Goal: Task Accomplishment & Management: Manage account settings

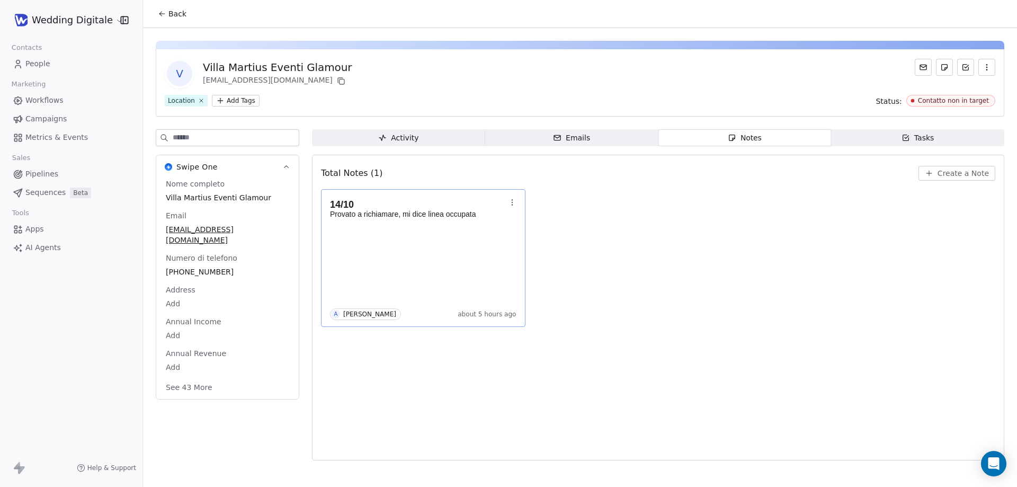
click at [438, 218] on p "Provato a richiamare, mi dice linea occupata" at bounding box center [418, 214] width 176 height 8
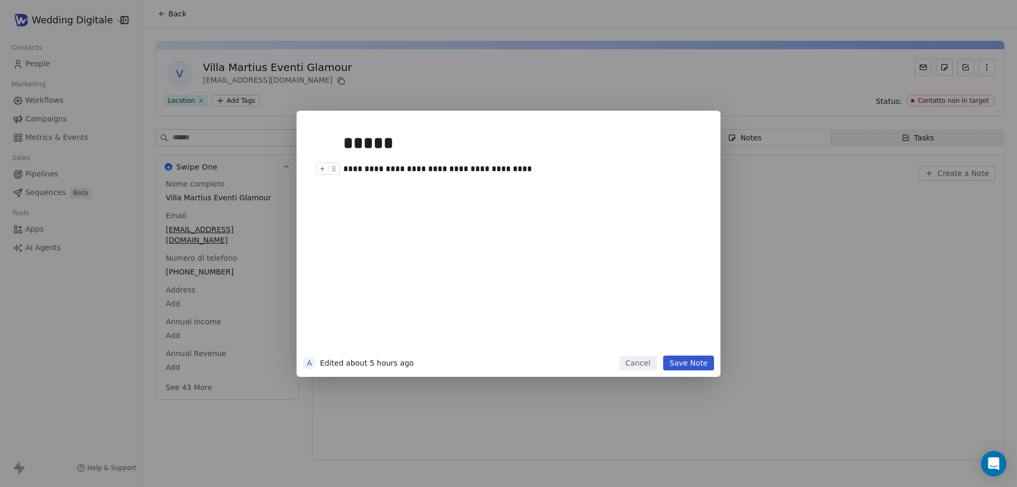
click at [519, 174] on div "**********" at bounding box center [520, 169] width 354 height 13
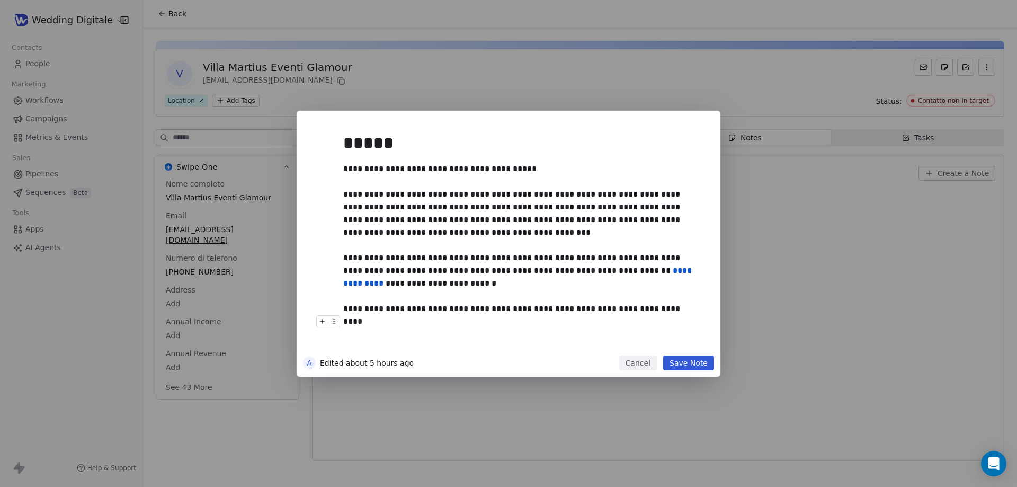
click at [689, 363] on button "Save Note" at bounding box center [688, 362] width 51 height 15
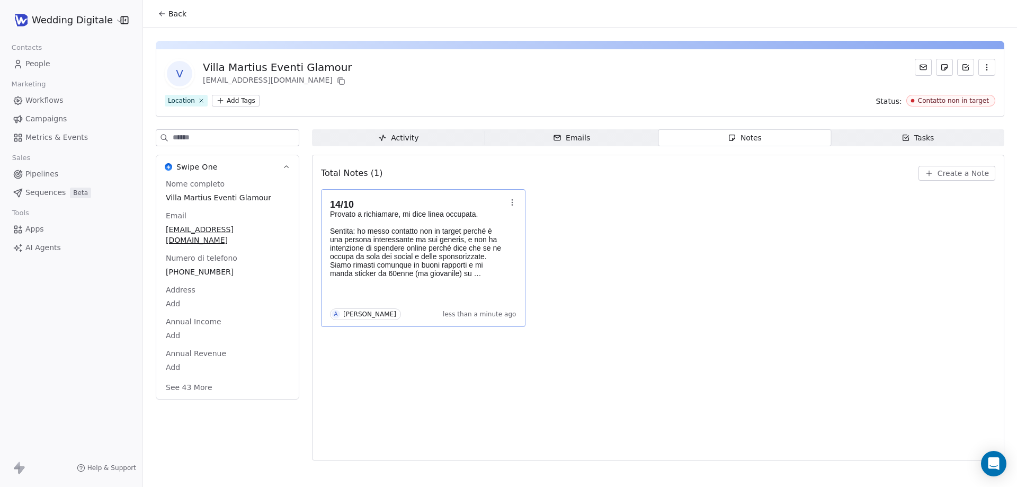
click at [180, 13] on span "Back" at bounding box center [177, 13] width 18 height 11
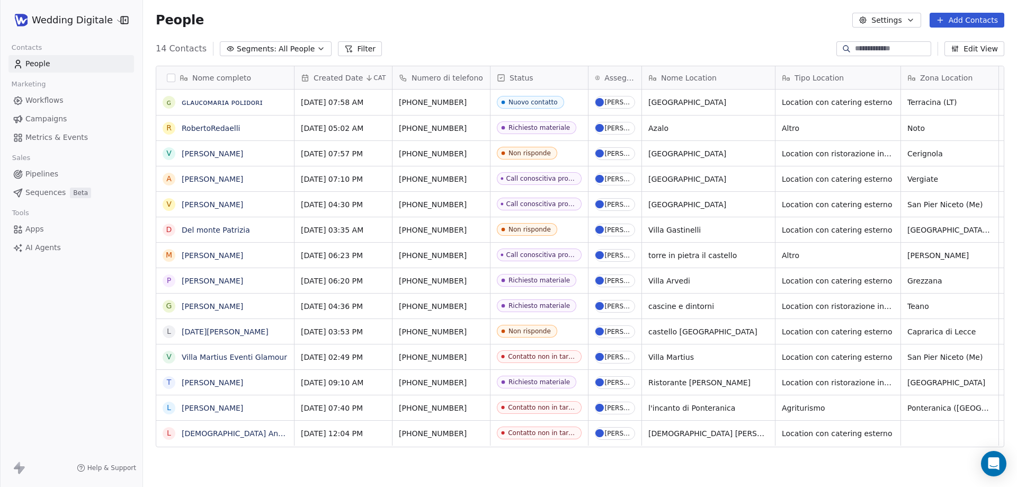
scroll to position [420, 866]
click at [283, 54] on span "All People" at bounding box center [297, 48] width 36 height 11
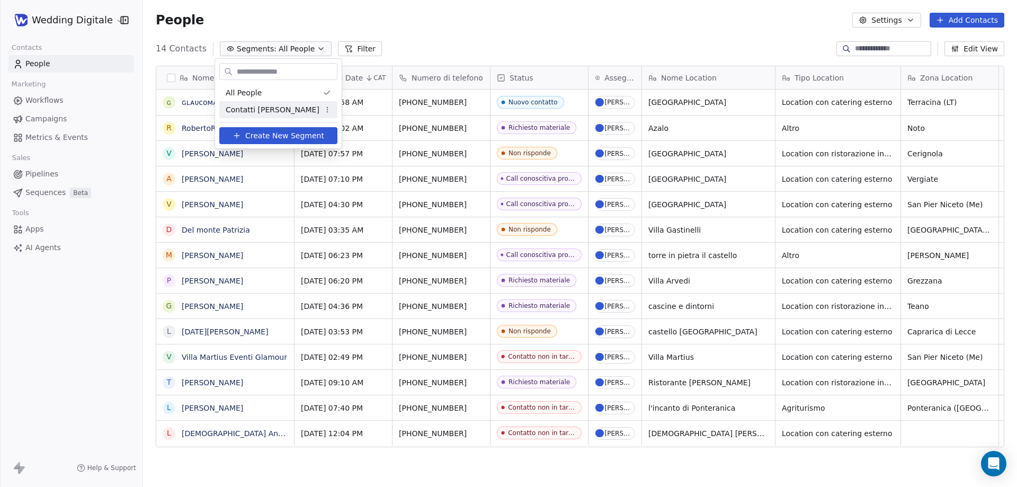
click at [272, 107] on span "Contatti [PERSON_NAME]" at bounding box center [273, 109] width 94 height 11
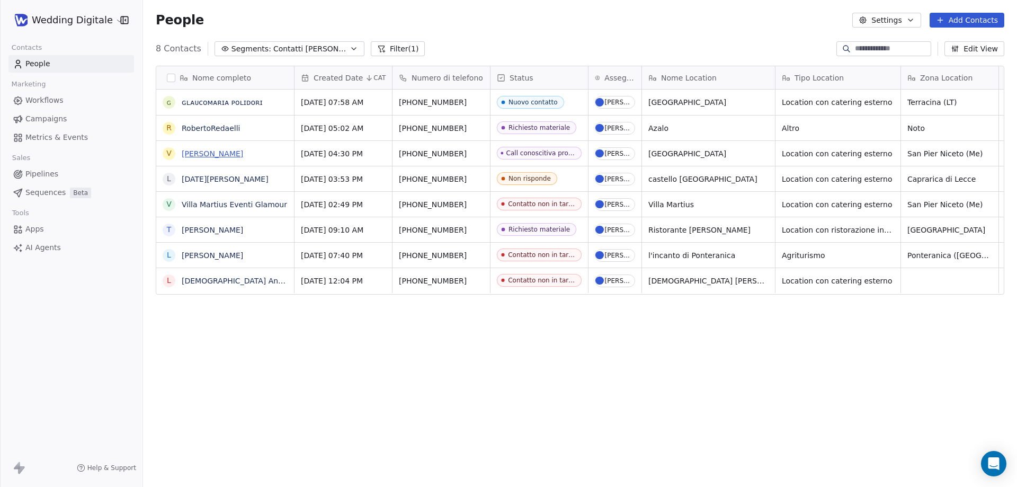
click at [203, 149] on link "[PERSON_NAME]" at bounding box center [212, 153] width 61 height 8
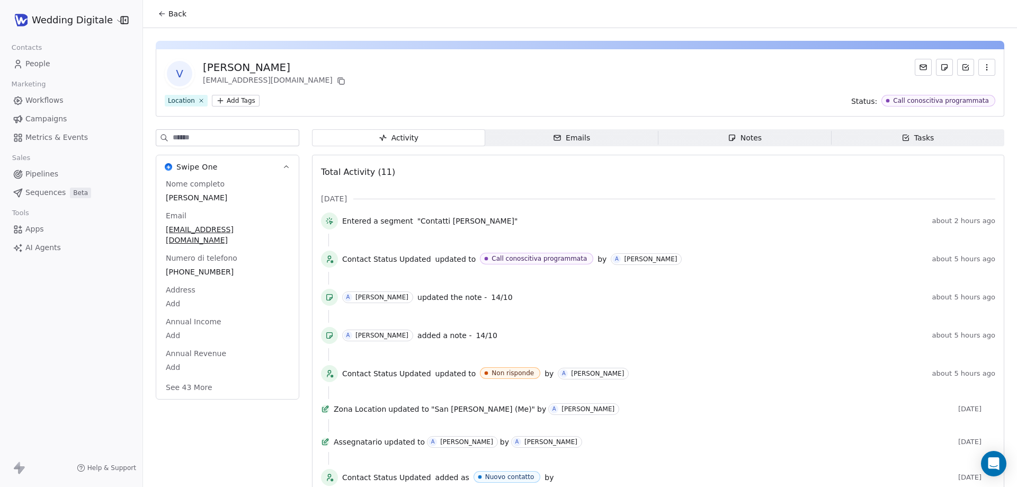
click at [725, 144] on span "Notes Notes" at bounding box center [744, 137] width 173 height 17
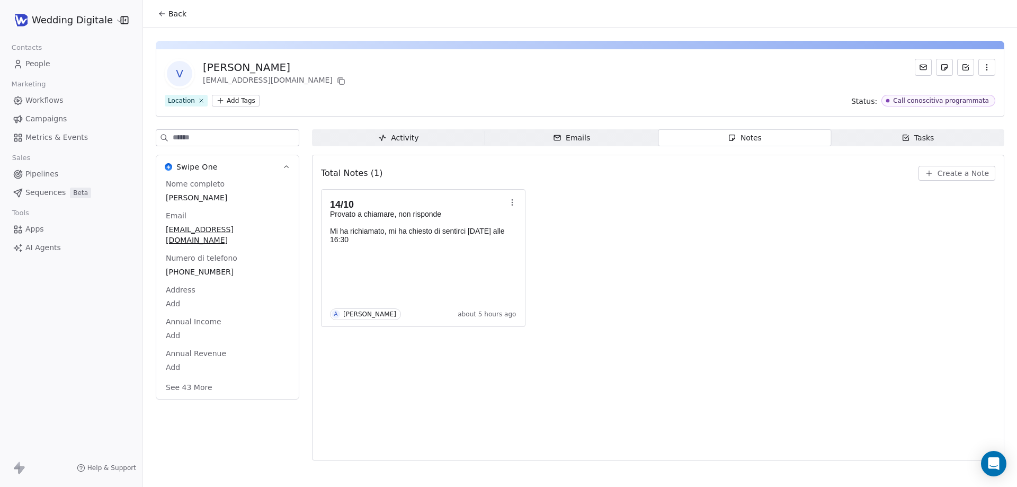
drag, startPoint x: 207, startPoint y: 65, endPoint x: 278, endPoint y: 64, distance: 71.0
click at [278, 64] on div "[PERSON_NAME]" at bounding box center [275, 67] width 145 height 15
drag, startPoint x: 297, startPoint y: 65, endPoint x: 202, endPoint y: 67, distance: 94.3
click at [202, 67] on div "V [PERSON_NAME] [EMAIL_ADDRESS][DOMAIN_NAME]" at bounding box center [256, 74] width 183 height 30
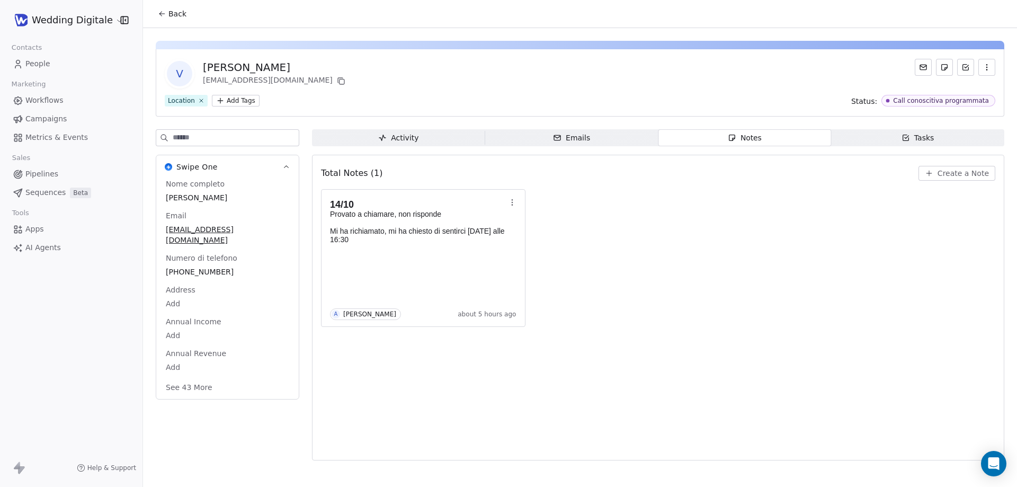
click at [202, 67] on div "V [PERSON_NAME] [EMAIL_ADDRESS][DOMAIN_NAME]" at bounding box center [256, 74] width 183 height 30
drag, startPoint x: 202, startPoint y: 67, endPoint x: 285, endPoint y: 65, distance: 83.2
click at [285, 65] on div "V [PERSON_NAME] [EMAIL_ADDRESS][DOMAIN_NAME]" at bounding box center [256, 74] width 183 height 30
click at [285, 65] on div "[PERSON_NAME]" at bounding box center [275, 67] width 145 height 15
drag, startPoint x: 310, startPoint y: 65, endPoint x: 205, endPoint y: 62, distance: 105.4
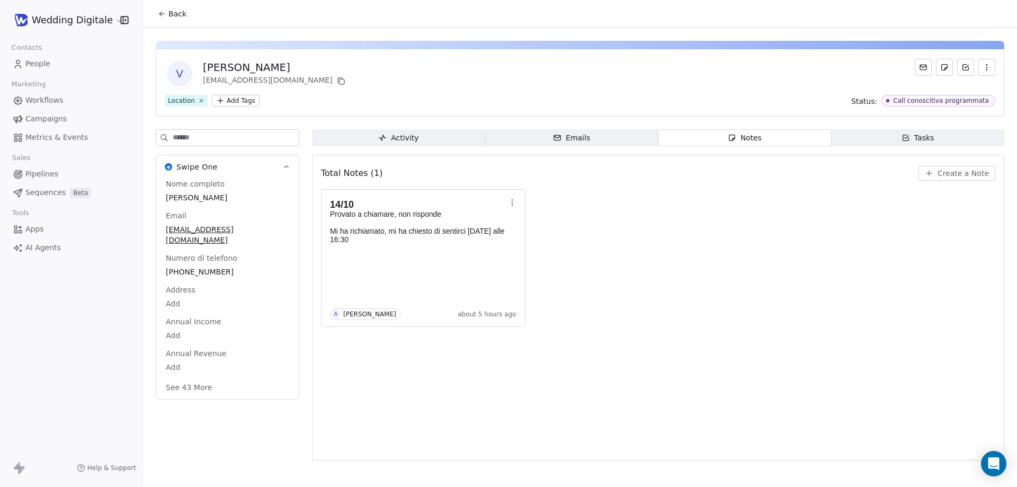
click at [205, 62] on div "V [PERSON_NAME] [EMAIL_ADDRESS][DOMAIN_NAME]" at bounding box center [580, 74] width 830 height 30
click at [264, 69] on div "[PERSON_NAME]" at bounding box center [275, 67] width 145 height 15
click at [242, 66] on div "[PERSON_NAME]" at bounding box center [275, 67] width 145 height 15
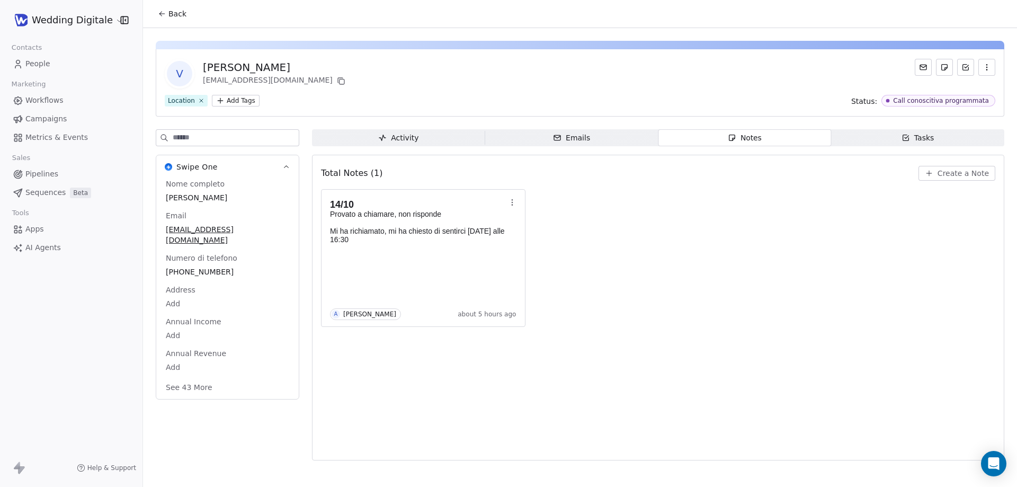
drag, startPoint x: 214, startPoint y: 64, endPoint x: 291, endPoint y: 68, distance: 76.4
click at [291, 68] on div "[PERSON_NAME]" at bounding box center [275, 67] width 145 height 15
drag, startPoint x: 303, startPoint y: 68, endPoint x: 194, endPoint y: 67, distance: 109.1
click at [194, 67] on div "V [PERSON_NAME] [EMAIL_ADDRESS][DOMAIN_NAME]" at bounding box center [256, 74] width 183 height 30
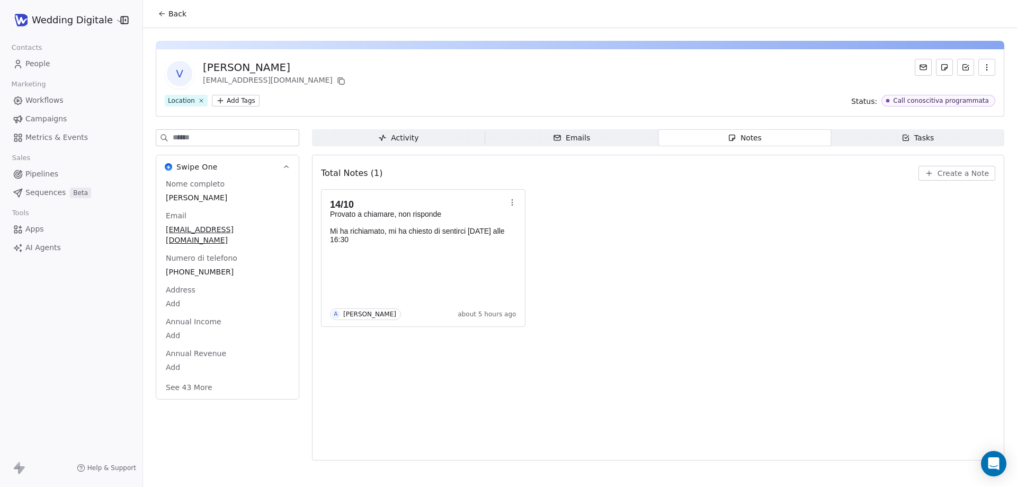
click at [202, 65] on div "V [PERSON_NAME] [EMAIL_ADDRESS][DOMAIN_NAME]" at bounding box center [256, 74] width 183 height 30
drag, startPoint x: 205, startPoint y: 66, endPoint x: 274, endPoint y: 67, distance: 68.9
click at [274, 67] on div "[PERSON_NAME]" at bounding box center [275, 67] width 145 height 15
drag, startPoint x: 294, startPoint y: 65, endPoint x: 207, endPoint y: 65, distance: 86.8
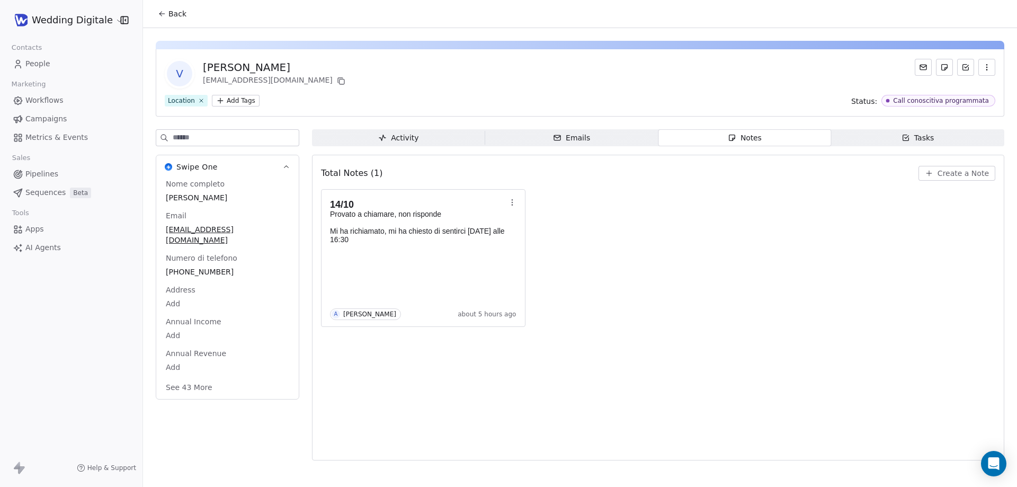
click at [207, 65] on div "[PERSON_NAME]" at bounding box center [275, 67] width 145 height 15
drag, startPoint x: 205, startPoint y: 66, endPoint x: 292, endPoint y: 68, distance: 86.3
click at [292, 68] on div "[PERSON_NAME]" at bounding box center [275, 67] width 145 height 15
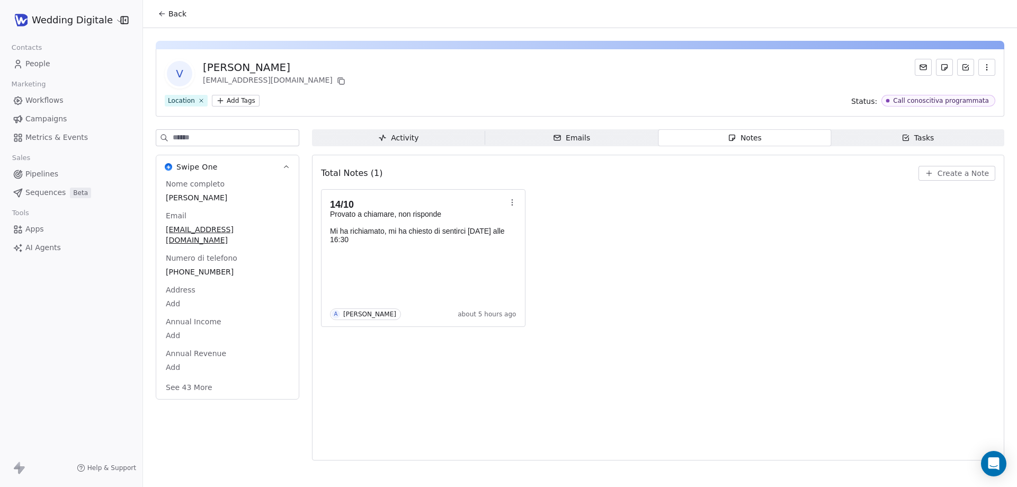
drag, startPoint x: 300, startPoint y: 68, endPoint x: 201, endPoint y: 68, distance: 99.0
click at [201, 68] on div "V [PERSON_NAME] [EMAIL_ADDRESS][DOMAIN_NAME]" at bounding box center [256, 74] width 183 height 30
drag, startPoint x: 201, startPoint y: 68, endPoint x: 282, endPoint y: 67, distance: 81.0
click at [282, 67] on div "V [PERSON_NAME] [EMAIL_ADDRESS][DOMAIN_NAME]" at bounding box center [256, 74] width 183 height 30
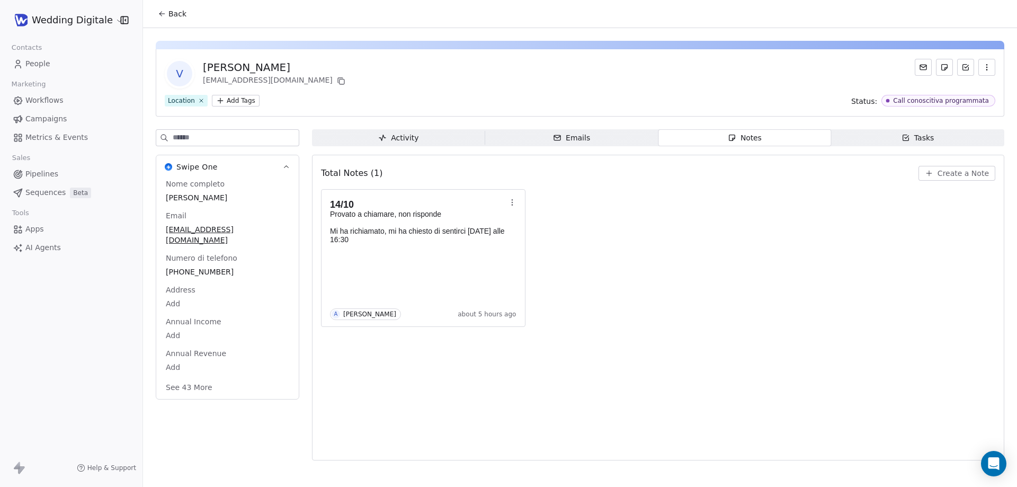
click at [282, 67] on div "[PERSON_NAME]" at bounding box center [275, 67] width 145 height 15
drag, startPoint x: 296, startPoint y: 67, endPoint x: 207, endPoint y: 63, distance: 89.1
click at [207, 63] on div "[PERSON_NAME]" at bounding box center [275, 67] width 145 height 15
drag, startPoint x: 204, startPoint y: 63, endPoint x: 292, endPoint y: 67, distance: 88.0
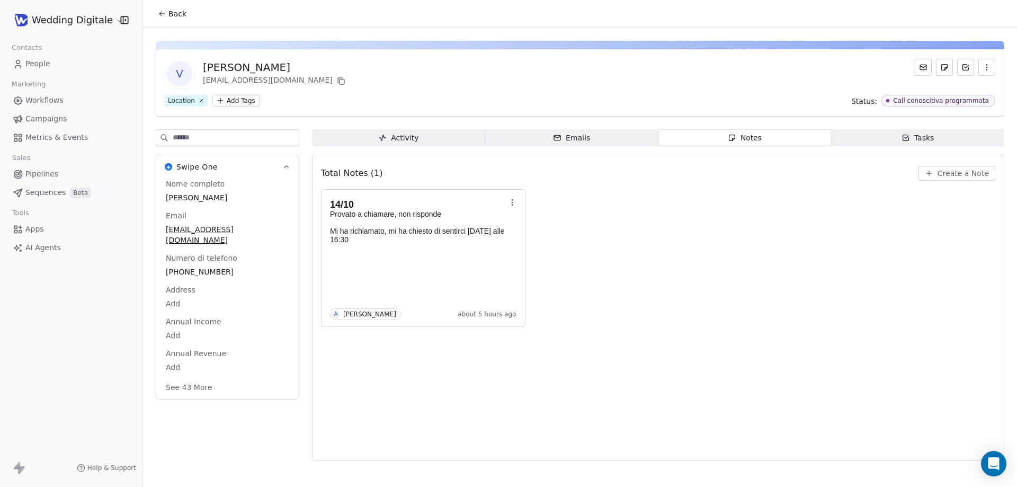
click at [292, 67] on div "[PERSON_NAME]" at bounding box center [275, 67] width 145 height 15
drag, startPoint x: 303, startPoint y: 67, endPoint x: 199, endPoint y: 68, distance: 104.9
click at [199, 68] on div "V [PERSON_NAME] [EMAIL_ADDRESS][DOMAIN_NAME]" at bounding box center [256, 74] width 183 height 30
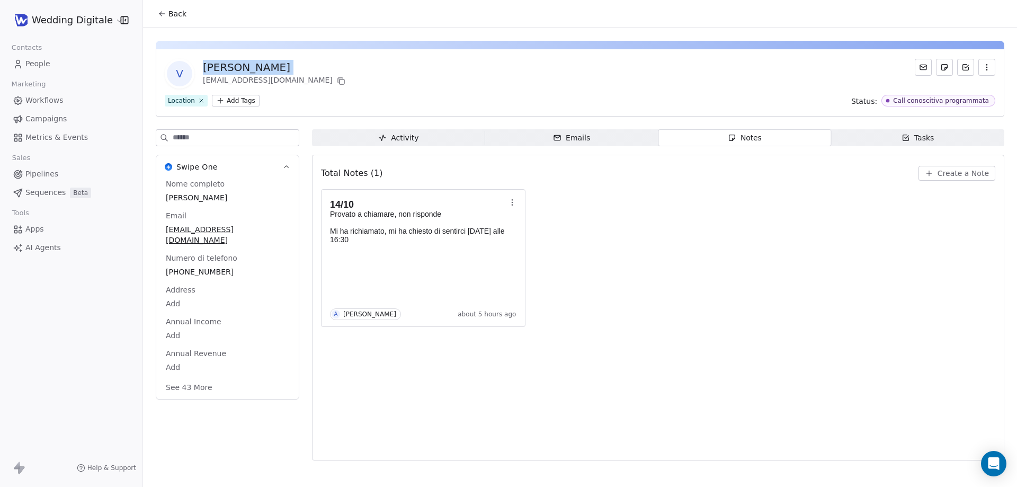
drag, startPoint x: 201, startPoint y: 67, endPoint x: 307, endPoint y: 66, distance: 105.9
click at [307, 66] on div "V [PERSON_NAME] [EMAIL_ADDRESS][DOMAIN_NAME]" at bounding box center [256, 74] width 183 height 30
click at [307, 66] on div "[PERSON_NAME]" at bounding box center [275, 67] width 145 height 15
click at [247, 68] on div "[PERSON_NAME]" at bounding box center [275, 67] width 145 height 15
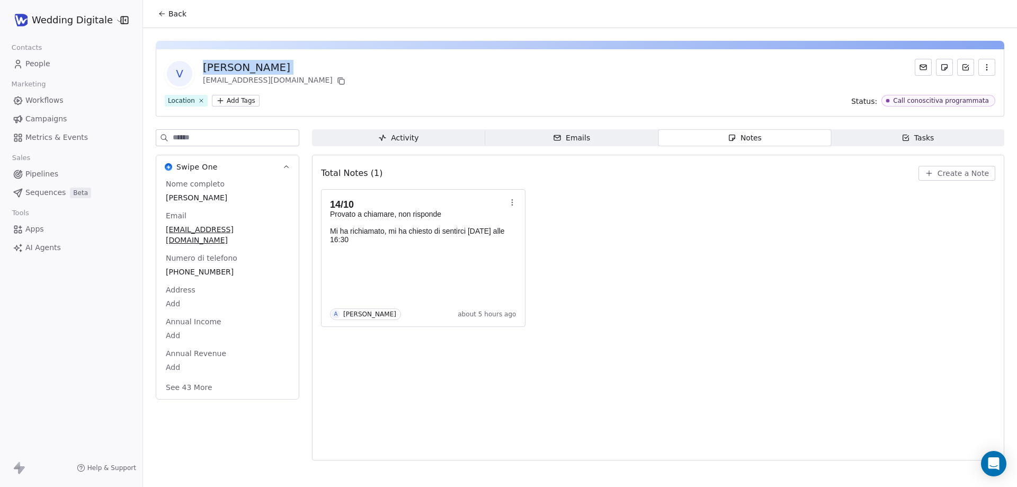
click at [247, 68] on div "[PERSON_NAME]" at bounding box center [275, 67] width 145 height 15
click at [328, 58] on div "V [PERSON_NAME] [EMAIL_ADDRESS][DOMAIN_NAME] Location Add Tags Status: Call con…" at bounding box center [580, 82] width 848 height 67
click at [287, 68] on div "[PERSON_NAME]" at bounding box center [275, 67] width 145 height 15
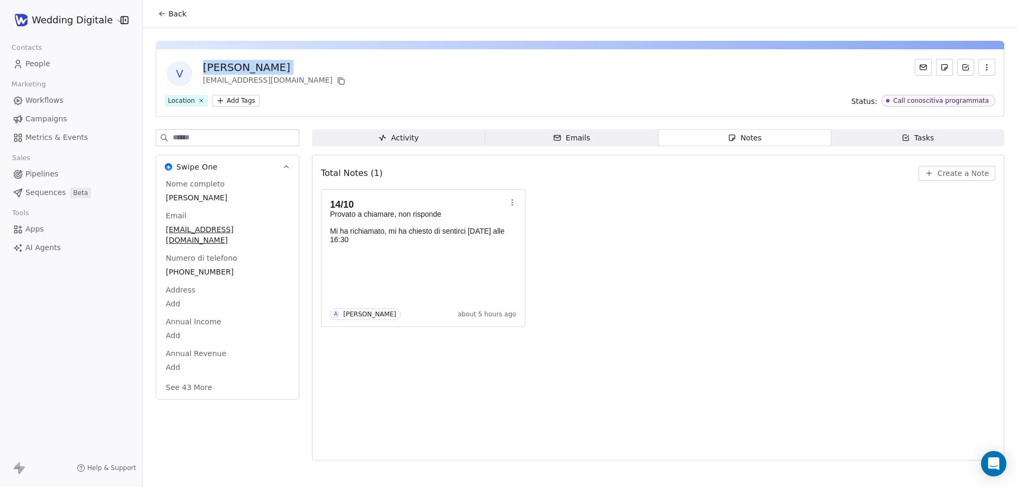
click at [307, 66] on div "[PERSON_NAME]" at bounding box center [275, 67] width 145 height 15
click at [290, 66] on div "[PERSON_NAME]" at bounding box center [275, 67] width 145 height 15
click at [254, 69] on div "[PERSON_NAME]" at bounding box center [275, 67] width 145 height 15
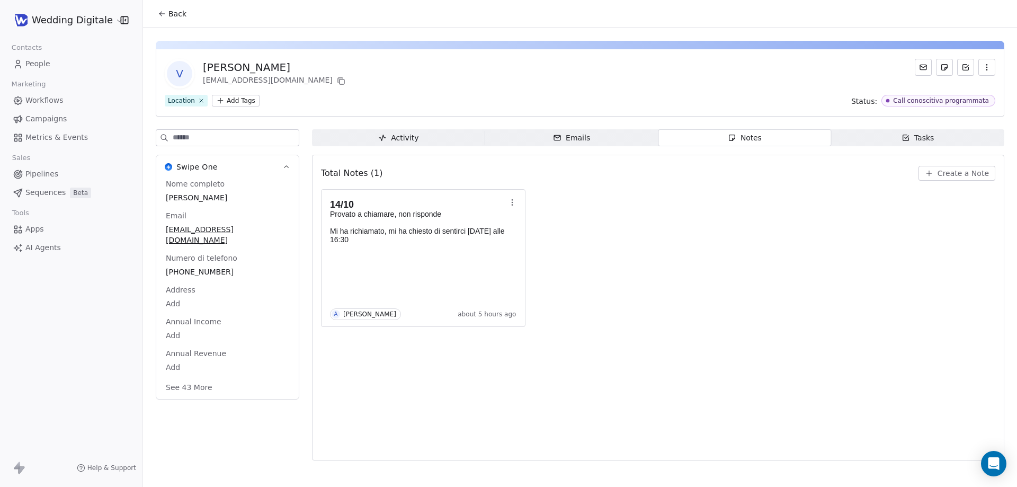
drag, startPoint x: 203, startPoint y: 62, endPoint x: 281, endPoint y: 70, distance: 78.2
click at [281, 70] on div "[PERSON_NAME]" at bounding box center [275, 67] width 145 height 15
drag, startPoint x: 294, startPoint y: 70, endPoint x: 199, endPoint y: 63, distance: 95.6
click at [199, 63] on div "V [PERSON_NAME] [EMAIL_ADDRESS][DOMAIN_NAME]" at bounding box center [256, 74] width 183 height 30
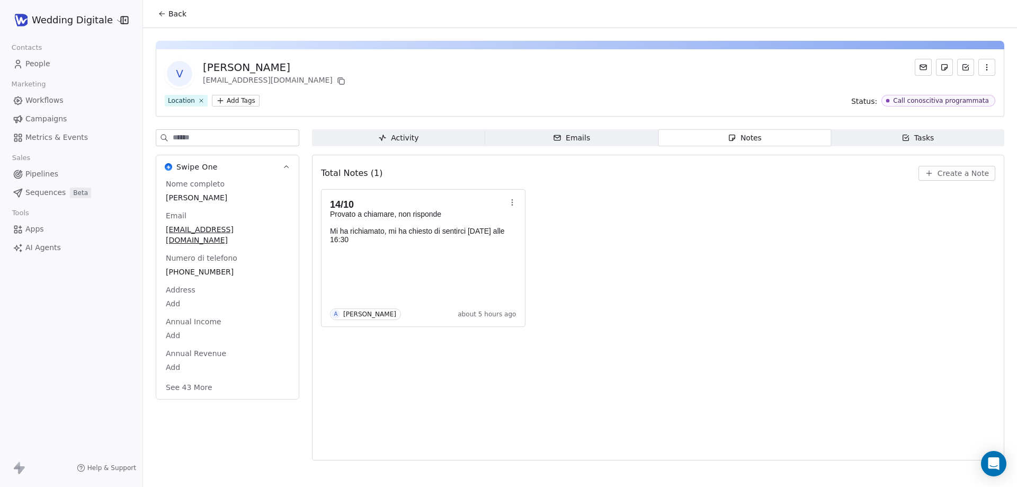
click at [199, 63] on div "V [PERSON_NAME] [EMAIL_ADDRESS][DOMAIN_NAME]" at bounding box center [256, 74] width 183 height 30
drag, startPoint x: 204, startPoint y: 63, endPoint x: 295, endPoint y: 64, distance: 91.1
click at [295, 64] on div "[PERSON_NAME]" at bounding box center [275, 67] width 145 height 15
drag, startPoint x: 300, startPoint y: 66, endPoint x: 196, endPoint y: 65, distance: 104.3
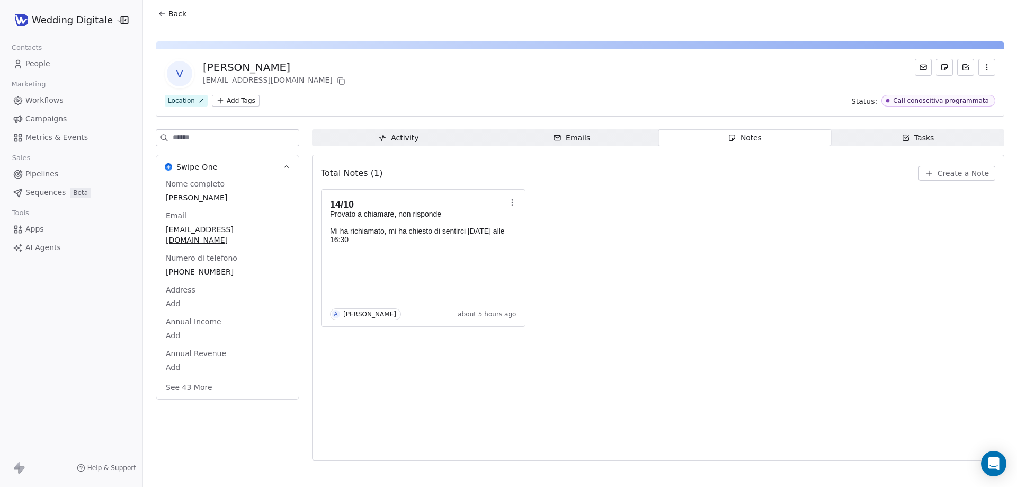
click at [196, 65] on div "V [PERSON_NAME] [EMAIL_ADDRESS][DOMAIN_NAME]" at bounding box center [256, 74] width 183 height 30
click at [213, 61] on div "[PERSON_NAME]" at bounding box center [275, 67] width 145 height 15
drag, startPoint x: 206, startPoint y: 68, endPoint x: 287, endPoint y: 68, distance: 81.0
click at [287, 68] on div "[PERSON_NAME]" at bounding box center [275, 67] width 145 height 15
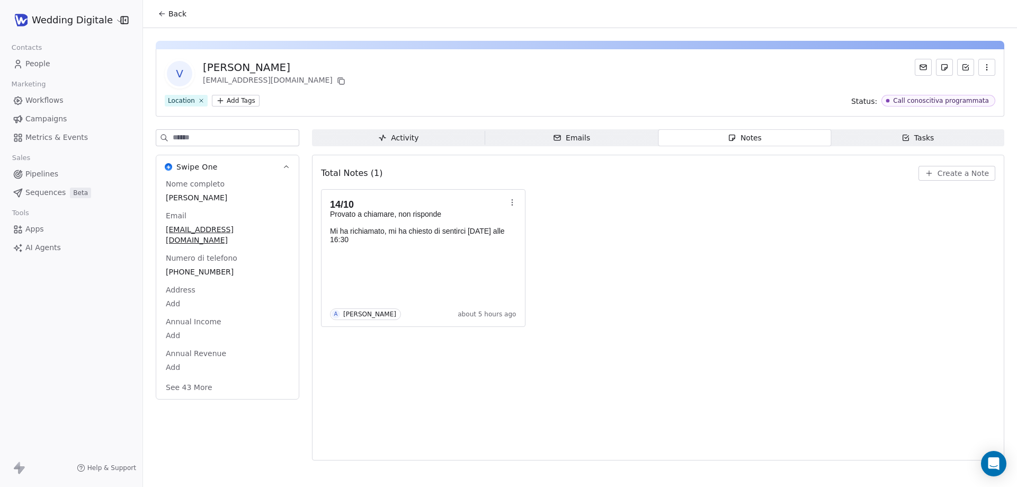
drag, startPoint x: 298, startPoint y: 65, endPoint x: 197, endPoint y: 65, distance: 101.1
click at [197, 65] on div "V [PERSON_NAME] [EMAIL_ADDRESS][DOMAIN_NAME]" at bounding box center [256, 74] width 183 height 30
click at [202, 65] on div "V [PERSON_NAME] [EMAIL_ADDRESS][DOMAIN_NAME]" at bounding box center [256, 74] width 183 height 30
drag, startPoint x: 202, startPoint y: 65, endPoint x: 298, endPoint y: 66, distance: 95.3
click at [298, 66] on div "V [PERSON_NAME] [EMAIL_ADDRESS][DOMAIN_NAME]" at bounding box center [256, 74] width 183 height 30
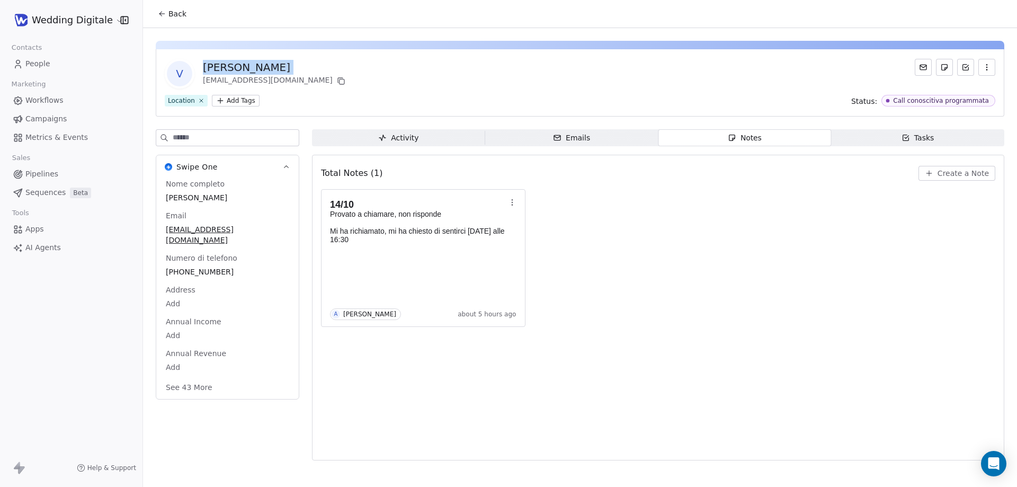
click at [298, 66] on div "[PERSON_NAME]" at bounding box center [275, 67] width 145 height 15
drag, startPoint x: 310, startPoint y: 65, endPoint x: 216, endPoint y: 68, distance: 93.8
click at [219, 68] on div "V [PERSON_NAME] [EMAIL_ADDRESS][DOMAIN_NAME]" at bounding box center [580, 74] width 830 height 30
click at [216, 68] on div "[PERSON_NAME]" at bounding box center [275, 67] width 145 height 15
drag, startPoint x: 200, startPoint y: 67, endPoint x: 295, endPoint y: 68, distance: 94.8
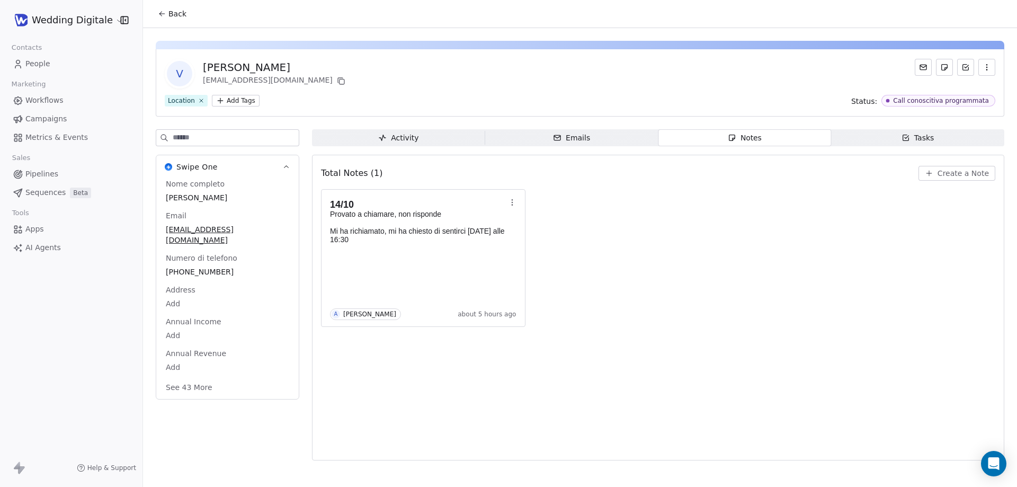
click at [295, 68] on div "V [PERSON_NAME] [EMAIL_ADDRESS][DOMAIN_NAME]" at bounding box center [256, 74] width 183 height 30
click at [295, 68] on div "[PERSON_NAME]" at bounding box center [275, 67] width 145 height 15
drag, startPoint x: 308, startPoint y: 68, endPoint x: 209, endPoint y: 67, distance: 99.6
click at [209, 67] on div "[PERSON_NAME]" at bounding box center [275, 67] width 145 height 15
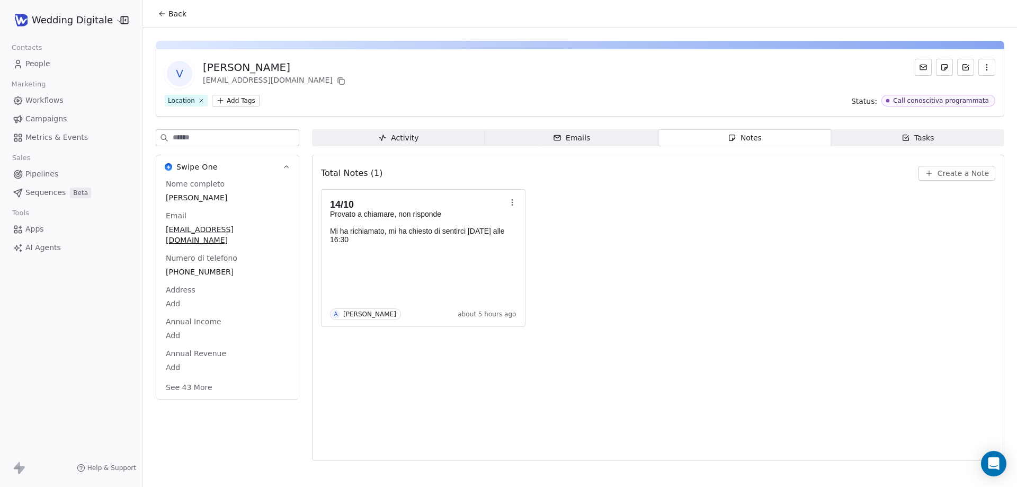
drag, startPoint x: 204, startPoint y: 64, endPoint x: 303, endPoint y: 64, distance: 99.6
click at [303, 64] on div "[PERSON_NAME]" at bounding box center [275, 67] width 145 height 15
drag, startPoint x: 290, startPoint y: 64, endPoint x: 230, endPoint y: 61, distance: 59.9
click at [232, 61] on div "[PERSON_NAME]" at bounding box center [275, 67] width 145 height 15
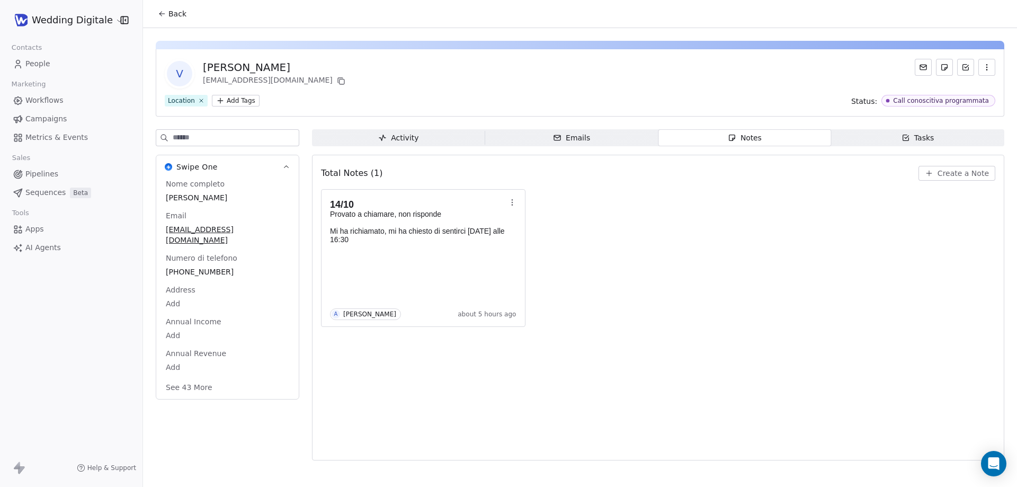
click at [230, 61] on div "[PERSON_NAME]" at bounding box center [275, 67] width 145 height 15
click at [275, 68] on div "[PERSON_NAME]" at bounding box center [275, 67] width 145 height 15
click at [243, 71] on div "[PERSON_NAME]" at bounding box center [275, 67] width 145 height 15
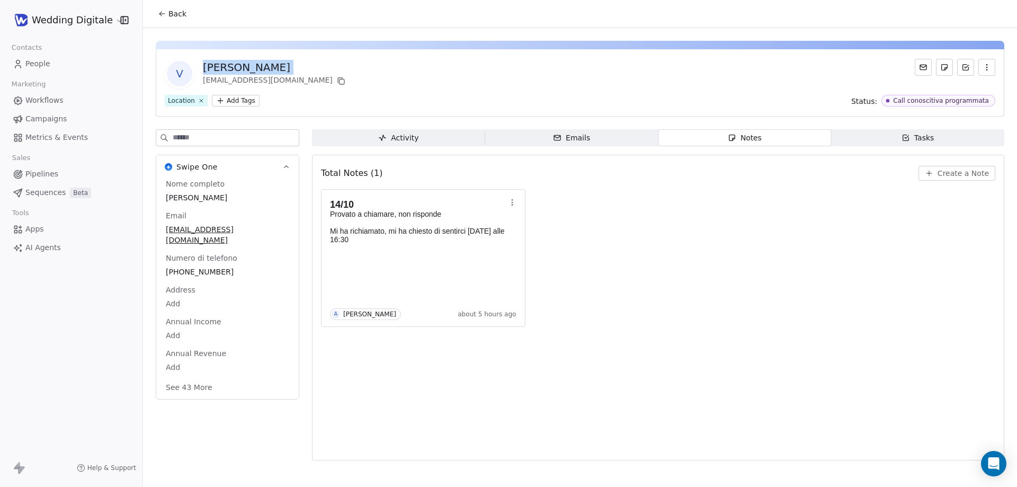
click at [243, 71] on div "[PERSON_NAME]" at bounding box center [275, 67] width 145 height 15
click at [239, 67] on div "[PERSON_NAME]" at bounding box center [275, 67] width 145 height 15
click at [241, 66] on div "[PERSON_NAME]" at bounding box center [275, 67] width 145 height 15
click at [253, 66] on div "[PERSON_NAME]" at bounding box center [275, 67] width 145 height 15
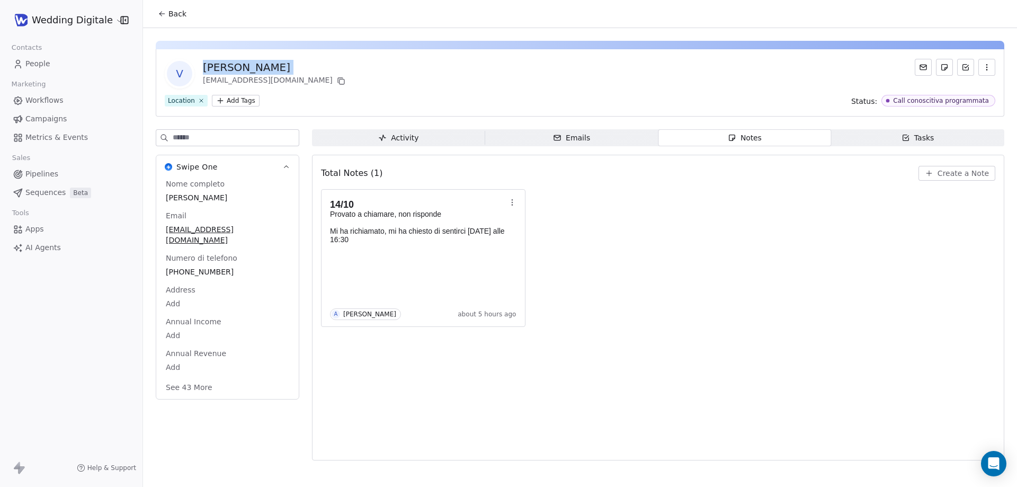
click at [253, 66] on div "[PERSON_NAME]" at bounding box center [275, 67] width 145 height 15
click at [293, 66] on div "[PERSON_NAME]" at bounding box center [275, 67] width 145 height 15
click at [302, 64] on div "[PERSON_NAME]" at bounding box center [275, 67] width 145 height 15
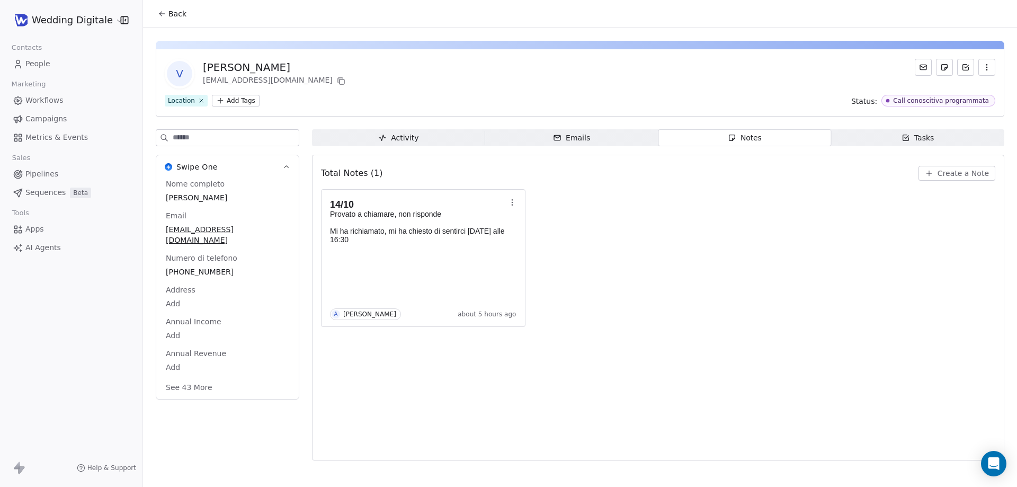
click at [293, 68] on div "[PERSON_NAME]" at bounding box center [275, 67] width 145 height 15
click at [303, 66] on div "[PERSON_NAME]" at bounding box center [275, 67] width 145 height 15
click at [277, 71] on div "[PERSON_NAME]" at bounding box center [275, 67] width 145 height 15
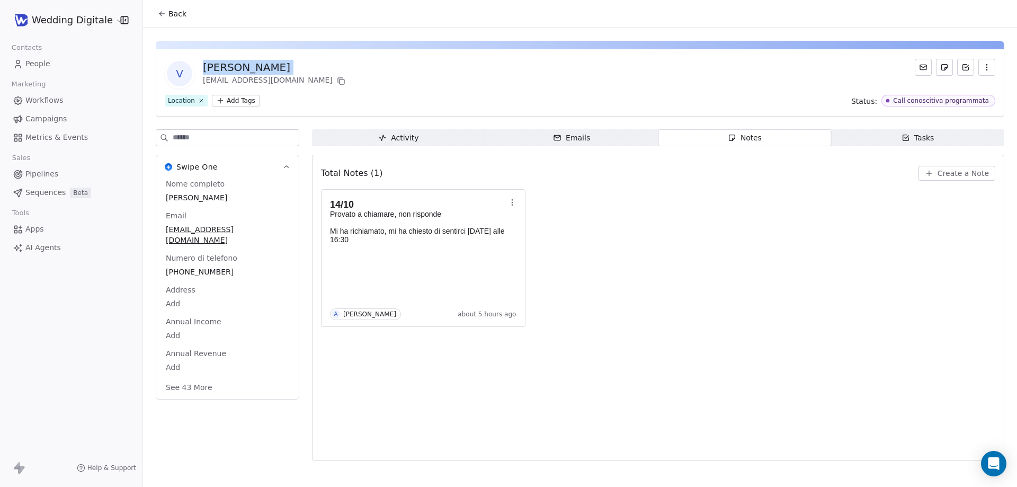
click at [277, 71] on div "[PERSON_NAME]" at bounding box center [275, 67] width 145 height 15
click at [303, 68] on div "[PERSON_NAME]" at bounding box center [275, 67] width 145 height 15
click at [168, 20] on button "Back" at bounding box center [171, 13] width 41 height 19
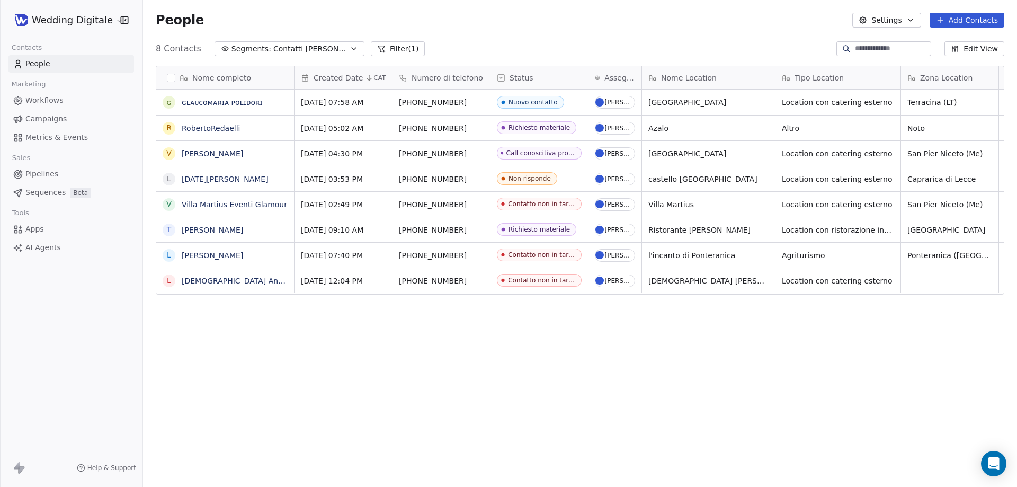
click at [455, 38] on div "People Settings Add Contacts" at bounding box center [580, 20] width 874 height 40
click at [338, 20] on div "People Settings Add Contacts" at bounding box center [580, 20] width 848 height 15
click at [538, 155] on div "Call conoscitiva programmata" at bounding box center [556, 152] width 95 height 7
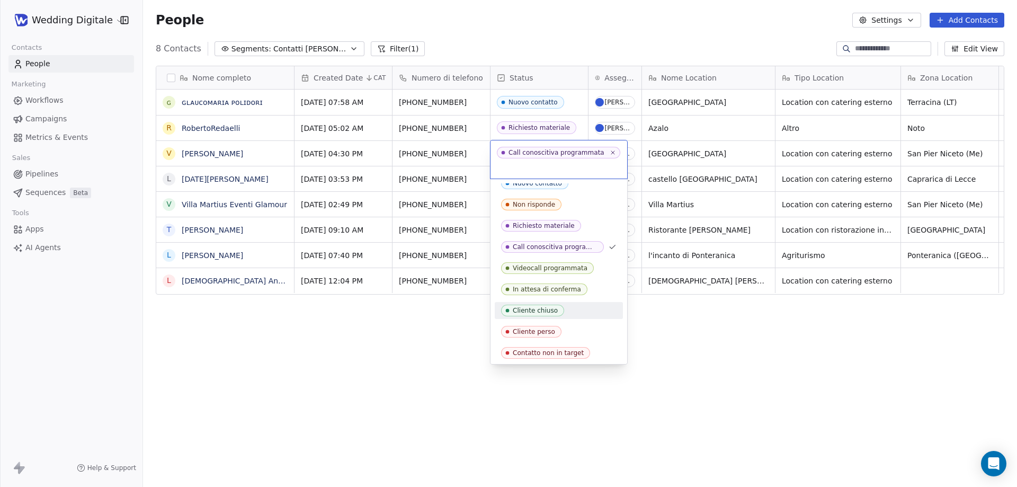
scroll to position [10, 0]
click at [542, 353] on div "Contatto non in target" at bounding box center [548, 350] width 71 height 7
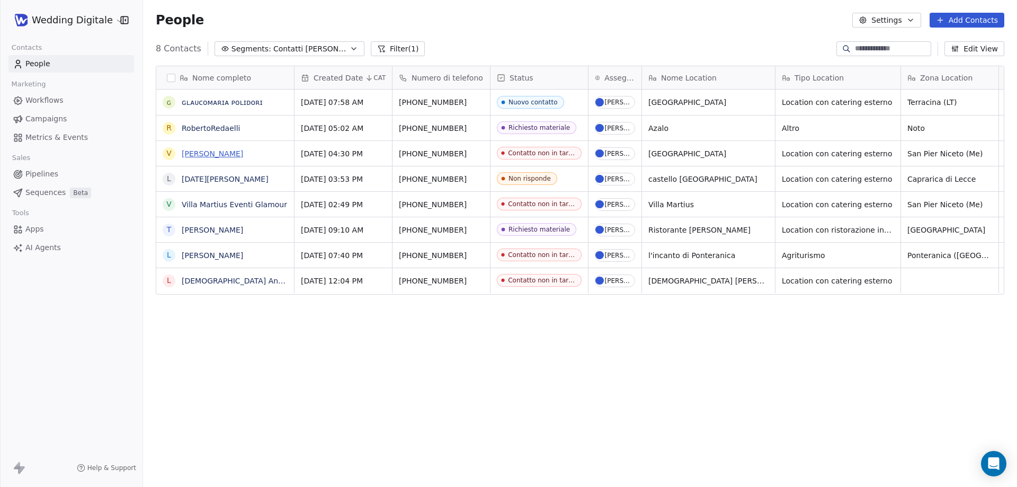
click at [218, 153] on link "[PERSON_NAME]" at bounding box center [212, 153] width 61 height 8
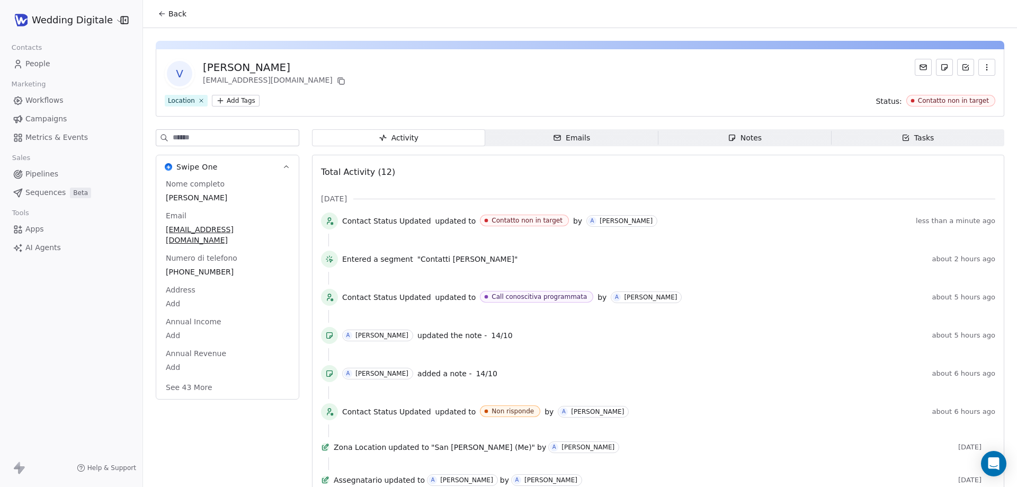
click at [768, 131] on span "Notes Notes" at bounding box center [744, 137] width 173 height 17
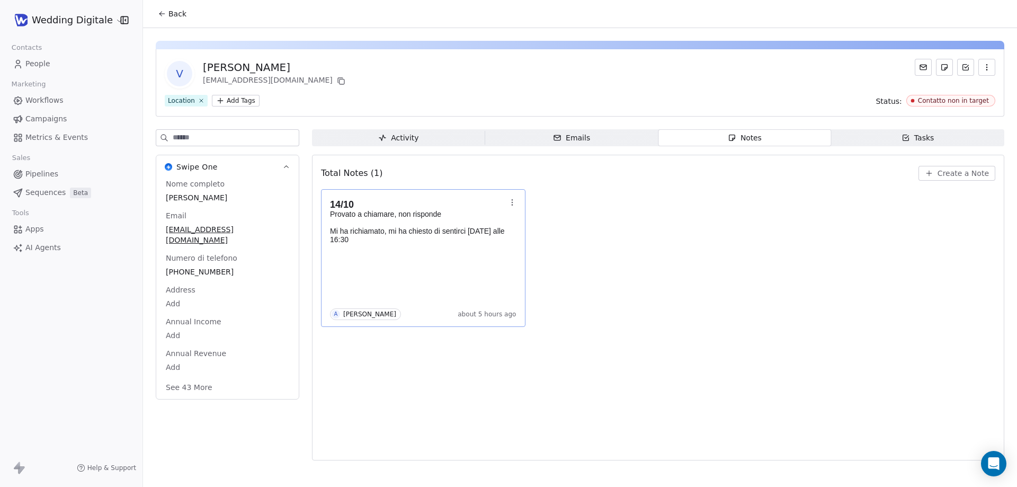
click at [422, 255] on div "14/10 Provato a chiamare, non risponde Mi ha richiamato, mi ha chiesto di senti…" at bounding box center [423, 258] width 186 height 124
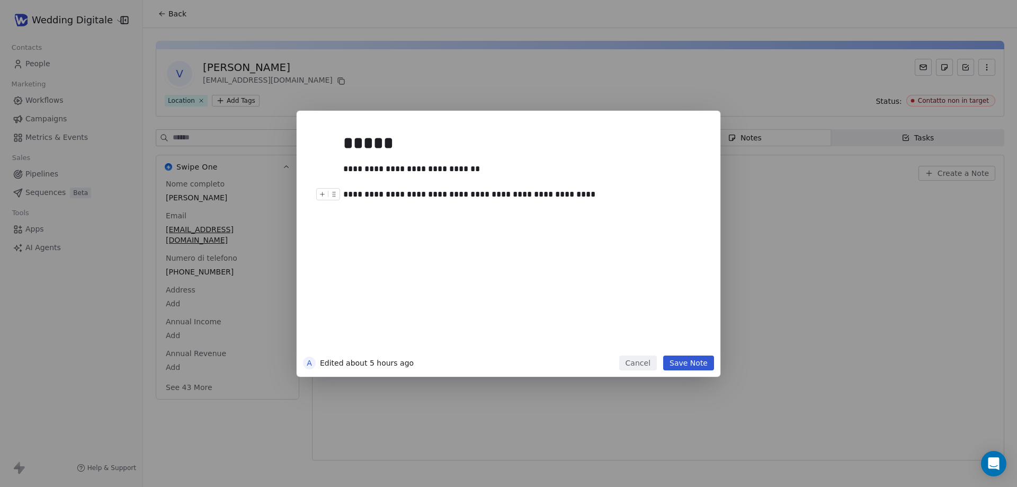
click at [568, 199] on div "**********" at bounding box center [520, 194] width 354 height 13
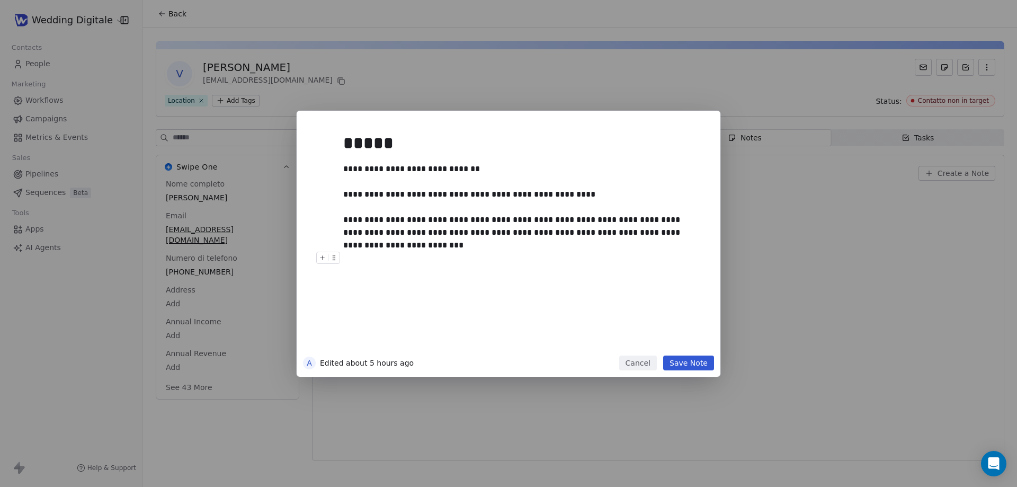
click at [404, 252] on div at bounding box center [524, 258] width 362 height 13
click at [399, 248] on div "**********" at bounding box center [520, 232] width 354 height 38
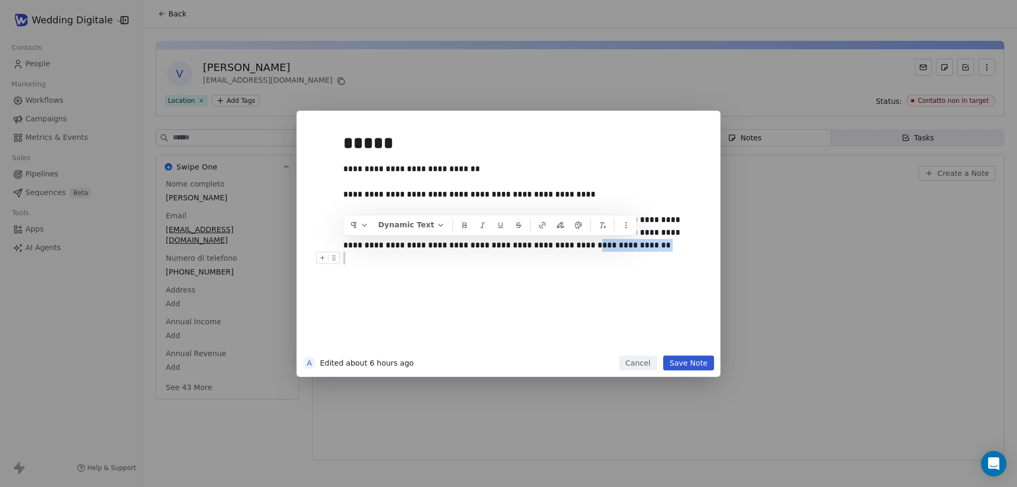
drag, startPoint x: 505, startPoint y: 245, endPoint x: 604, endPoint y: 256, distance: 99.7
click at [601, 256] on div "**********" at bounding box center [524, 239] width 362 height 226
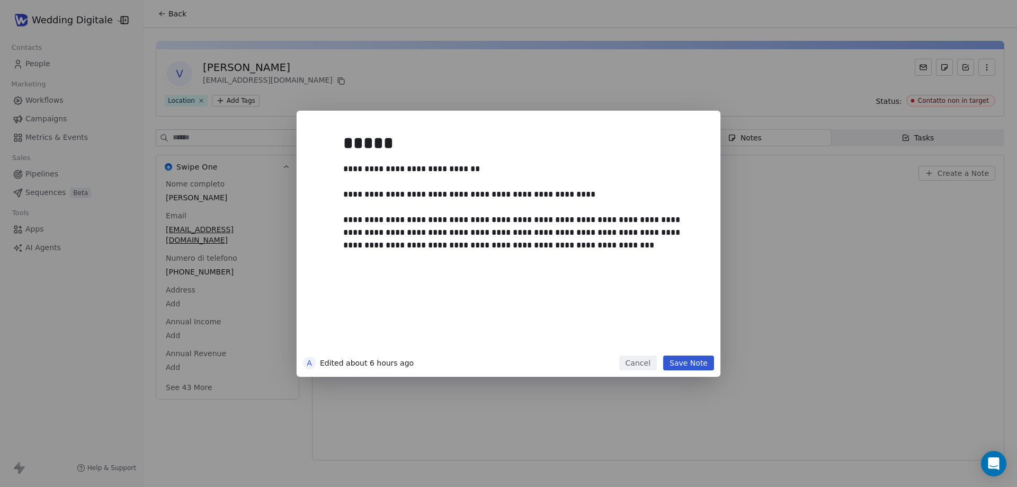
click at [688, 362] on button "Save Note" at bounding box center [688, 362] width 51 height 15
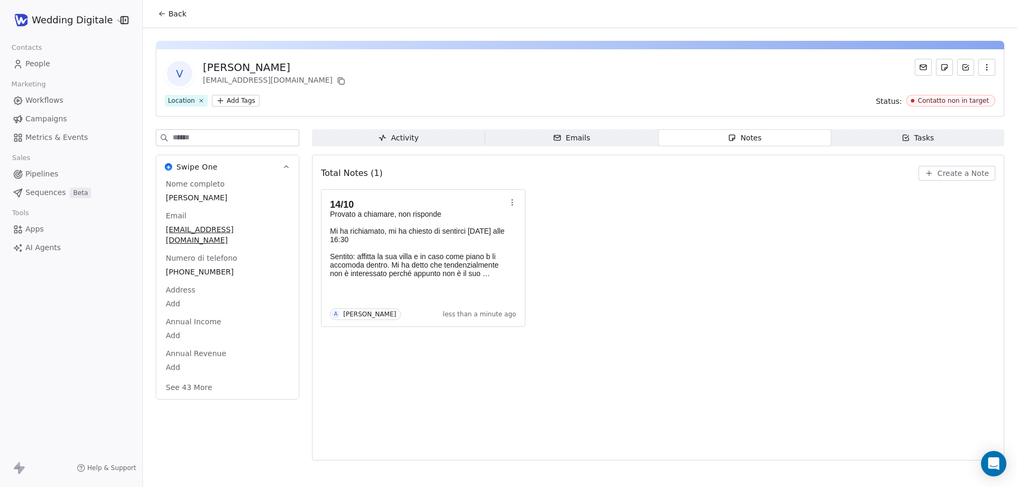
click at [178, 11] on span "Back" at bounding box center [177, 13] width 18 height 11
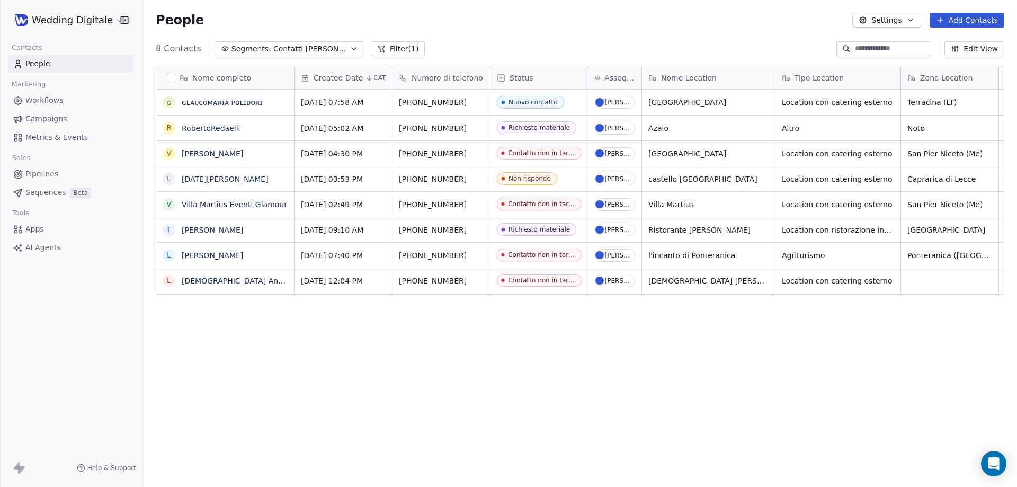
scroll to position [420, 866]
drag, startPoint x: 640, startPoint y: 75, endPoint x: 649, endPoint y: 75, distance: 8.5
click at [649, 75] on div at bounding box center [650, 77] width 3 height 23
click at [217, 230] on link "[PERSON_NAME]" at bounding box center [212, 230] width 61 height 8
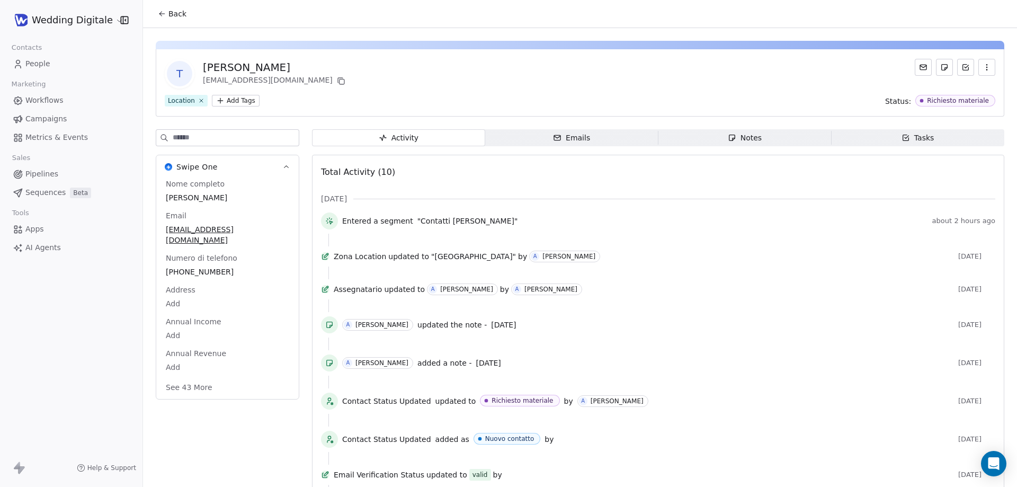
click at [743, 141] on div "Notes" at bounding box center [745, 137] width 34 height 11
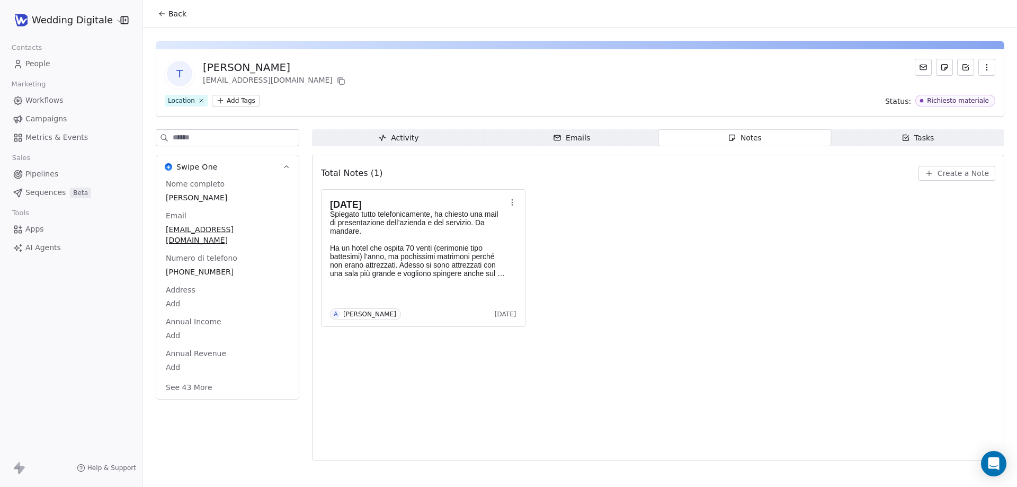
click at [966, 170] on span "Create a Note" at bounding box center [962, 173] width 51 height 11
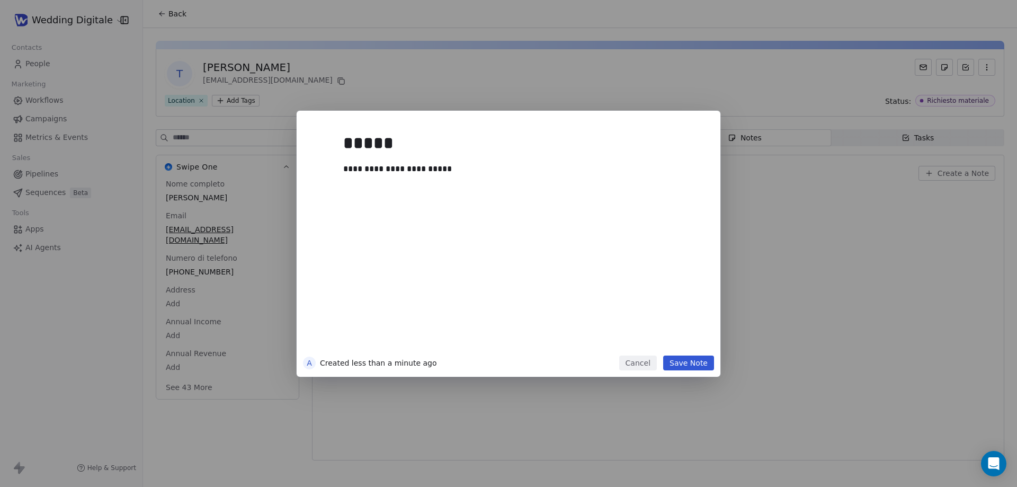
click at [692, 363] on button "Save Note" at bounding box center [688, 362] width 51 height 15
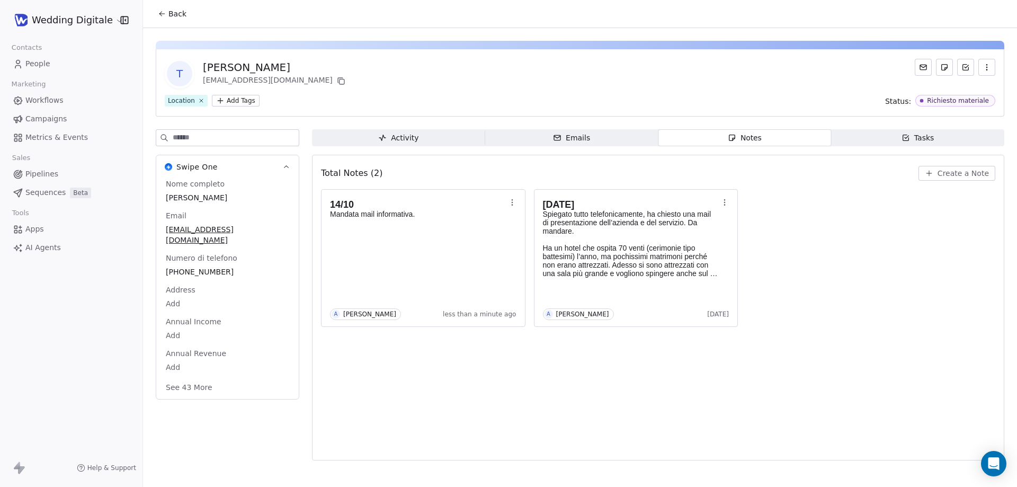
click at [111, 16] on html "Wedding Digitale Contacts People Marketing Workflows Campaigns Metrics & Events…" at bounding box center [508, 243] width 1017 height 487
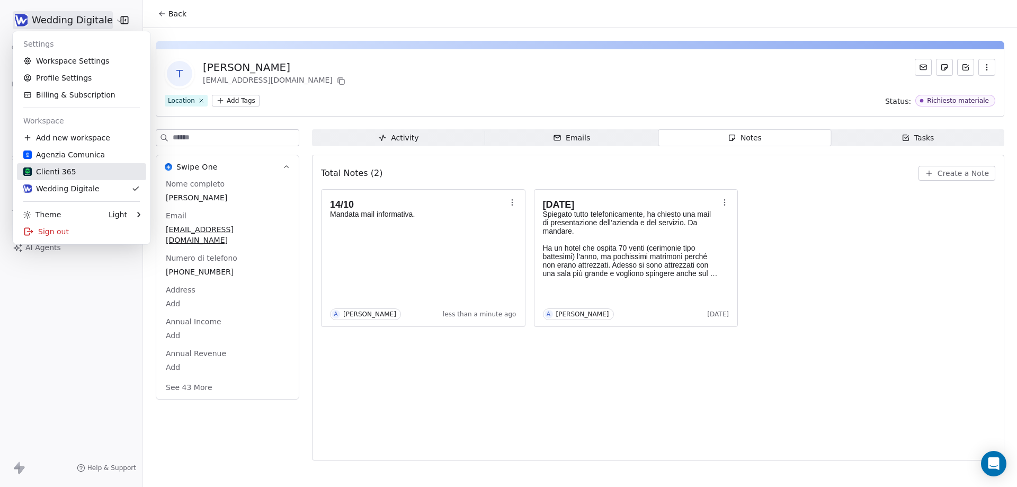
click at [69, 172] on div "Clienti 365" at bounding box center [49, 171] width 53 height 11
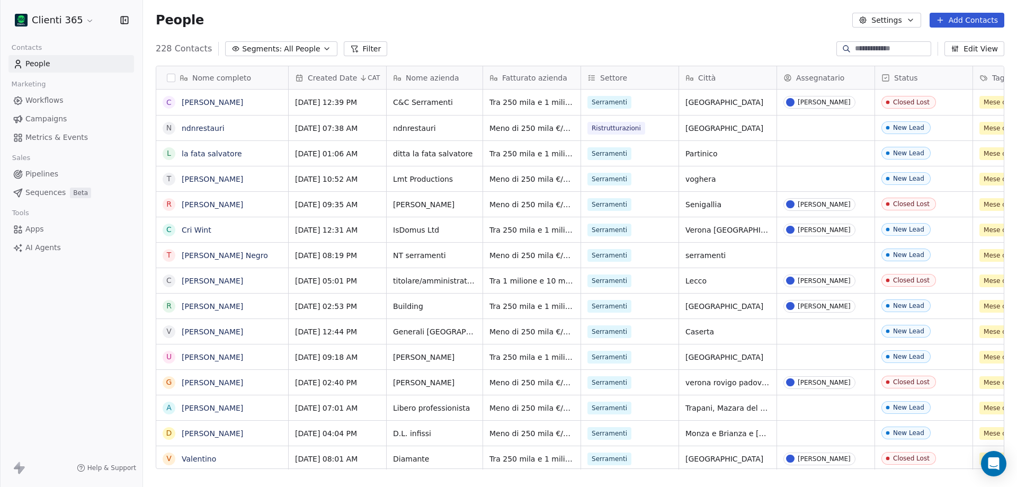
scroll to position [420, 866]
click at [213, 206] on link "[PERSON_NAME]" at bounding box center [212, 204] width 61 height 8
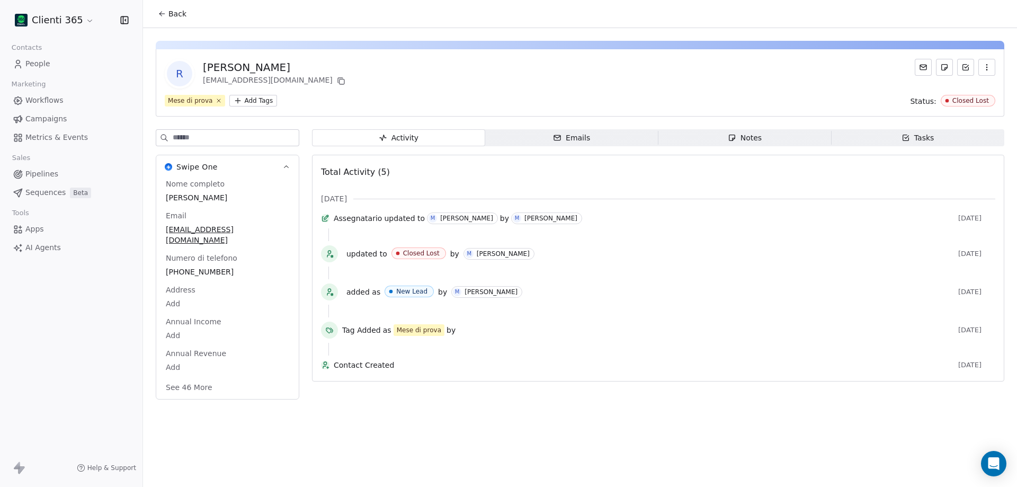
click at [787, 131] on span "Notes Notes" at bounding box center [744, 137] width 173 height 17
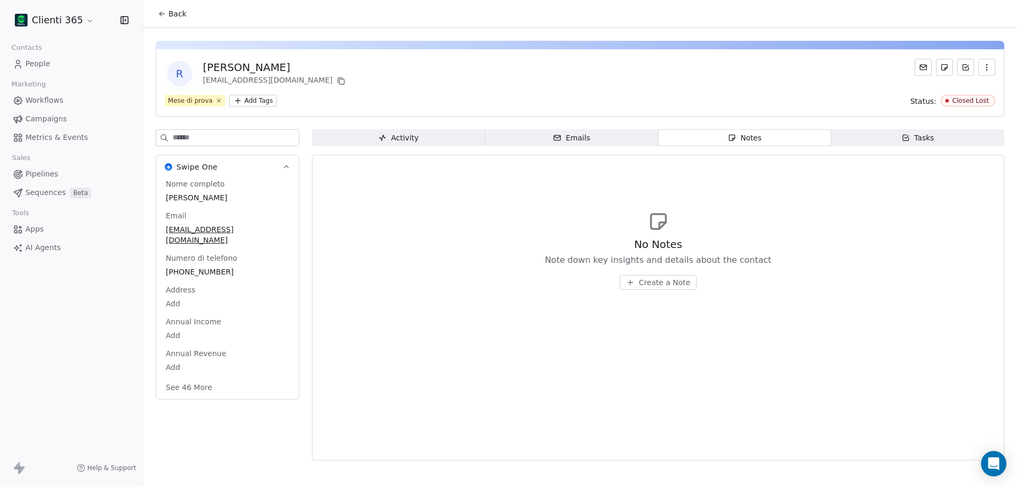
click at [175, 10] on span "Back" at bounding box center [177, 13] width 18 height 11
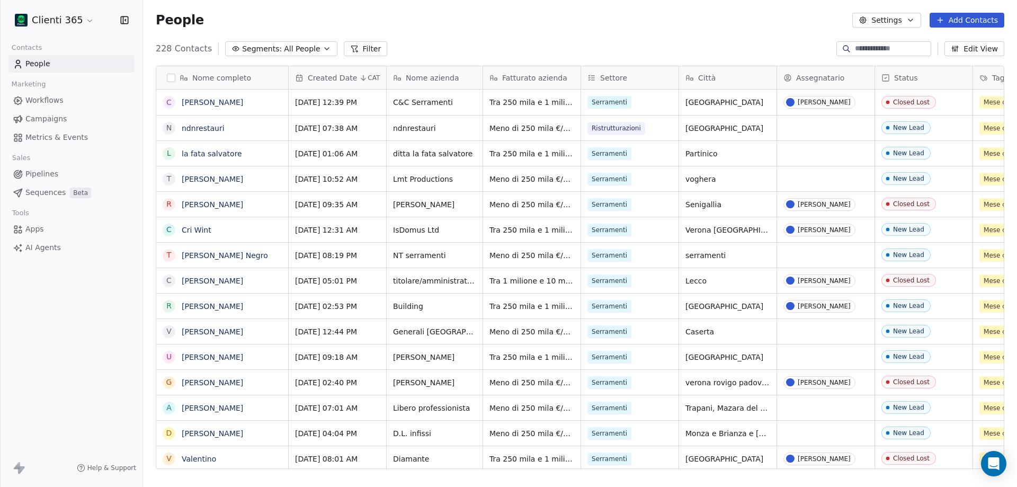
scroll to position [420, 866]
click at [284, 43] on span "All People" at bounding box center [302, 48] width 36 height 11
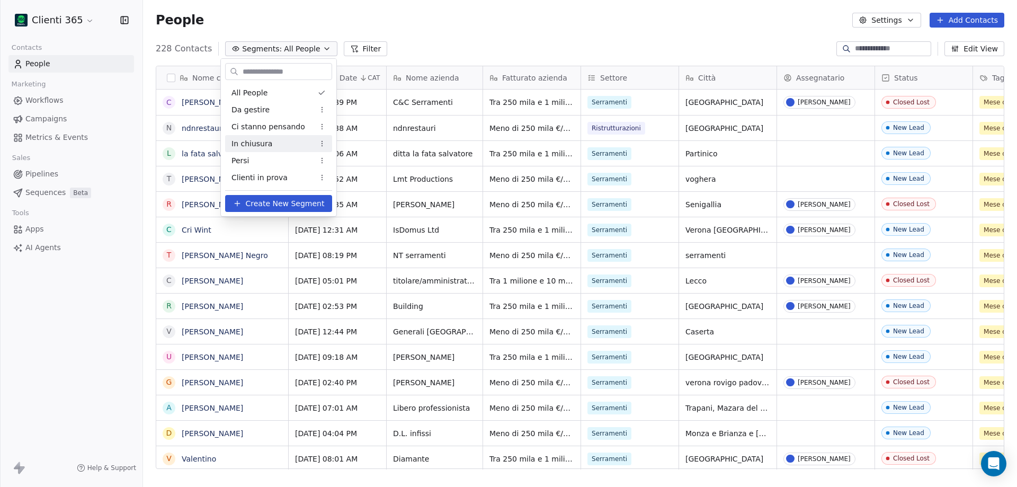
click at [264, 146] on span "In chiusura" at bounding box center [251, 143] width 41 height 11
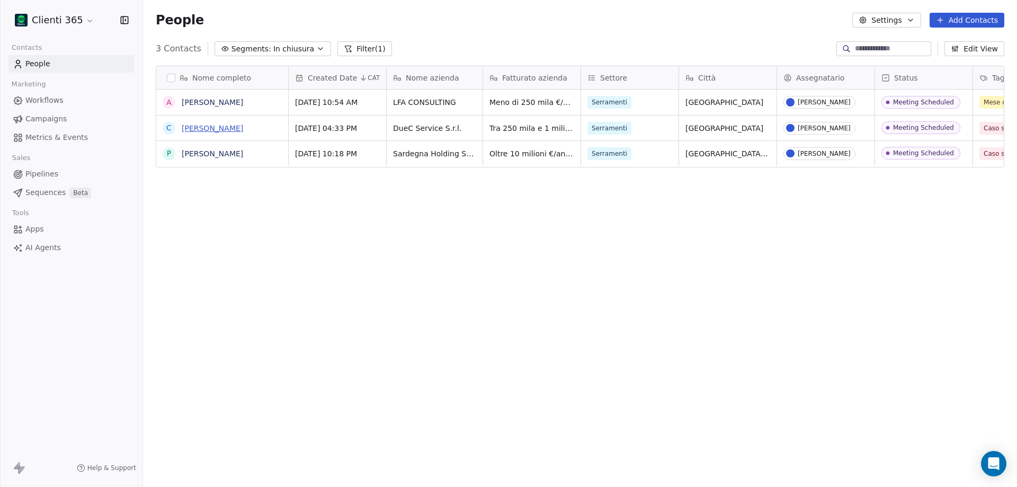
click at [219, 128] on link "[PERSON_NAME]" at bounding box center [212, 128] width 61 height 8
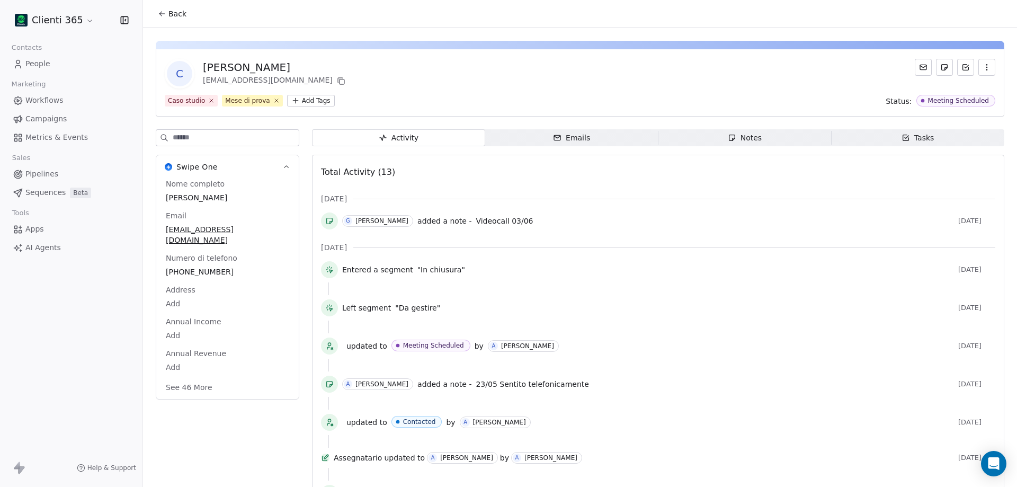
click at [754, 137] on div "Notes" at bounding box center [745, 137] width 34 height 11
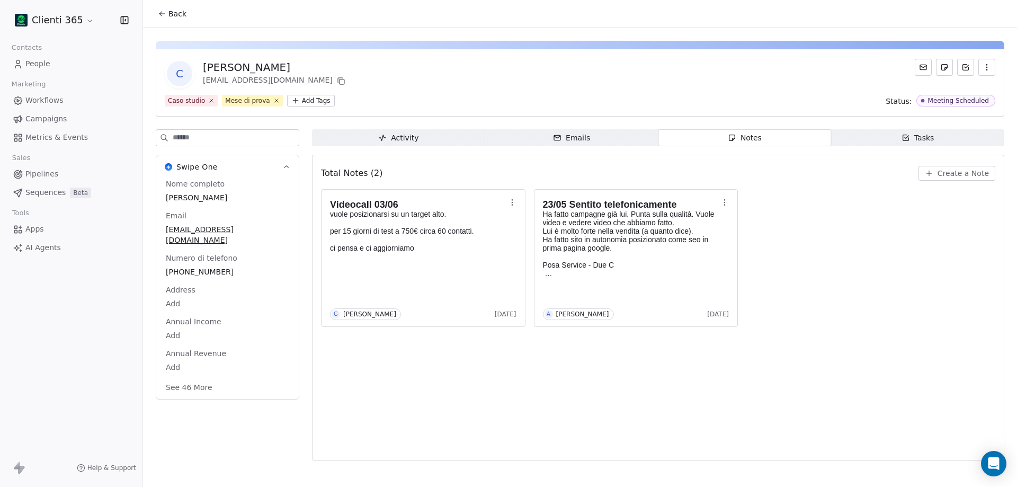
click at [47, 23] on html "Clienti 365 Contacts People Marketing Workflows Campaigns Metrics & Events Sale…" at bounding box center [508, 243] width 1017 height 487
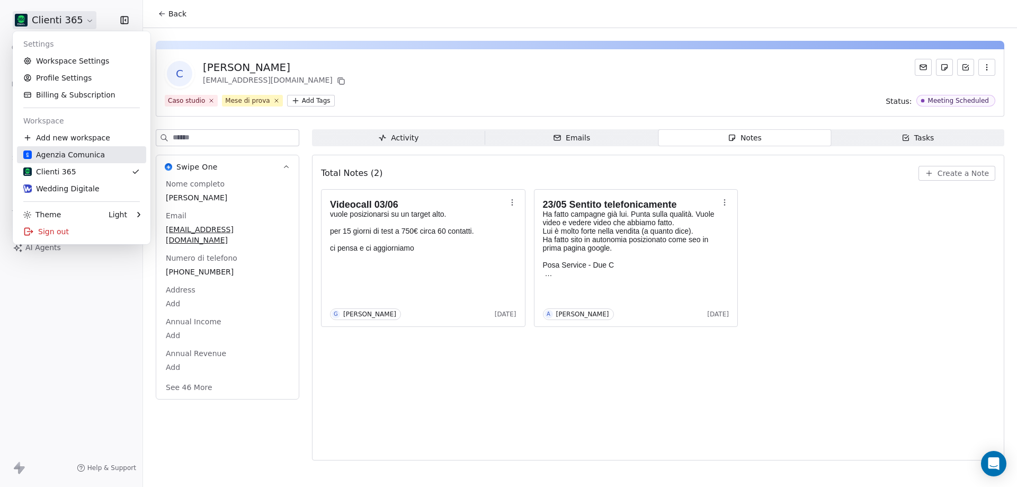
click at [66, 154] on div "Agenzia Comunica" at bounding box center [64, 154] width 82 height 11
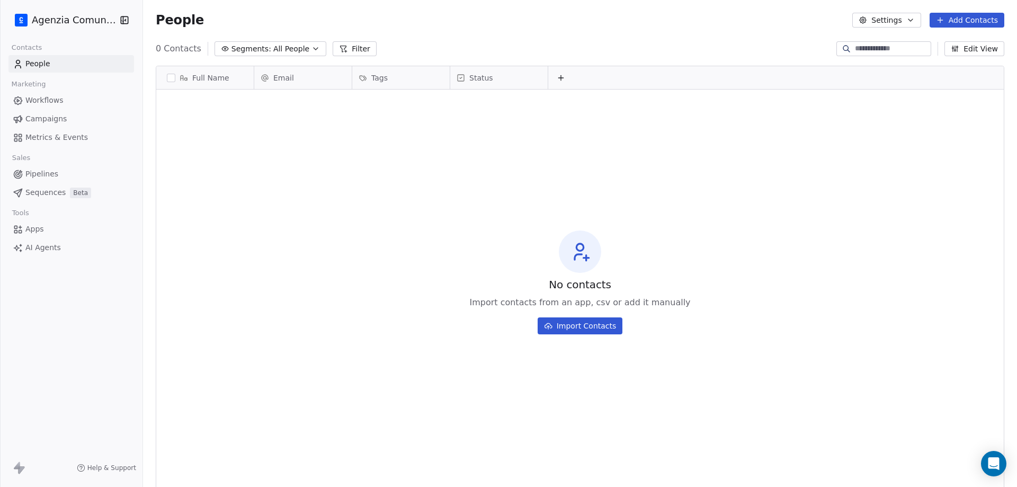
scroll to position [420, 866]
click at [68, 20] on html "Agenzia Comunica Contacts People Marketing Workflows Campaigns Metrics & Events…" at bounding box center [508, 243] width 1017 height 487
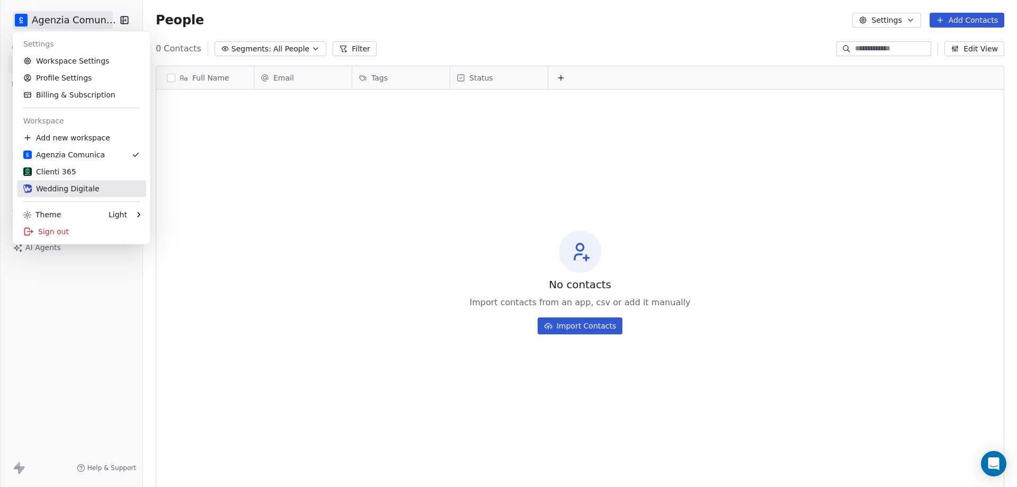
click at [71, 184] on div "Wedding Digitale" at bounding box center [61, 188] width 76 height 11
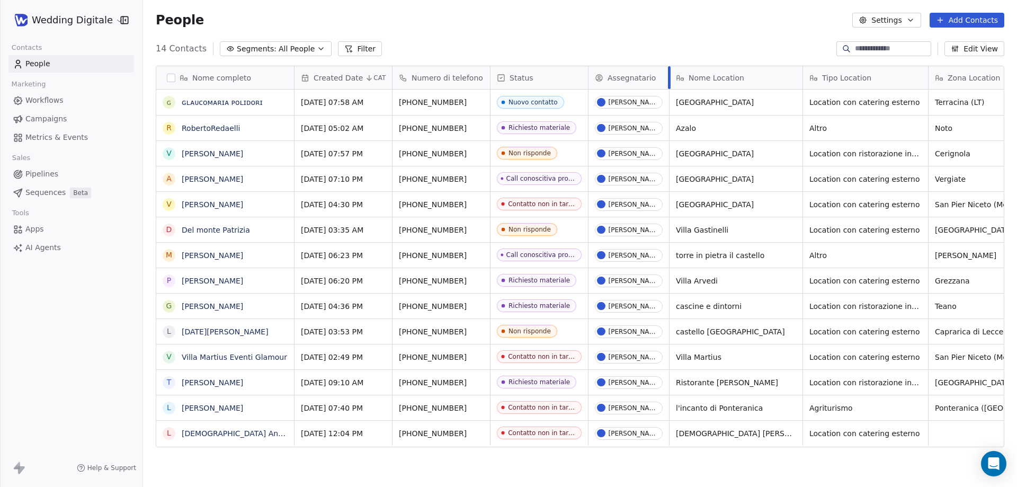
drag, startPoint x: 640, startPoint y: 80, endPoint x: 668, endPoint y: 80, distance: 27.5
click at [668, 80] on div at bounding box center [669, 77] width 3 height 23
click at [289, 46] on span "All People" at bounding box center [297, 48] width 36 height 11
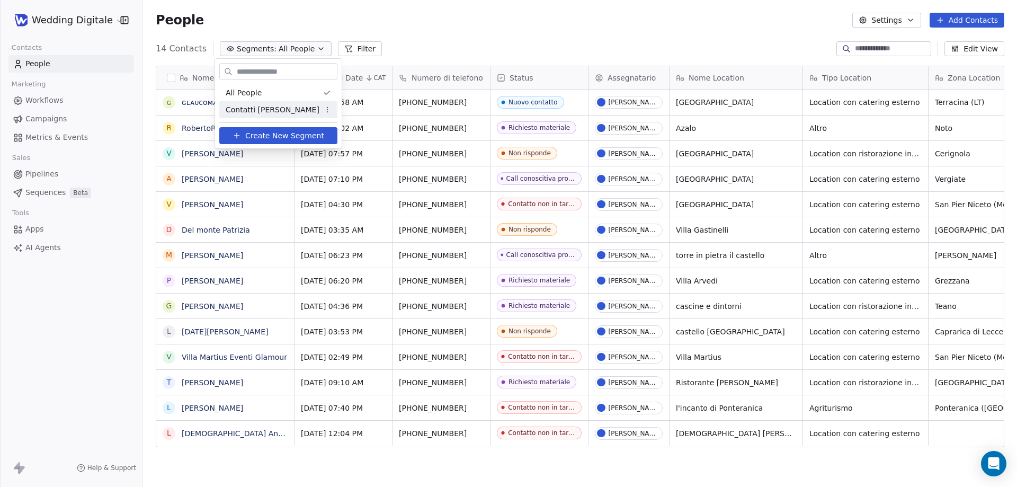
click at [264, 106] on span "Contatti [PERSON_NAME]" at bounding box center [273, 109] width 94 height 11
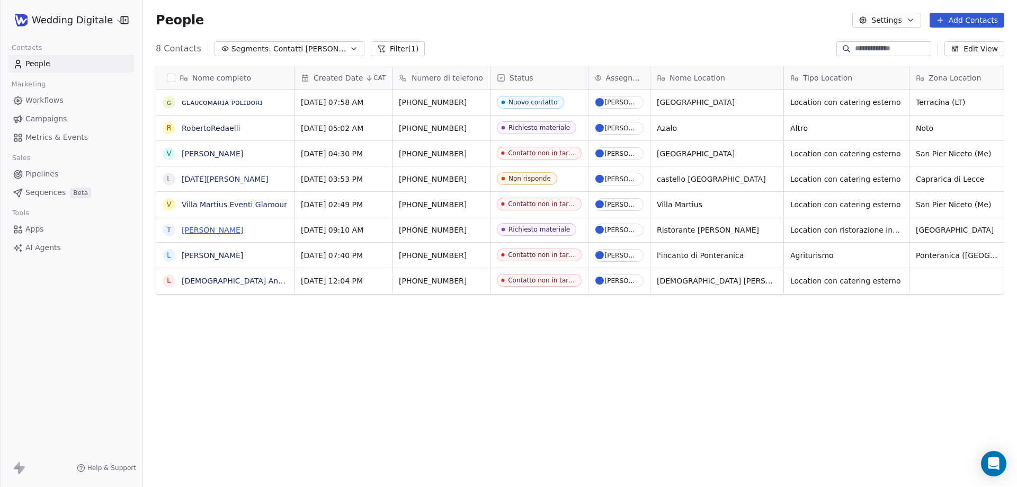
click at [210, 233] on link "[PERSON_NAME]" at bounding box center [212, 230] width 61 height 8
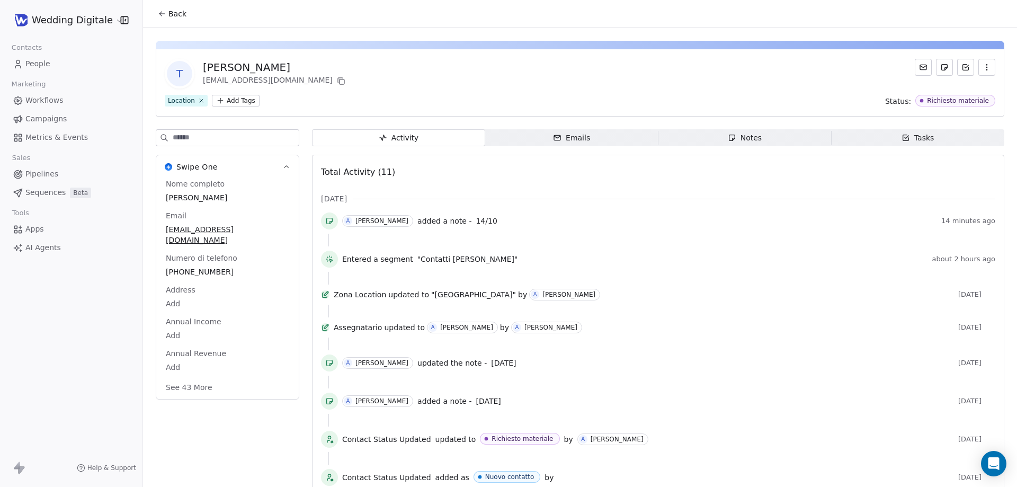
click at [719, 141] on span "Notes Notes" at bounding box center [744, 137] width 173 height 17
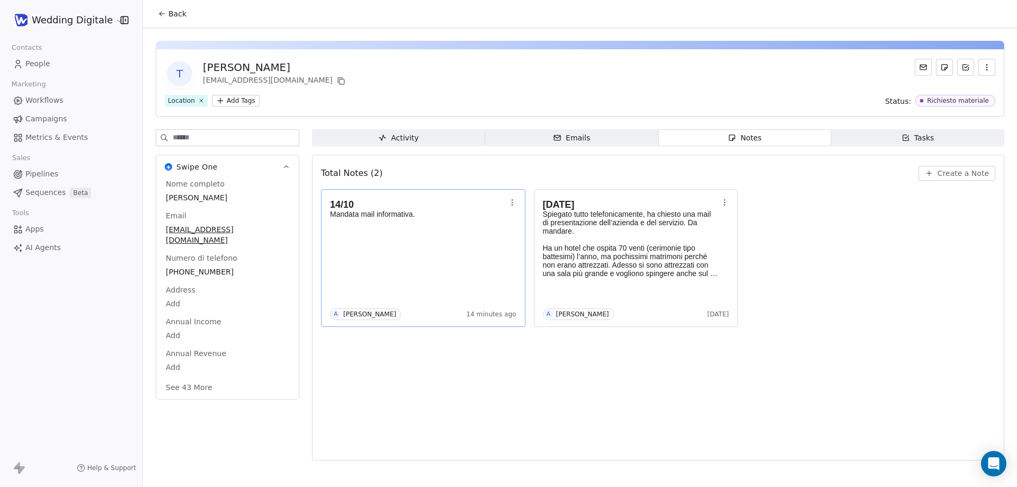
click at [411, 257] on div "14/10 Mandata mail informativa. A [PERSON_NAME] 14 minutes ago" at bounding box center [423, 258] width 186 height 124
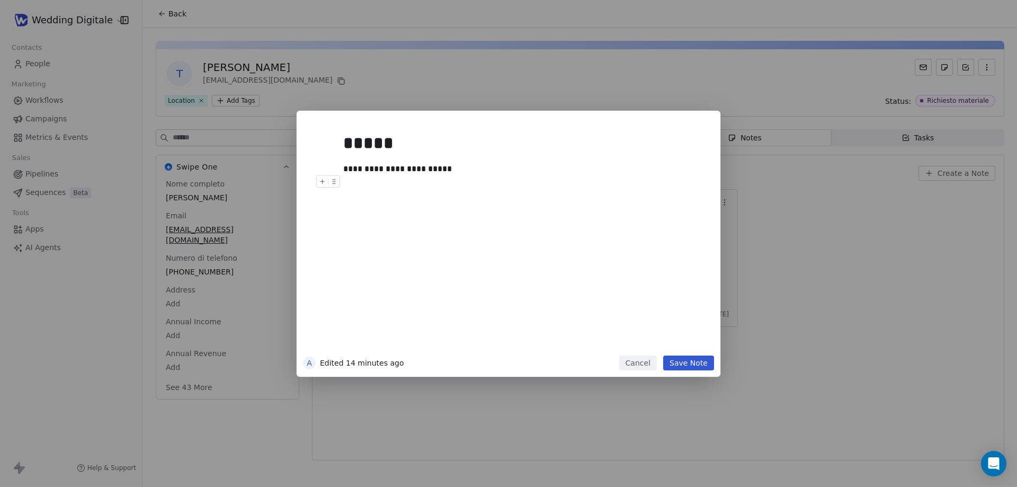
click at [470, 175] on div at bounding box center [524, 181] width 362 height 13
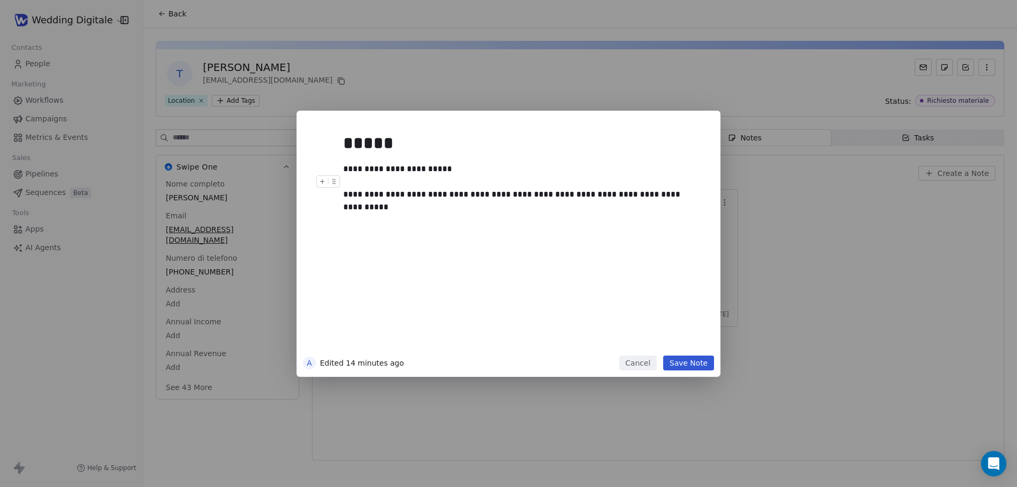
click at [707, 360] on button "Save Note" at bounding box center [688, 362] width 51 height 15
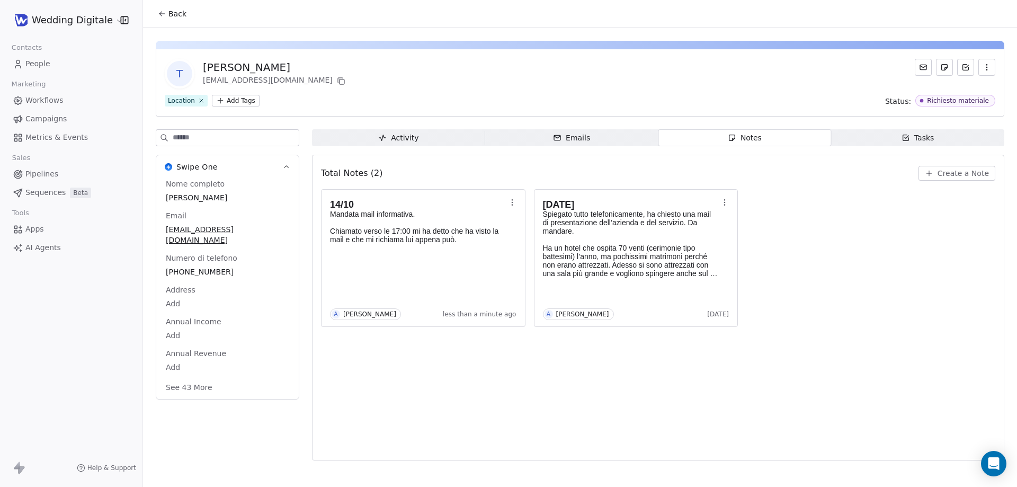
click at [172, 14] on span "Back" at bounding box center [177, 13] width 18 height 11
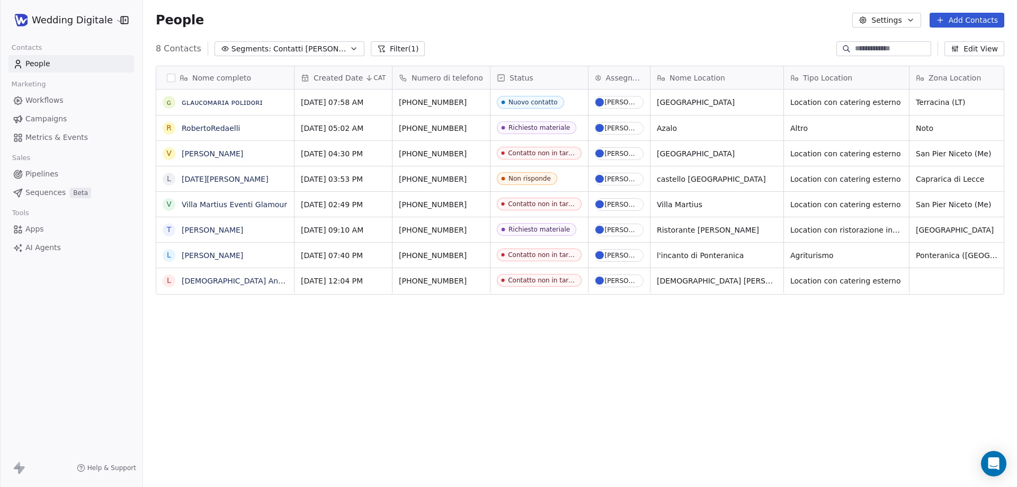
scroll to position [420, 866]
click at [536, 232] on div "Richiesto materiale" at bounding box center [539, 229] width 61 height 7
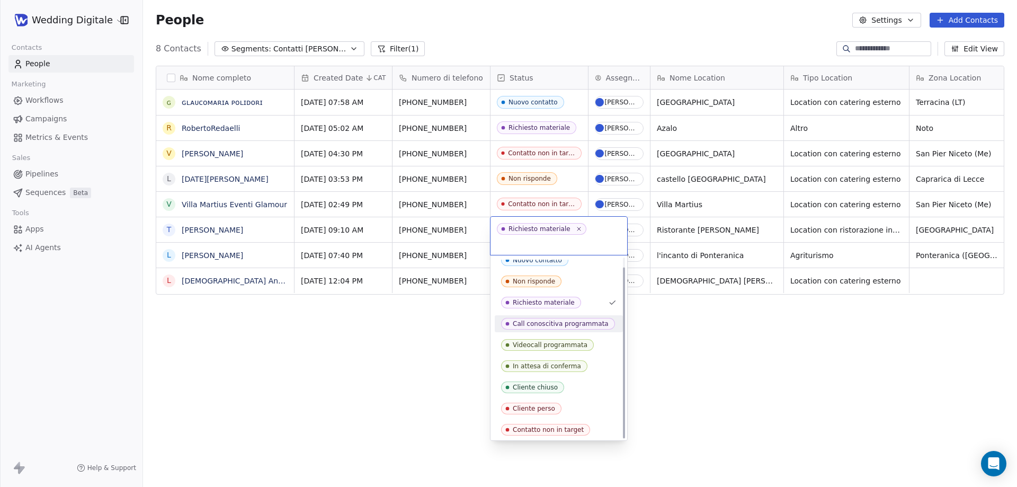
scroll to position [10, 0]
click at [663, 346] on html "Wedding Digitale Contacts People Marketing Workflows Campaigns Metrics & Events…" at bounding box center [508, 243] width 1017 height 487
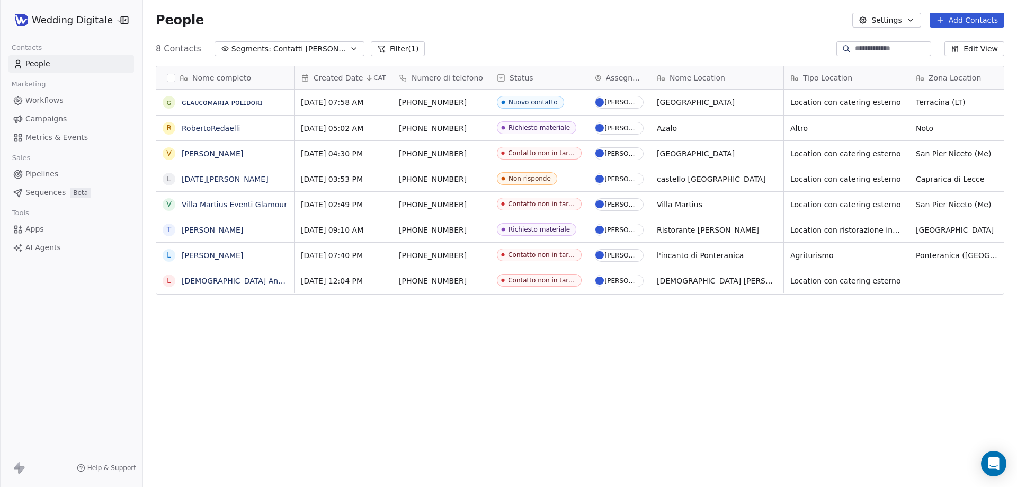
click at [300, 49] on span "Contatti [PERSON_NAME]" at bounding box center [310, 48] width 74 height 11
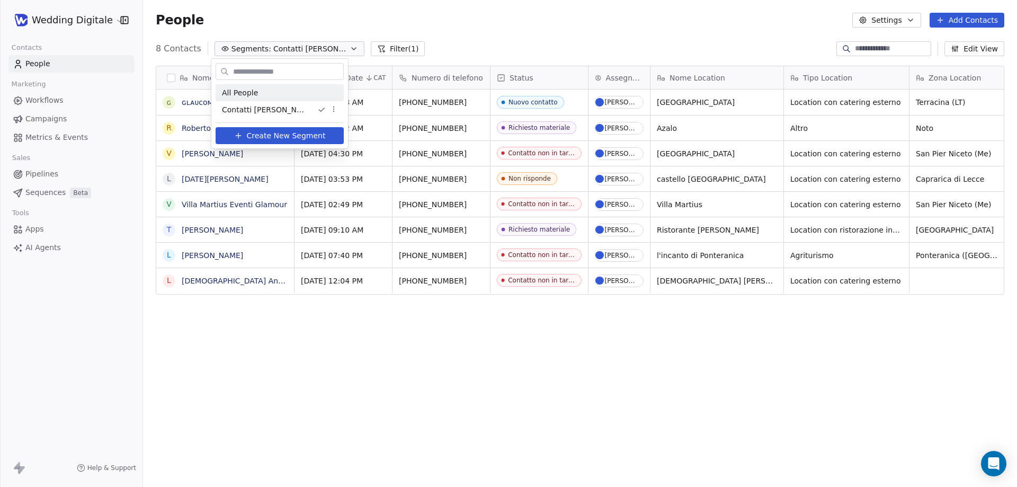
click at [261, 93] on div "All People" at bounding box center [280, 92] width 128 height 17
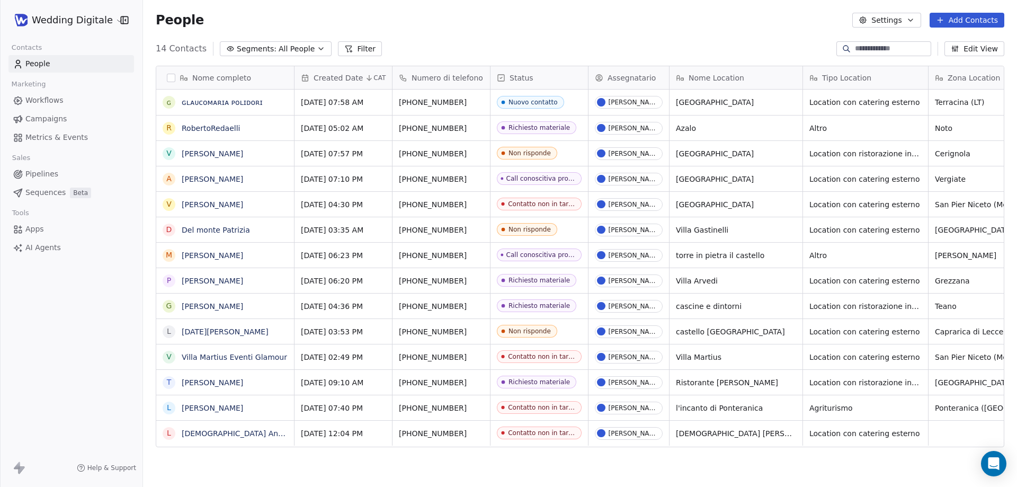
scroll to position [0, 0]
click at [268, 49] on button "Segments: All People" at bounding box center [276, 48] width 112 height 15
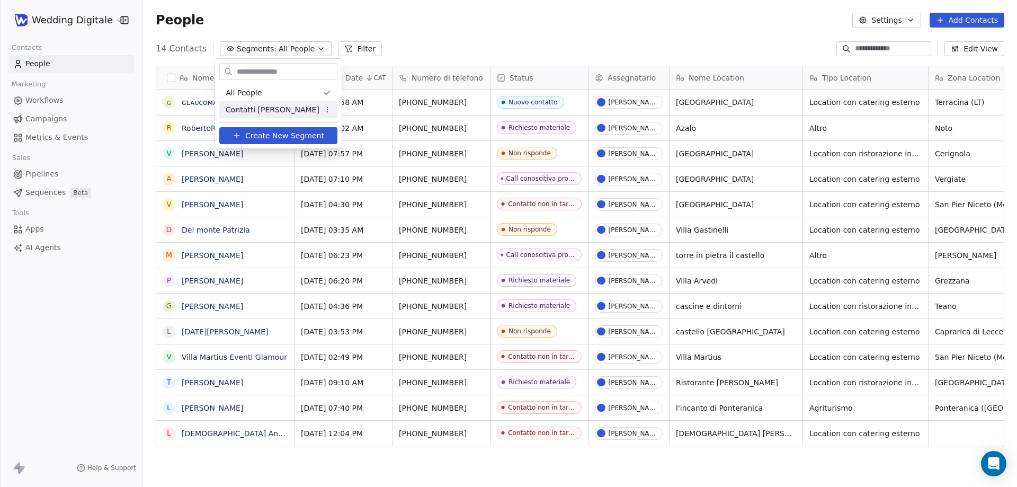
click at [268, 106] on span "Contatti [PERSON_NAME]" at bounding box center [273, 109] width 94 height 11
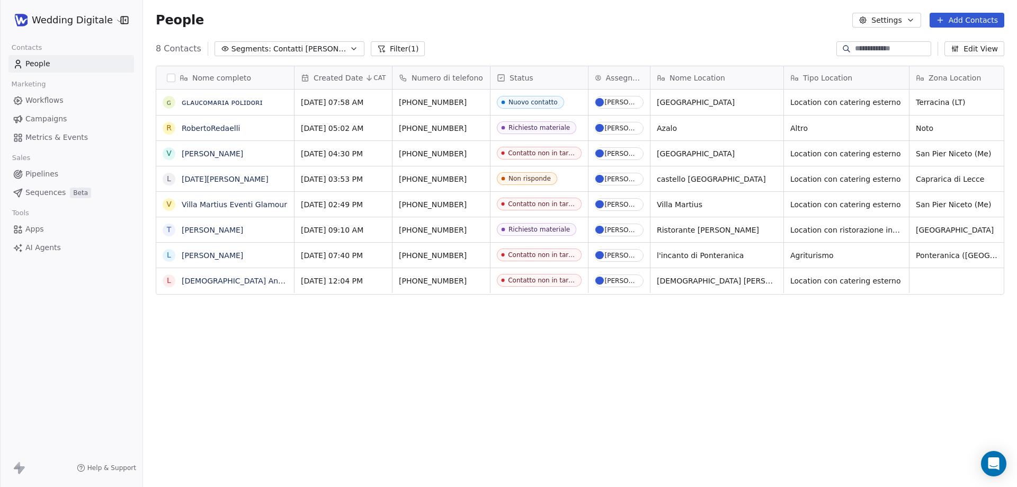
click at [170, 51] on span "8 Contacts" at bounding box center [179, 48] width 46 height 13
click at [176, 39] on div "People Settings Add Contacts" at bounding box center [580, 20] width 874 height 40
click at [176, 50] on span "8 Contacts" at bounding box center [179, 48] width 46 height 13
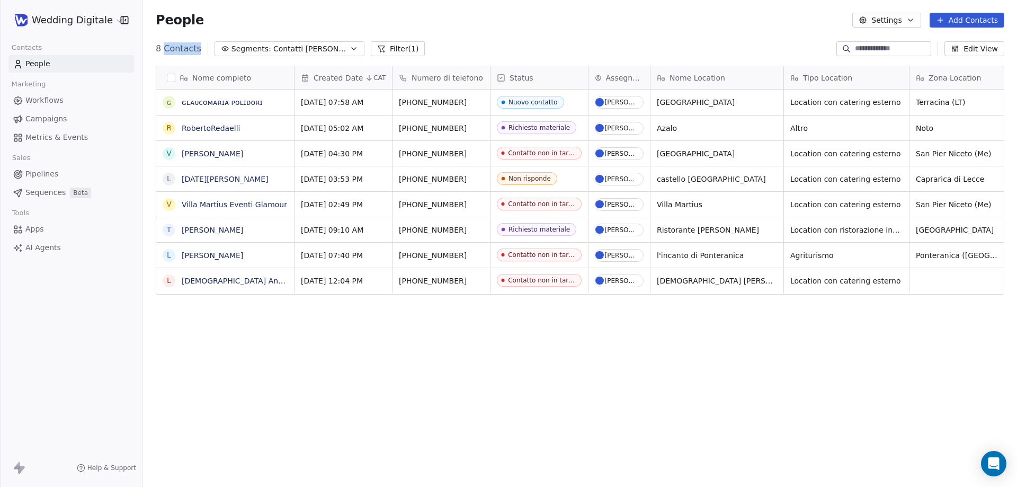
click at [176, 50] on span "8 Contacts" at bounding box center [179, 48] width 46 height 13
click at [175, 50] on span "8 Contacts" at bounding box center [179, 48] width 46 height 13
click at [180, 34] on div "People Settings Add Contacts" at bounding box center [580, 20] width 874 height 40
click at [175, 47] on span "8 Contacts" at bounding box center [179, 48] width 46 height 13
click at [176, 47] on span "8 Contacts" at bounding box center [179, 48] width 46 height 13
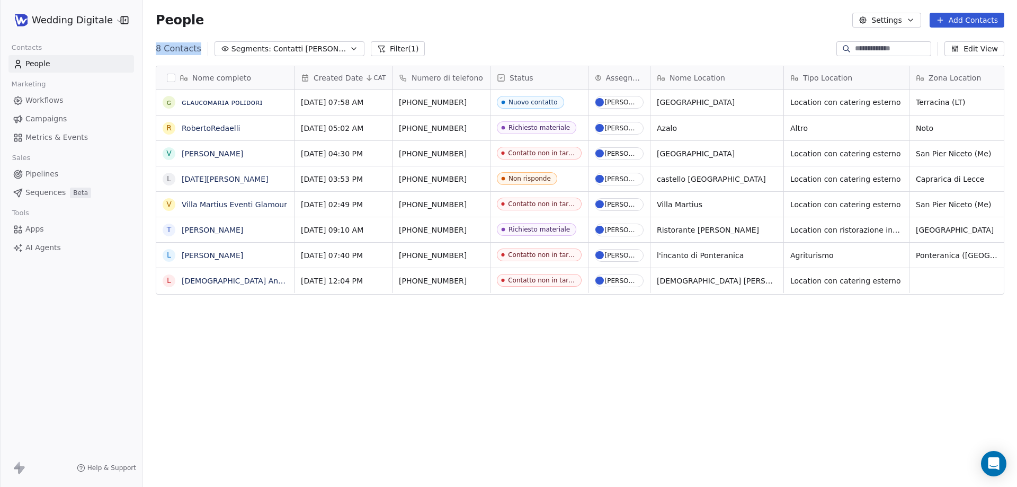
click at [176, 47] on span "8 Contacts" at bounding box center [179, 48] width 46 height 13
click at [182, 36] on div "People Settings Add Contacts" at bounding box center [580, 20] width 874 height 40
click at [190, 15] on span "People" at bounding box center [180, 20] width 48 height 16
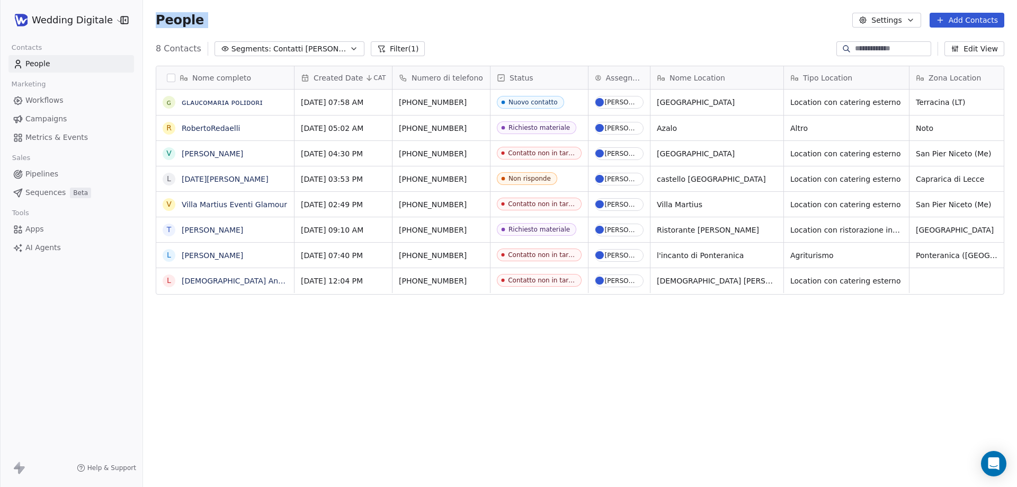
click at [173, 32] on div "People Settings Add Contacts" at bounding box center [580, 20] width 874 height 40
click at [177, 48] on span "8 Contacts" at bounding box center [179, 48] width 46 height 13
click at [184, 23] on span "People" at bounding box center [180, 20] width 48 height 16
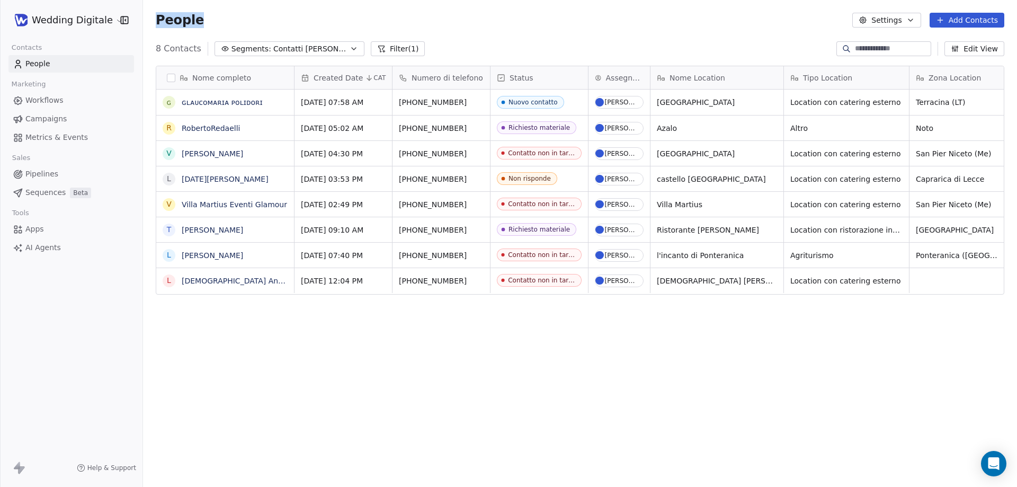
click at [184, 23] on span "People" at bounding box center [180, 20] width 48 height 16
click at [178, 38] on div "People Settings Add Contacts" at bounding box center [580, 20] width 874 height 40
click at [183, 43] on span "8 Contacts" at bounding box center [179, 48] width 46 height 13
click at [184, 43] on span "8 Contacts" at bounding box center [179, 48] width 46 height 13
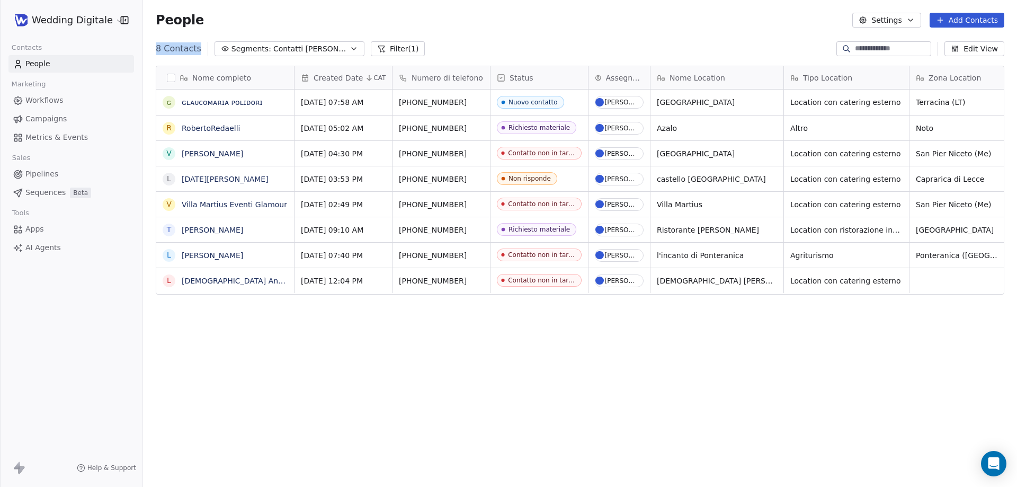
click at [184, 43] on span "8 Contacts" at bounding box center [179, 48] width 46 height 13
click at [188, 23] on span "People" at bounding box center [180, 20] width 48 height 16
click at [183, 43] on span "8 Contacts" at bounding box center [179, 48] width 46 height 13
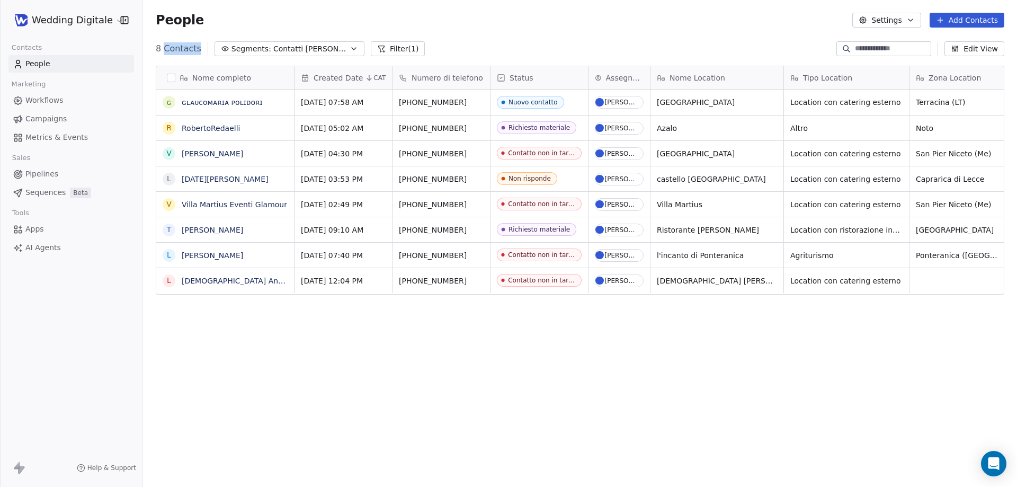
click at [183, 43] on span "8 Contacts" at bounding box center [179, 48] width 46 height 13
click at [177, 36] on div "People Settings Add Contacts" at bounding box center [580, 20] width 874 height 40
click at [176, 51] on span "8 Contacts" at bounding box center [179, 48] width 46 height 13
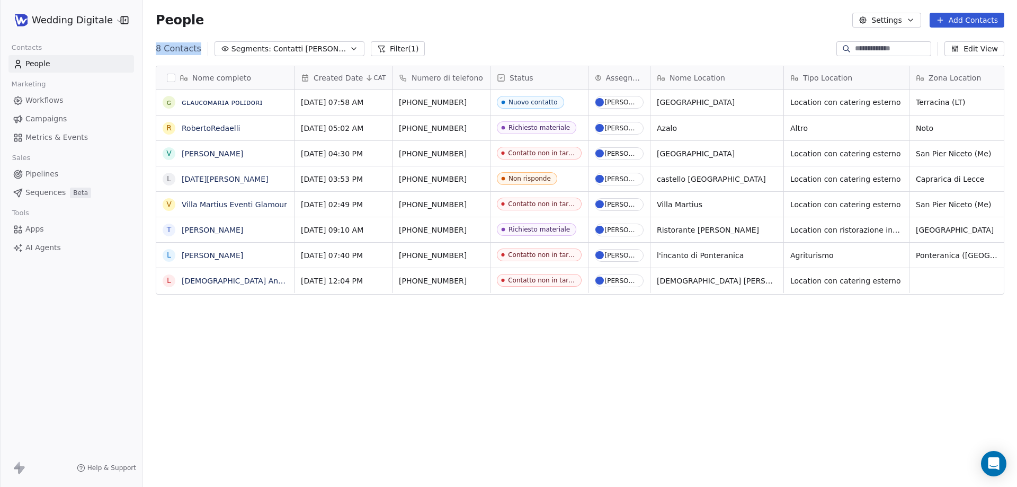
click at [169, 49] on span "8 Contacts" at bounding box center [179, 48] width 46 height 13
click at [168, 49] on span "8 Contacts" at bounding box center [179, 48] width 46 height 13
click at [173, 36] on div "People Settings Add Contacts" at bounding box center [580, 20] width 874 height 40
click at [175, 48] on span "8 Contacts" at bounding box center [179, 48] width 46 height 13
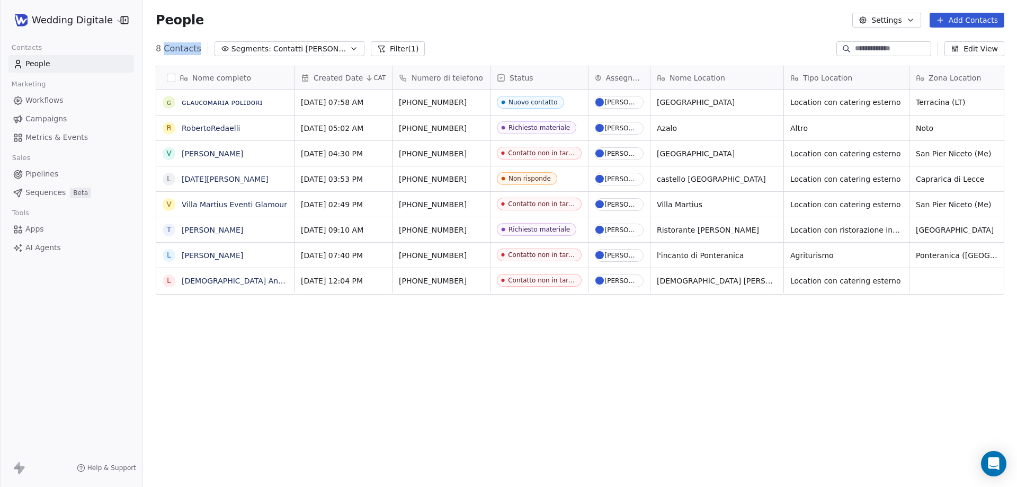
click at [175, 48] on span "8 Contacts" at bounding box center [179, 48] width 46 height 13
drag, startPoint x: 175, startPoint y: 48, endPoint x: 182, endPoint y: 37, distance: 13.1
click at [176, 48] on span "8 Contacts" at bounding box center [179, 48] width 46 height 13
click at [183, 34] on div "People Settings Add Contacts" at bounding box center [580, 20] width 874 height 40
click at [184, 52] on span "8 Contacts" at bounding box center [179, 48] width 46 height 13
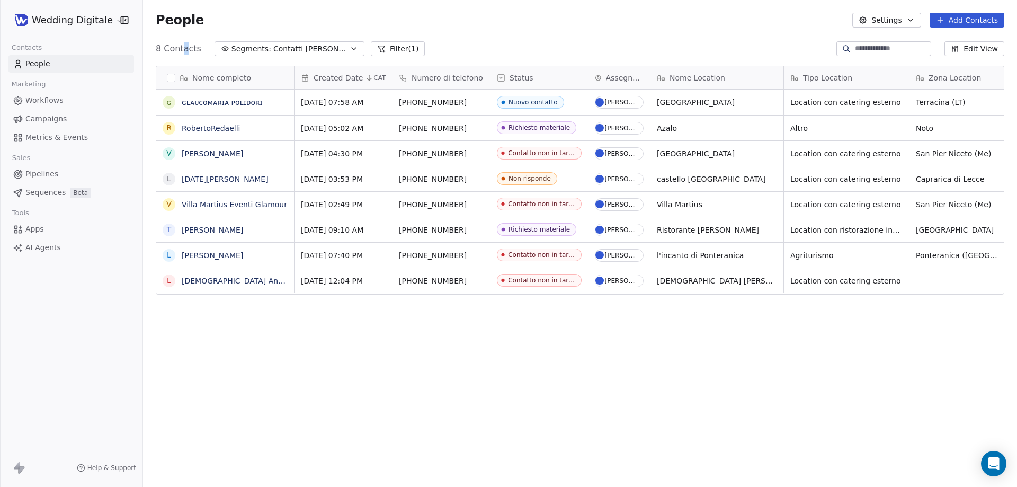
click at [184, 52] on span "8 Contacts" at bounding box center [179, 48] width 46 height 13
click at [181, 39] on div "People Settings Add Contacts" at bounding box center [580, 20] width 874 height 40
click at [181, 46] on span "8 Contacts" at bounding box center [179, 48] width 46 height 13
click at [182, 53] on span "8 Contacts" at bounding box center [179, 48] width 46 height 13
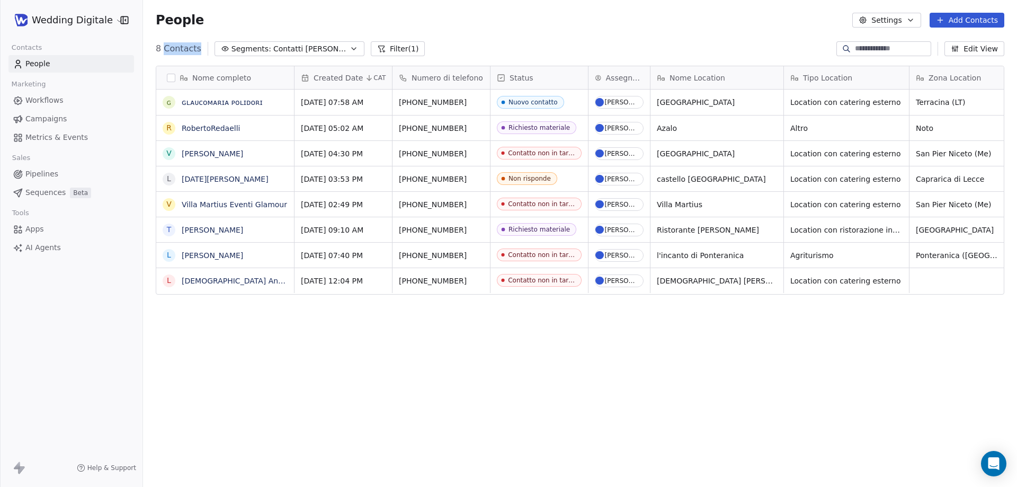
click at [182, 53] on span "8 Contacts" at bounding box center [179, 48] width 46 height 13
click at [183, 53] on span "8 Contacts" at bounding box center [179, 48] width 46 height 13
click at [186, 49] on span "8 Contacts" at bounding box center [179, 48] width 46 height 13
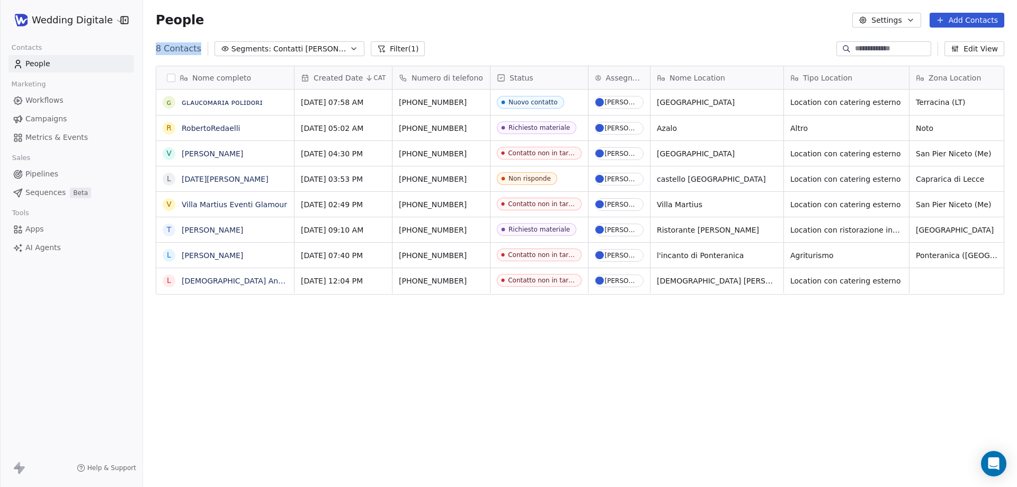
click at [186, 50] on span "8 Contacts" at bounding box center [179, 48] width 46 height 13
click at [186, 32] on div "People Settings Add Contacts" at bounding box center [580, 20] width 874 height 40
click at [181, 50] on span "8 Contacts" at bounding box center [179, 48] width 46 height 13
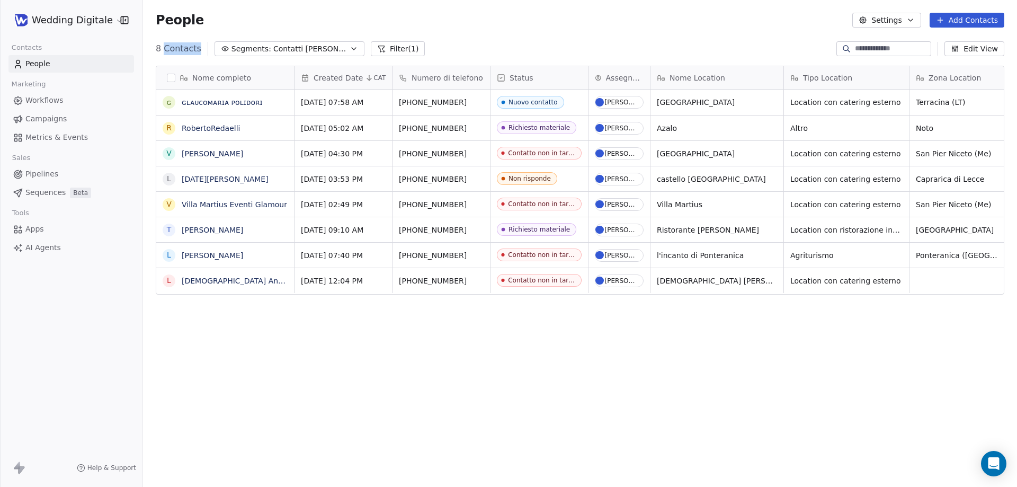
click at [181, 50] on span "8 Contacts" at bounding box center [179, 48] width 46 height 13
click at [194, 32] on div "People Settings Add Contacts" at bounding box center [580, 20] width 874 height 40
click at [186, 52] on span "8 Contacts" at bounding box center [179, 48] width 46 height 13
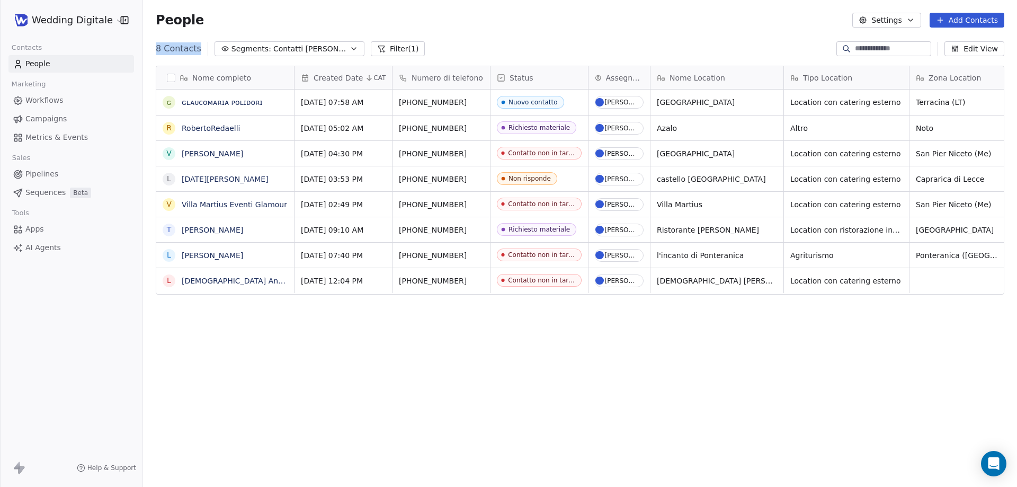
click at [186, 52] on span "8 Contacts" at bounding box center [179, 48] width 46 height 13
click at [197, 37] on div "People Settings Add Contacts" at bounding box center [580, 20] width 874 height 40
click at [190, 47] on span "8 Contacts" at bounding box center [179, 48] width 46 height 13
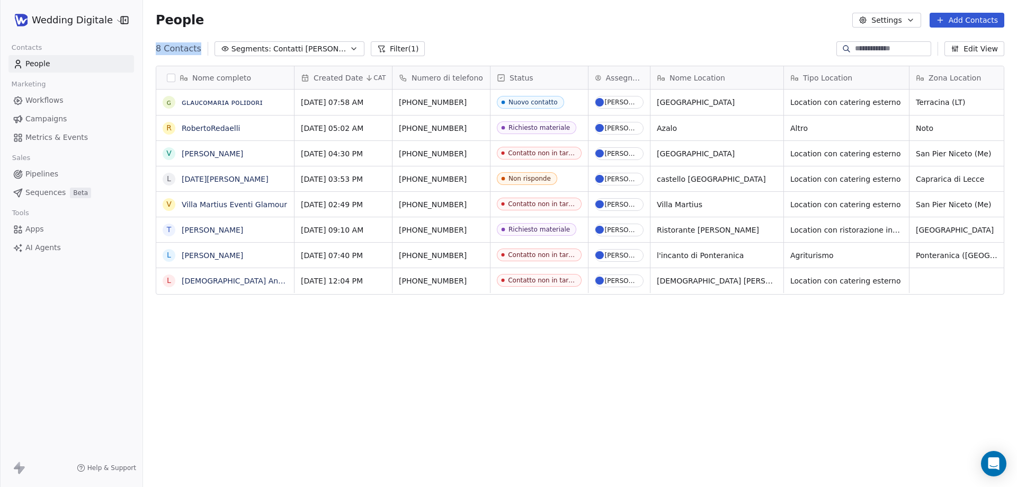
click at [196, 40] on div "8 Contacts Segments: Contatti [PERSON_NAME] (1) Edit View" at bounding box center [580, 48] width 874 height 17
click at [190, 46] on span "8 Contacts" at bounding box center [179, 48] width 46 height 13
click at [201, 33] on div "People Settings Add Contacts" at bounding box center [580, 20] width 874 height 40
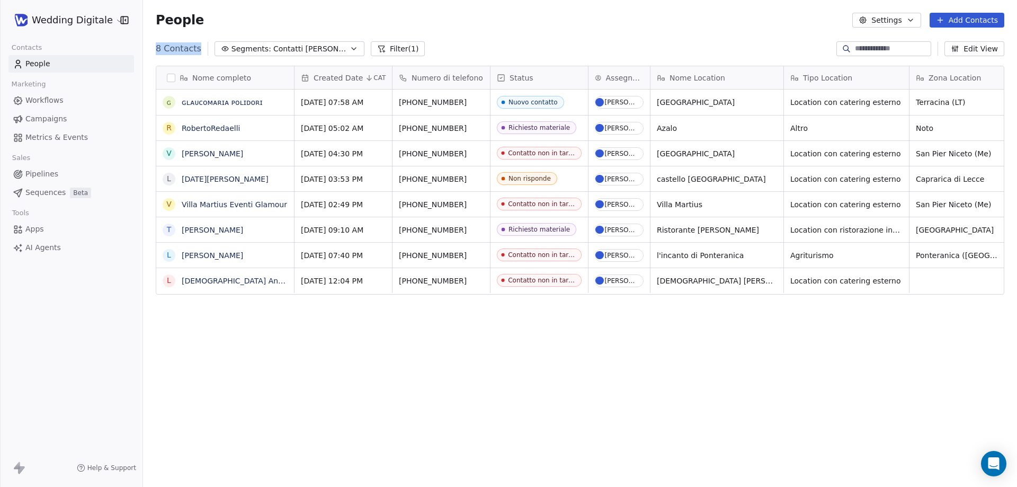
drag, startPoint x: 156, startPoint y: 47, endPoint x: 198, endPoint y: 50, distance: 42.4
click at [198, 50] on div "8 Contacts Segments: Contatti [PERSON_NAME] (1) Edit View" at bounding box center [580, 48] width 874 height 17
click at [198, 50] on div "8 Contacts Segments: Contatti [PERSON_NAME] (1)" at bounding box center [290, 48] width 269 height 15
drag, startPoint x: 199, startPoint y: 50, endPoint x: 163, endPoint y: 48, distance: 36.0
click at [163, 48] on div "8 Contacts Segments: Contatti [PERSON_NAME] (1)" at bounding box center [290, 48] width 269 height 15
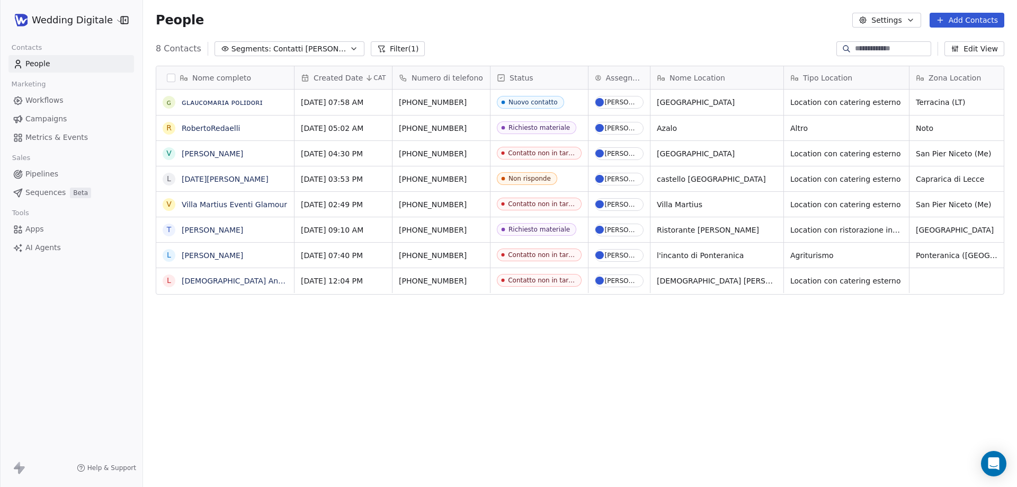
click at [154, 48] on div "8 Contacts Segments: Contatti [PERSON_NAME] (1) Edit View" at bounding box center [580, 48] width 874 height 17
click at [182, 48] on span "8 Contacts" at bounding box center [179, 48] width 46 height 13
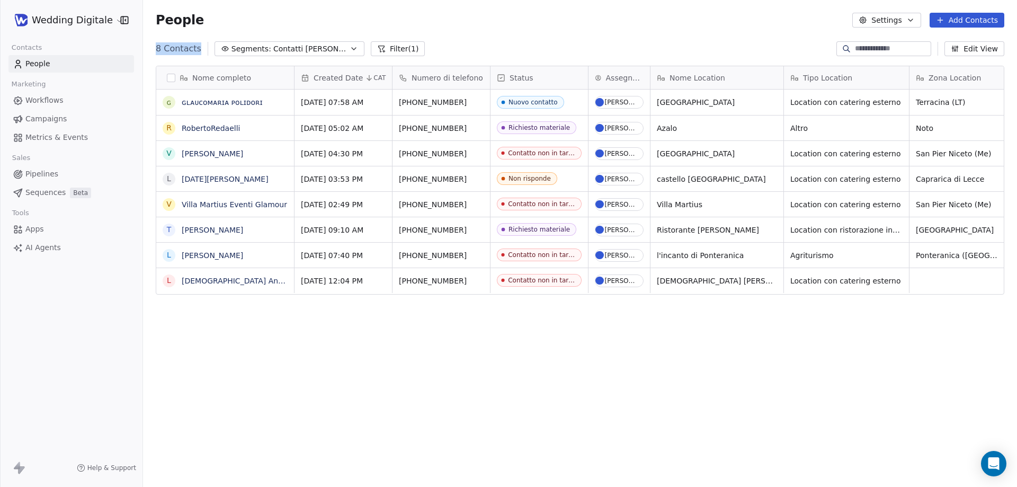
click at [182, 48] on span "8 Contacts" at bounding box center [179, 48] width 46 height 13
click at [187, 36] on div "People Settings Add Contacts" at bounding box center [580, 20] width 874 height 40
click at [182, 45] on span "8 Contacts" at bounding box center [179, 48] width 46 height 13
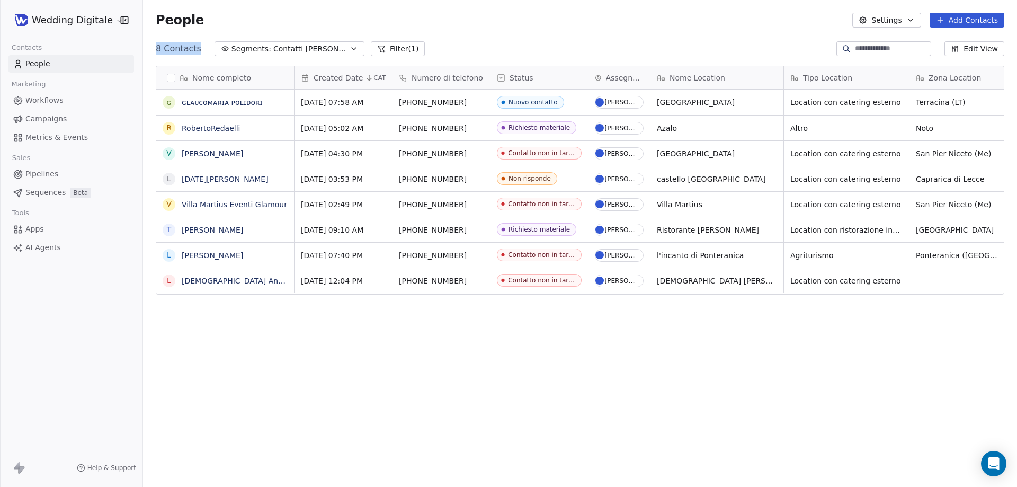
click at [182, 45] on span "8 Contacts" at bounding box center [179, 48] width 46 height 13
click at [189, 41] on div "8 Contacts Segments: Contatti [PERSON_NAME] (1)" at bounding box center [290, 48] width 269 height 15
click at [184, 44] on span "8 Contacts" at bounding box center [179, 48] width 46 height 13
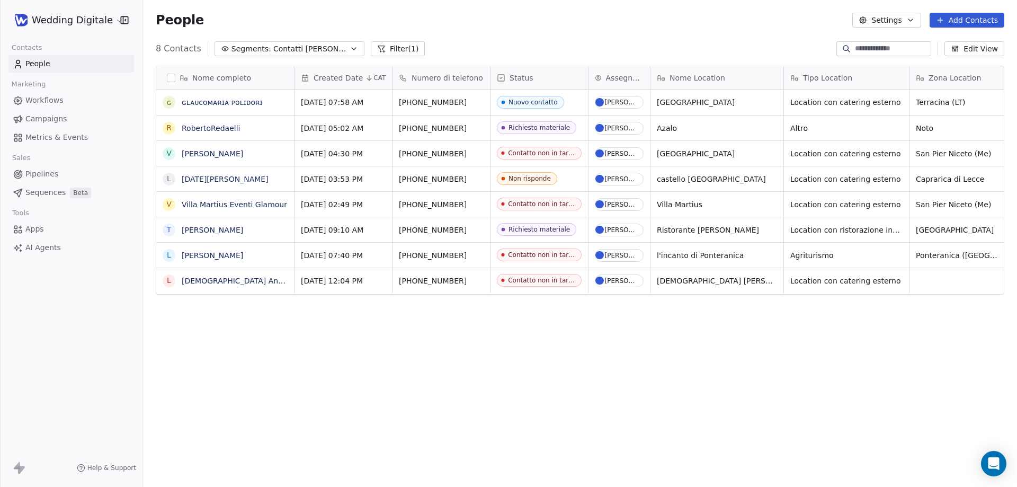
click at [191, 37] on div "People Settings Add Contacts" at bounding box center [580, 20] width 874 height 40
click at [185, 44] on span "8 Contacts" at bounding box center [179, 48] width 46 height 13
click at [191, 38] on div "People Settings Add Contacts" at bounding box center [580, 20] width 874 height 40
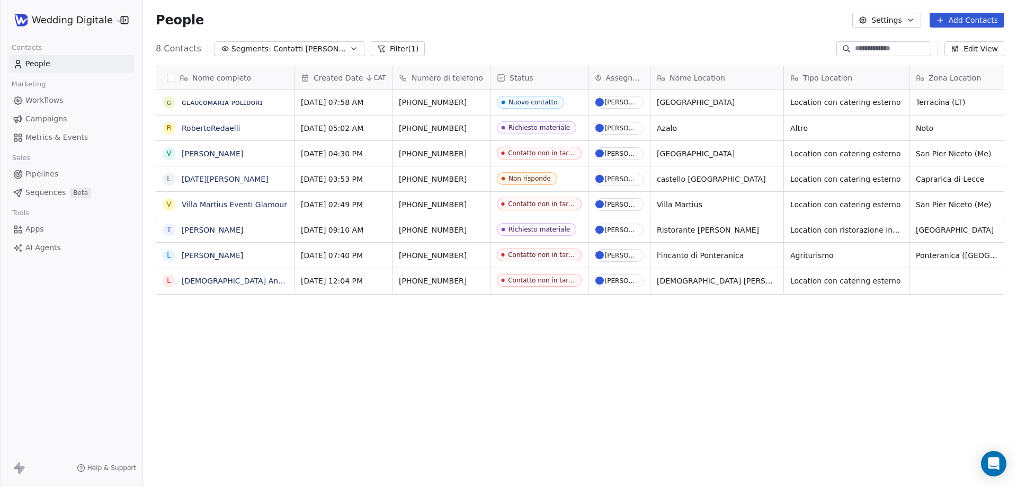
click at [185, 50] on span "8 Contacts" at bounding box center [179, 48] width 46 height 13
click at [187, 40] on div "People Settings Add Contacts" at bounding box center [580, 20] width 874 height 40
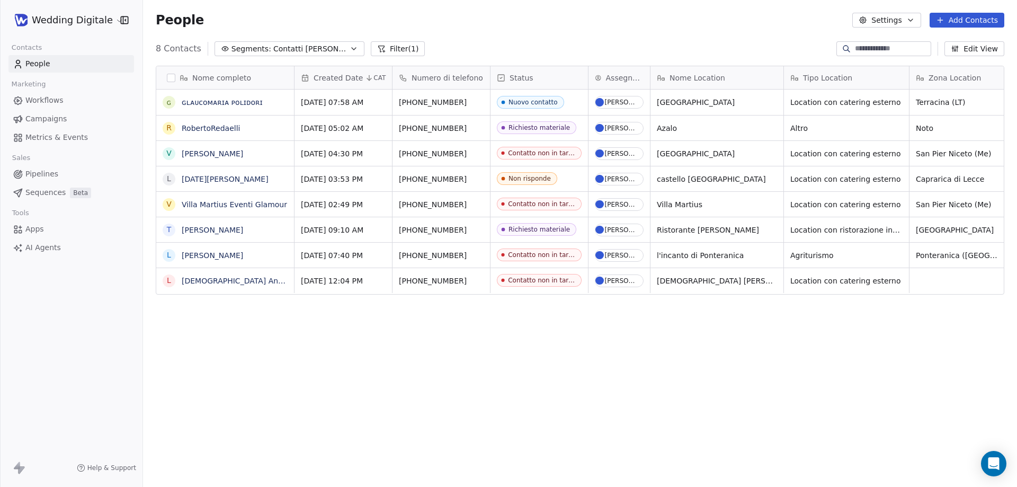
click at [187, 48] on span "8 Contacts" at bounding box center [179, 48] width 46 height 13
drag, startPoint x: 187, startPoint y: 48, endPoint x: 167, endPoint y: 50, distance: 19.7
click at [167, 50] on span "8 Contacts" at bounding box center [179, 48] width 46 height 13
click at [167, 47] on span "8 Contacts" at bounding box center [179, 48] width 46 height 13
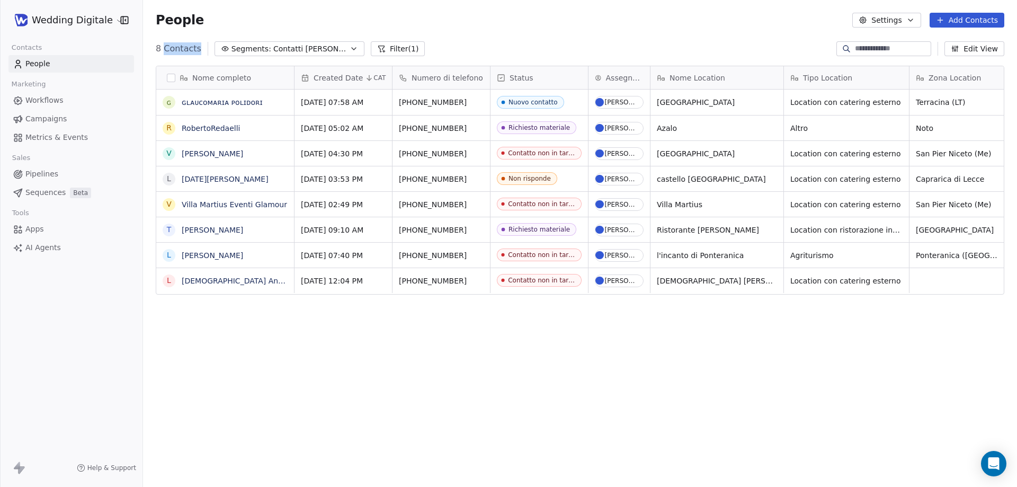
click at [167, 47] on span "8 Contacts" at bounding box center [179, 48] width 46 height 13
click at [174, 33] on div "People Settings Add Contacts" at bounding box center [580, 20] width 874 height 40
click at [177, 22] on span "People" at bounding box center [180, 20] width 48 height 16
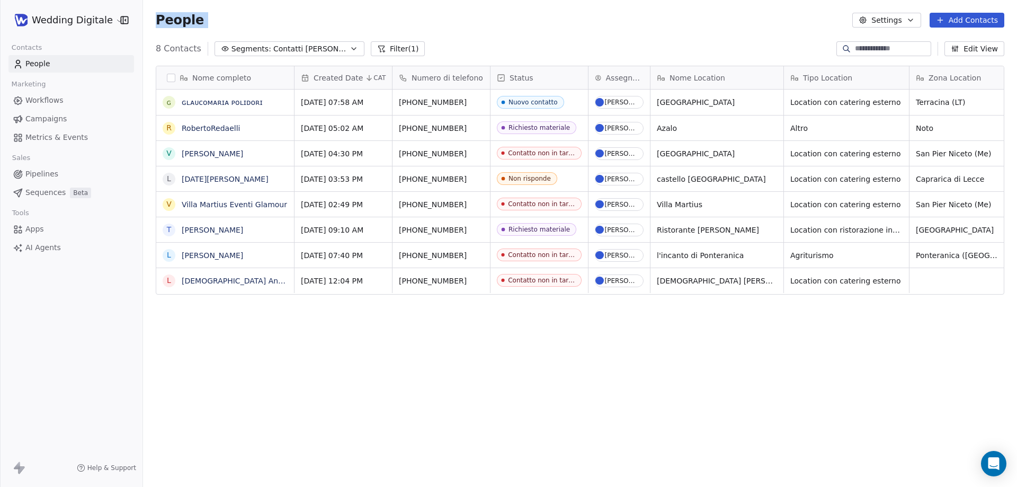
click at [177, 22] on span "People" at bounding box center [180, 20] width 48 height 16
click at [175, 45] on span "8 Contacts" at bounding box center [179, 48] width 46 height 13
click at [182, 34] on div "People Settings Add Contacts" at bounding box center [580, 20] width 874 height 40
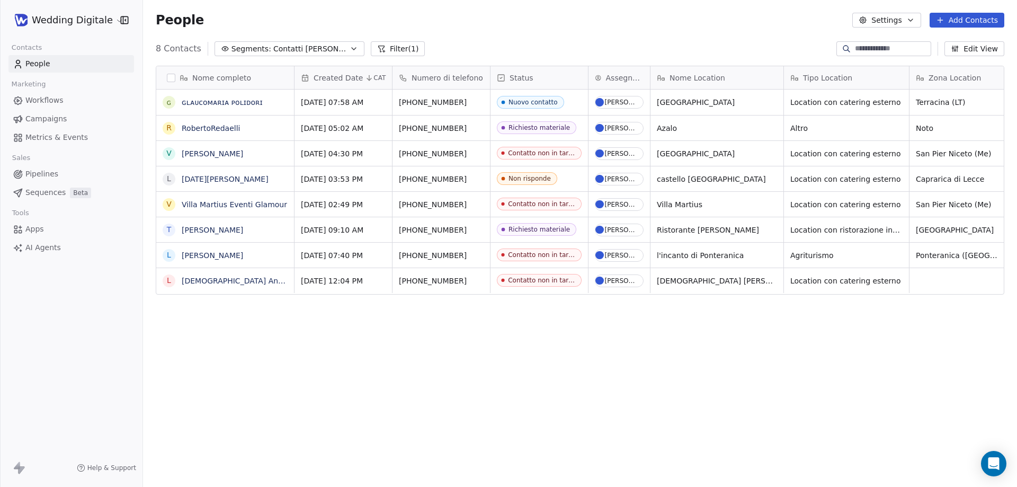
click at [170, 47] on span "8 Contacts" at bounding box center [179, 48] width 46 height 13
click at [169, 47] on span "8 Contacts" at bounding box center [179, 48] width 46 height 13
click at [179, 47] on span "8 Contacts" at bounding box center [179, 48] width 46 height 13
click at [180, 48] on span "8 Contacts" at bounding box center [179, 48] width 46 height 13
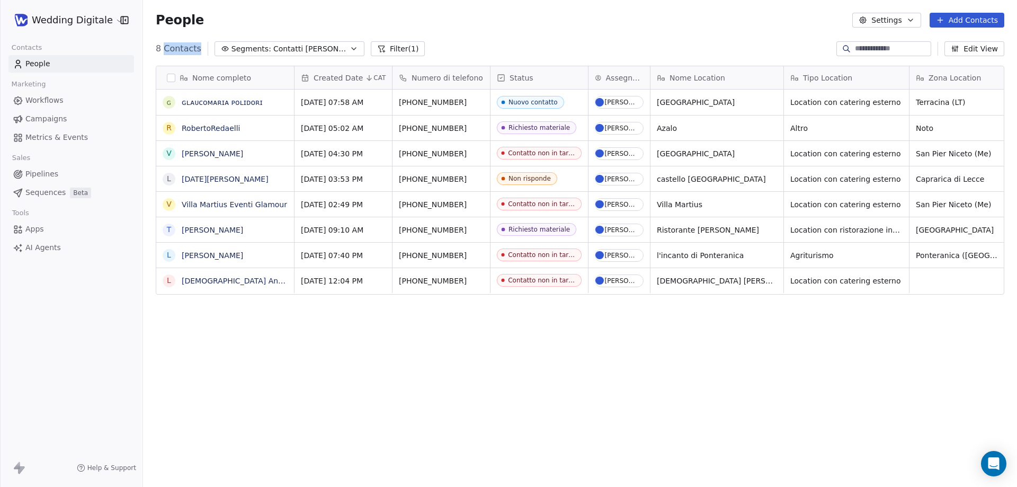
click at [187, 48] on span "8 Contacts" at bounding box center [179, 48] width 46 height 13
click at [182, 57] on div "8 Contacts Segments: Contatti [PERSON_NAME] (1) Edit View" at bounding box center [580, 48] width 874 height 17
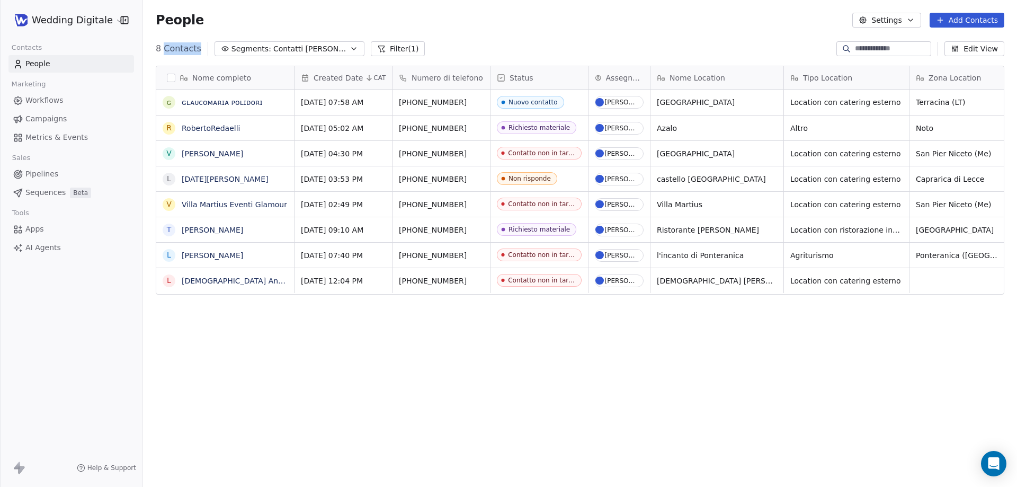
click at [182, 57] on div "8 Contacts Segments: Contatti [PERSON_NAME] (1) Edit View" at bounding box center [580, 48] width 874 height 17
click at [313, 48] on span "Contatti [PERSON_NAME]" at bounding box center [310, 48] width 74 height 11
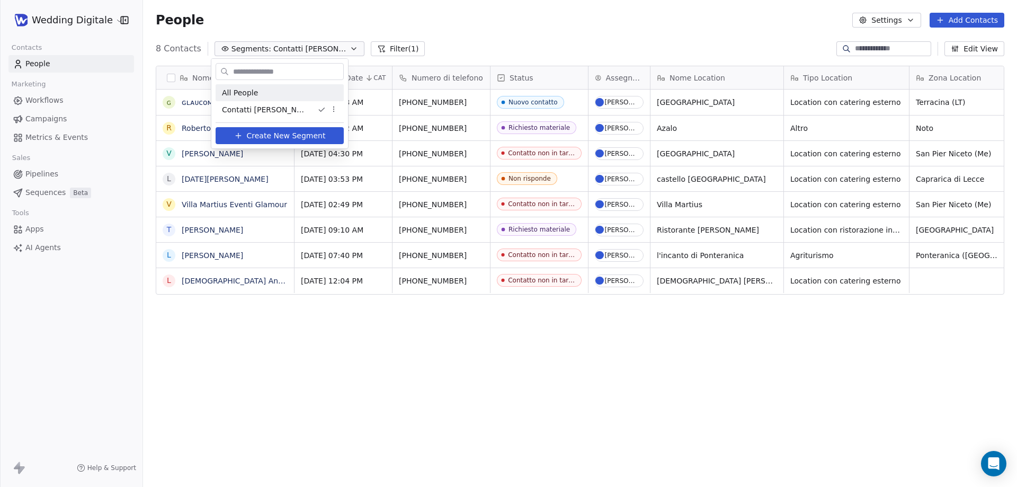
click at [265, 92] on div "All People" at bounding box center [280, 92] width 128 height 17
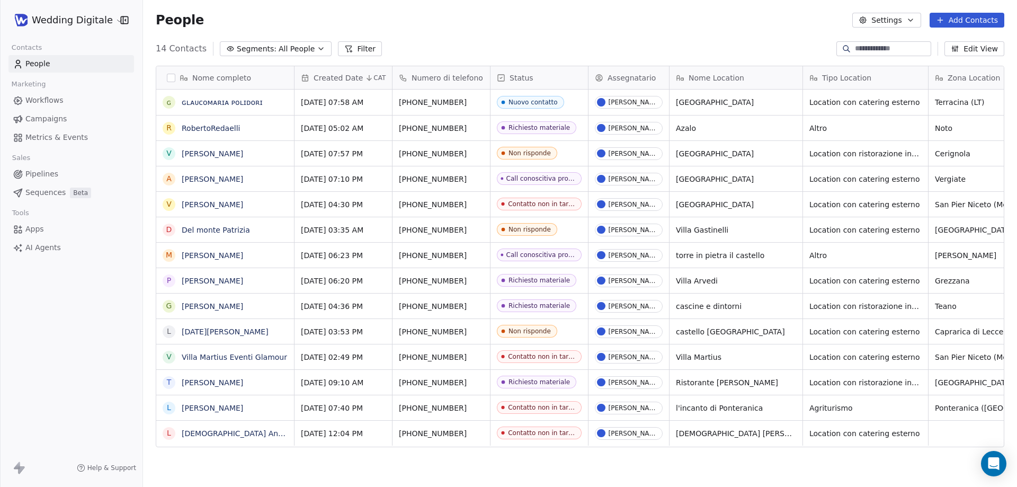
click at [287, 49] on span "All People" at bounding box center [297, 48] width 36 height 11
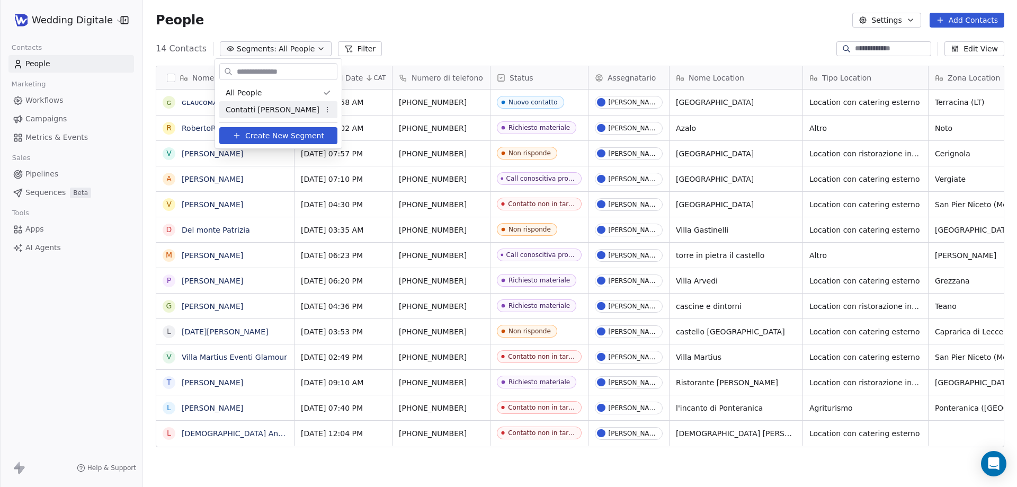
click at [257, 110] on span "Contatti [PERSON_NAME]" at bounding box center [273, 109] width 94 height 11
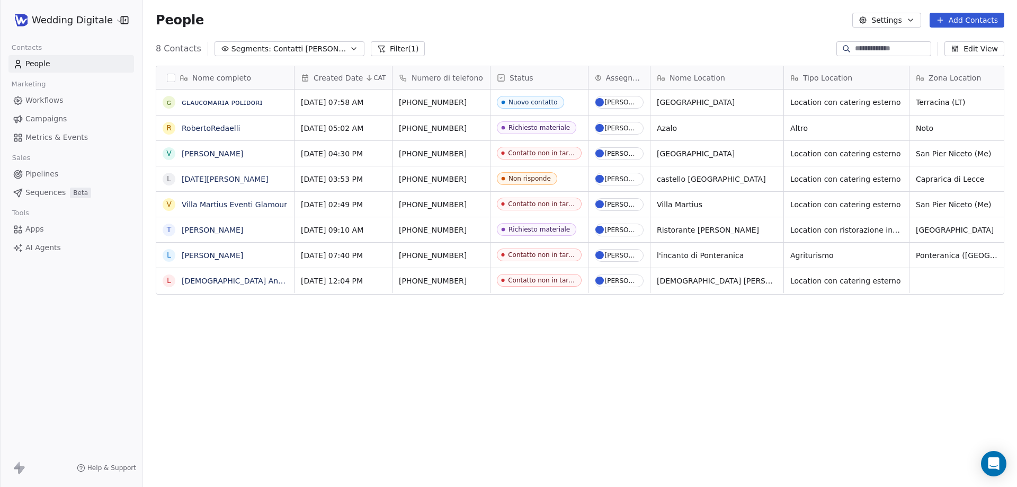
click at [378, 46] on button "Filter (1)" at bounding box center [398, 48] width 55 height 15
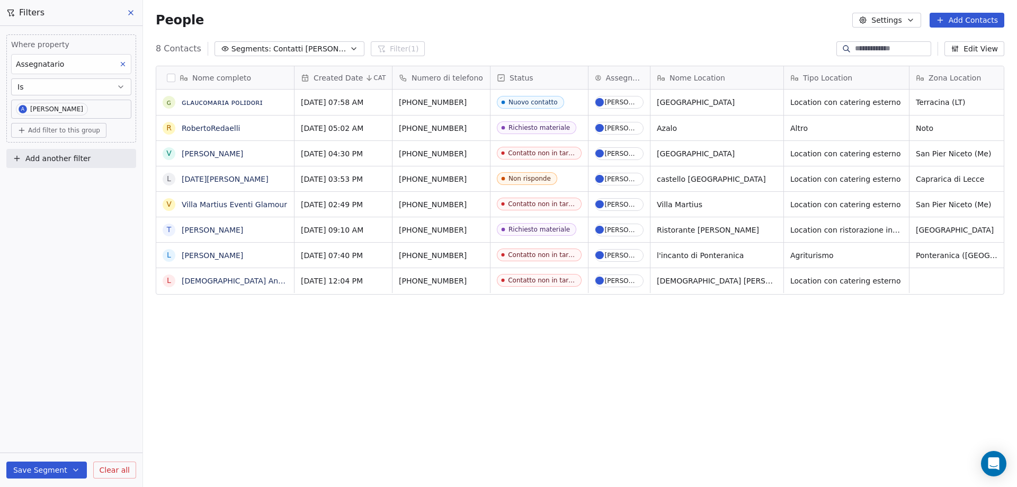
click at [84, 104] on body "Wedding Digitale Contacts People Marketing Workflows Campaigns Metrics & Events…" at bounding box center [508, 243] width 1017 height 487
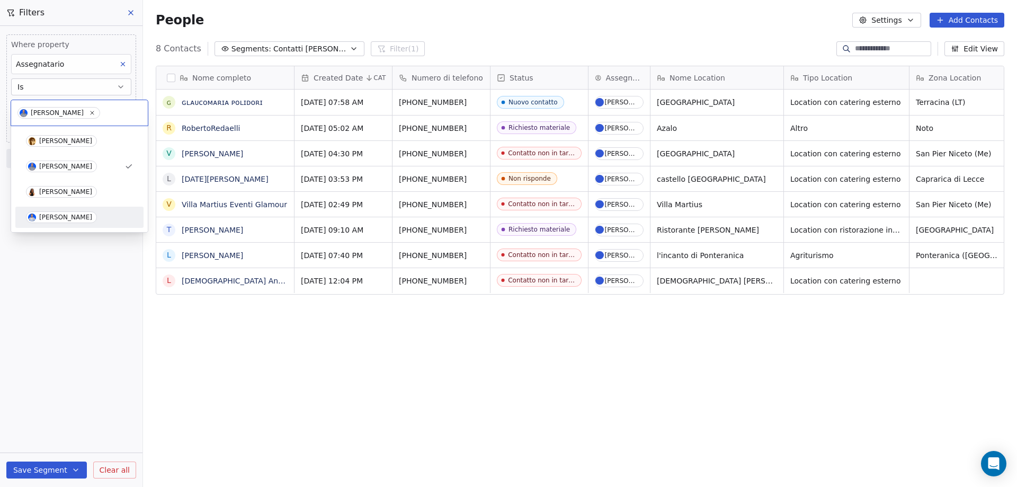
click at [57, 216] on div "[PERSON_NAME]" at bounding box center [65, 216] width 53 height 7
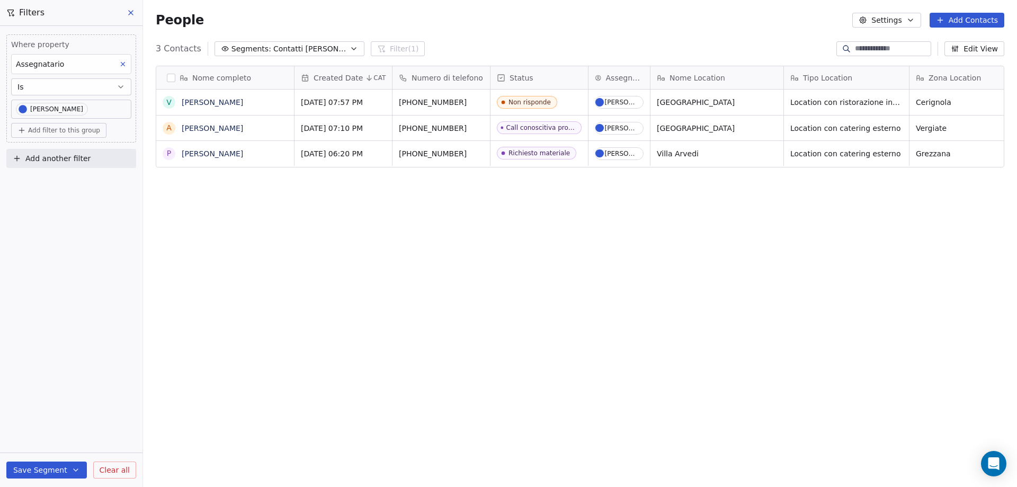
scroll to position [420, 866]
click at [48, 471] on button "Save Segment" at bounding box center [46, 469] width 80 height 17
click at [66, 418] on span "Create new segment" at bounding box center [68, 421] width 77 height 11
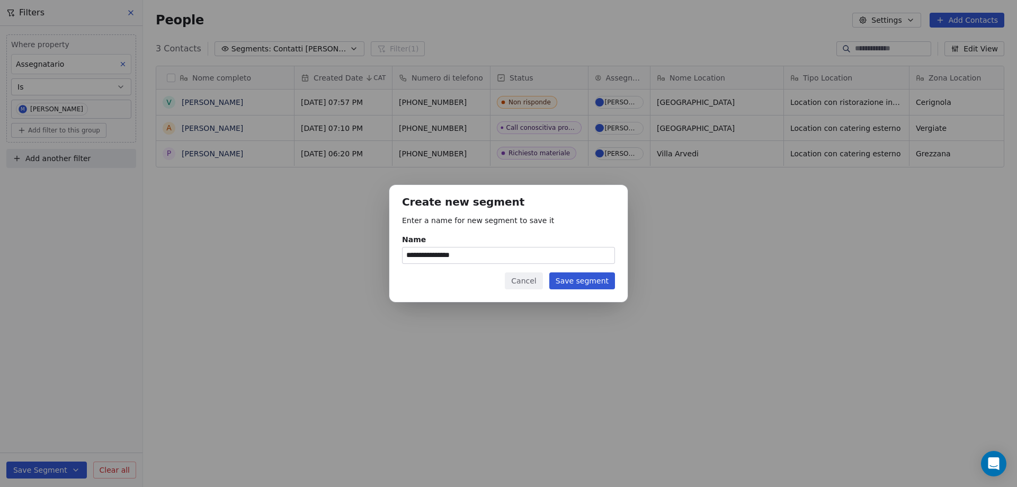
click at [439, 260] on input "**********" at bounding box center [508, 255] width 212 height 16
drag, startPoint x: 436, startPoint y: 256, endPoint x: 488, endPoint y: 257, distance: 51.4
click at [488, 257] on input "**********" at bounding box center [508, 255] width 212 height 16
type input "**********"
click at [574, 280] on button "Save segment" at bounding box center [582, 280] width 66 height 17
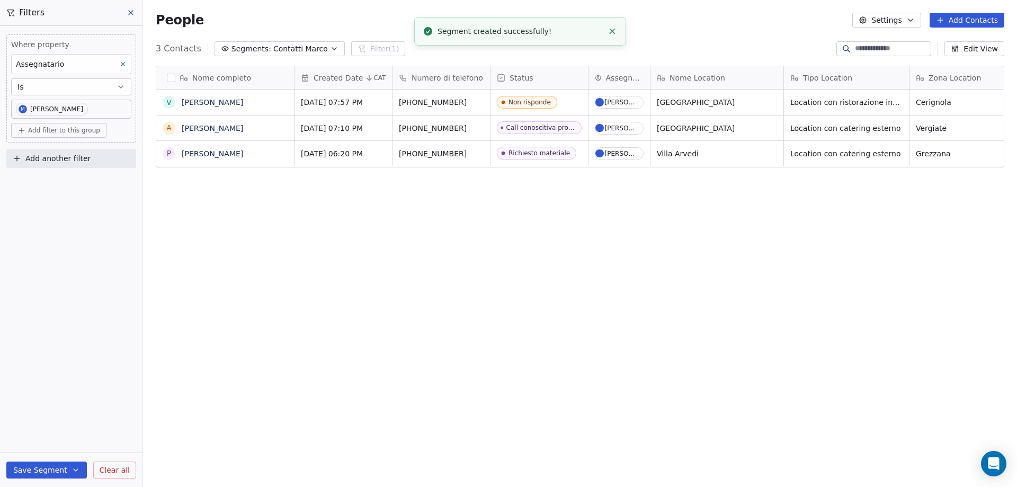
click at [83, 107] on body "Wedding Digitale Contacts People Marketing Workflows Campaigns Metrics & Events…" at bounding box center [508, 243] width 1017 height 487
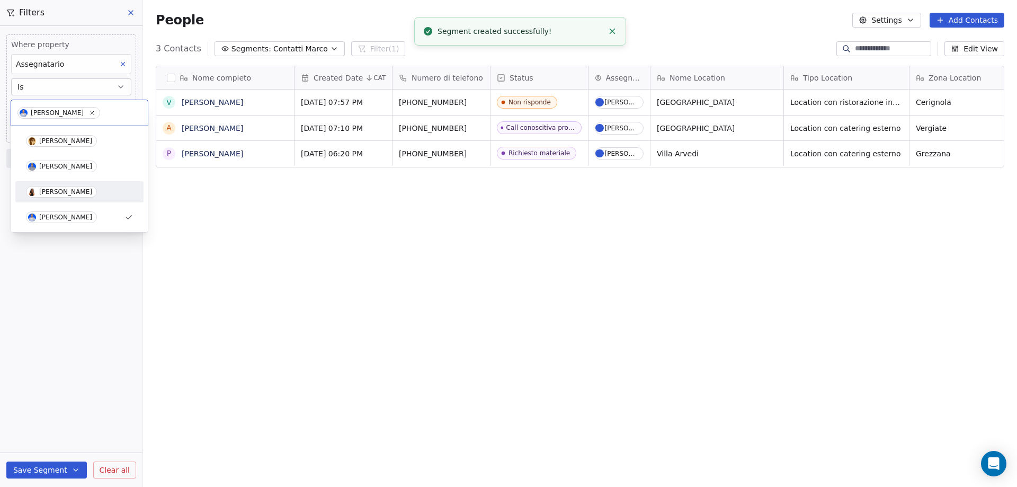
click at [61, 191] on div "[PERSON_NAME]" at bounding box center [65, 191] width 53 height 7
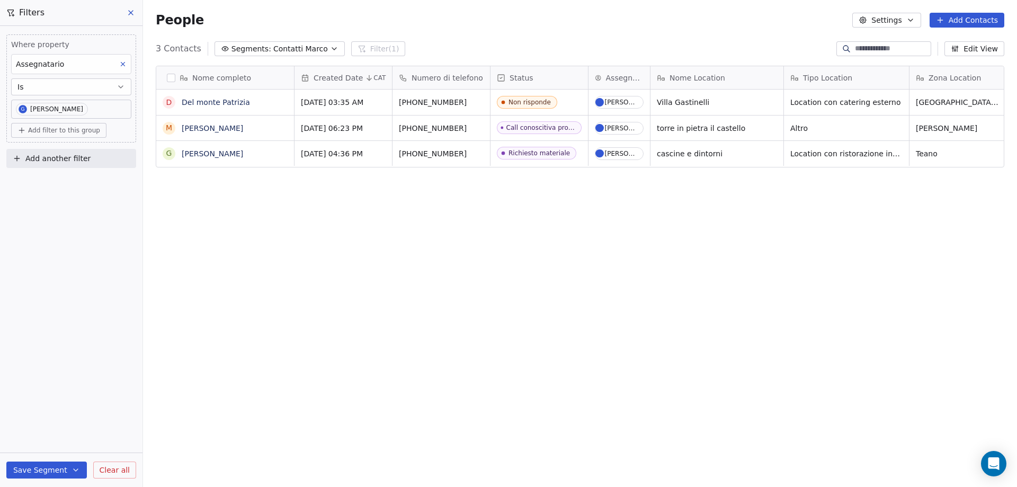
click at [52, 471] on button "Save Segment" at bounding box center [46, 469] width 80 height 17
click at [64, 424] on span "Create new segment" at bounding box center [68, 421] width 77 height 11
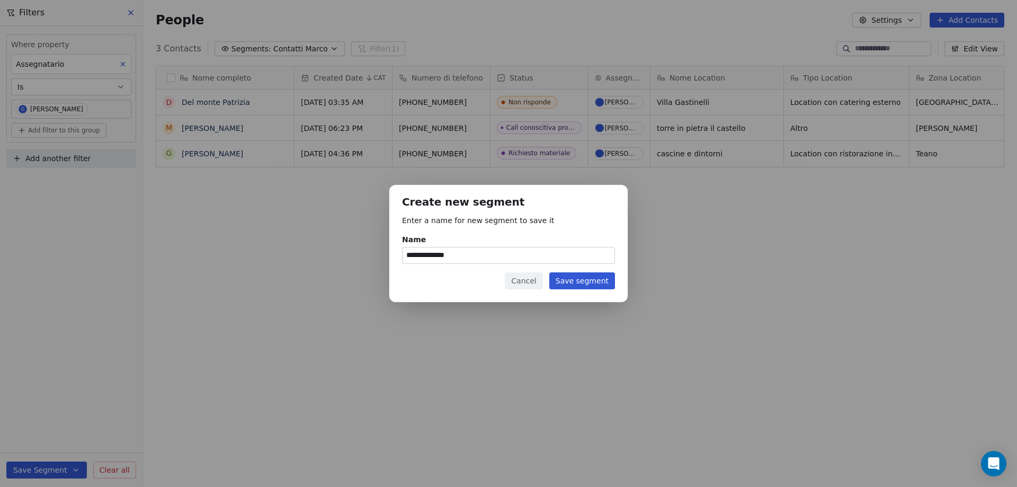
click at [463, 259] on input "**********" at bounding box center [508, 255] width 212 height 16
drag, startPoint x: 464, startPoint y: 256, endPoint x: 437, endPoint y: 254, distance: 26.6
click at [437, 254] on input "**********" at bounding box center [508, 255] width 212 height 16
type input "**********"
click at [579, 283] on button "Save segment" at bounding box center [582, 280] width 66 height 17
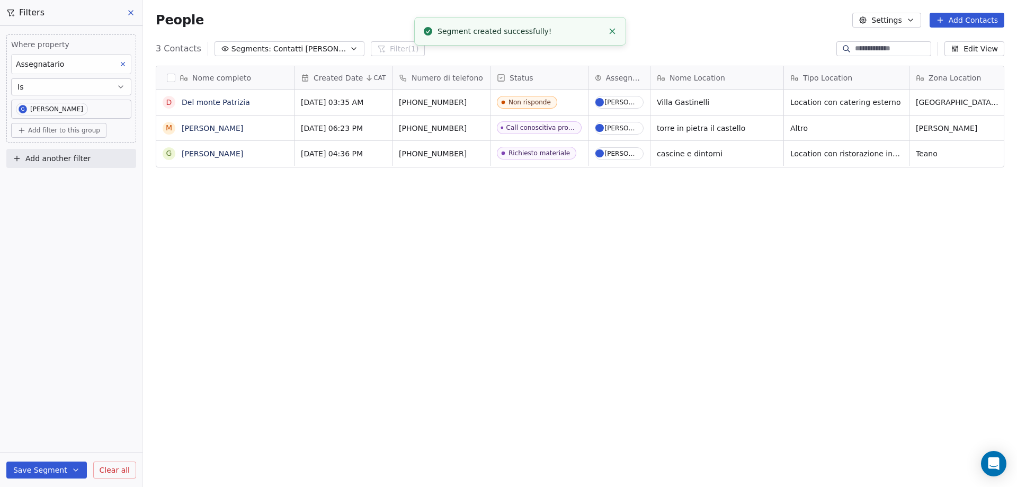
click at [272, 55] on button "Segments: Contatti [PERSON_NAME]" at bounding box center [289, 48] width 150 height 15
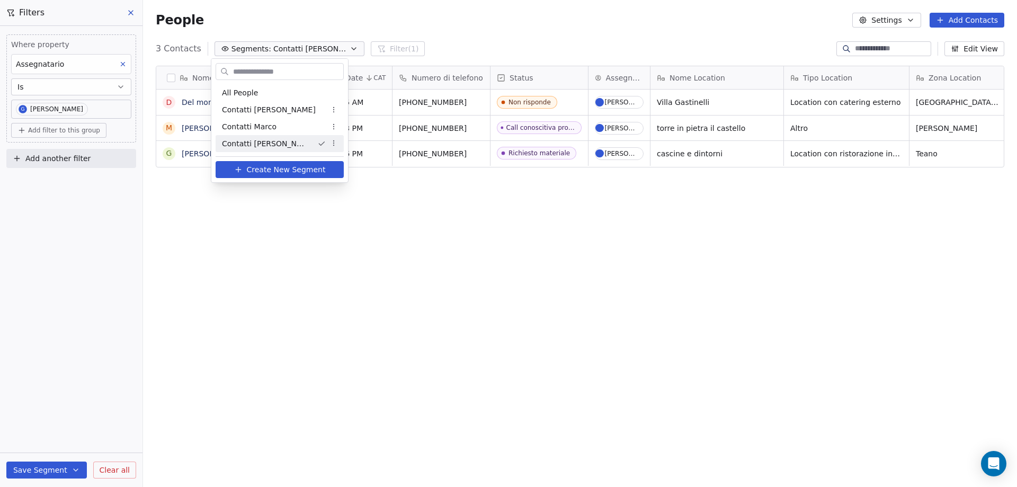
click at [314, 142] on html "Wedding Digitale Contacts People Marketing Workflows Campaigns Metrics & Events…" at bounding box center [508, 243] width 1017 height 487
click at [266, 143] on html "Wedding Digitale Contacts People Marketing Workflows Campaigns Metrics & Events…" at bounding box center [508, 243] width 1017 height 487
drag, startPoint x: 253, startPoint y: 145, endPoint x: 248, endPoint y: 119, distance: 25.9
click at [248, 119] on div "All People Contatti [PERSON_NAME] Contatti [PERSON_NAME] [PERSON_NAME]" at bounding box center [280, 118] width 128 height 68
click at [128, 6] on html "Wedding Digitale Contacts People Marketing Workflows Campaigns Metrics & Events…" at bounding box center [508, 243] width 1017 height 487
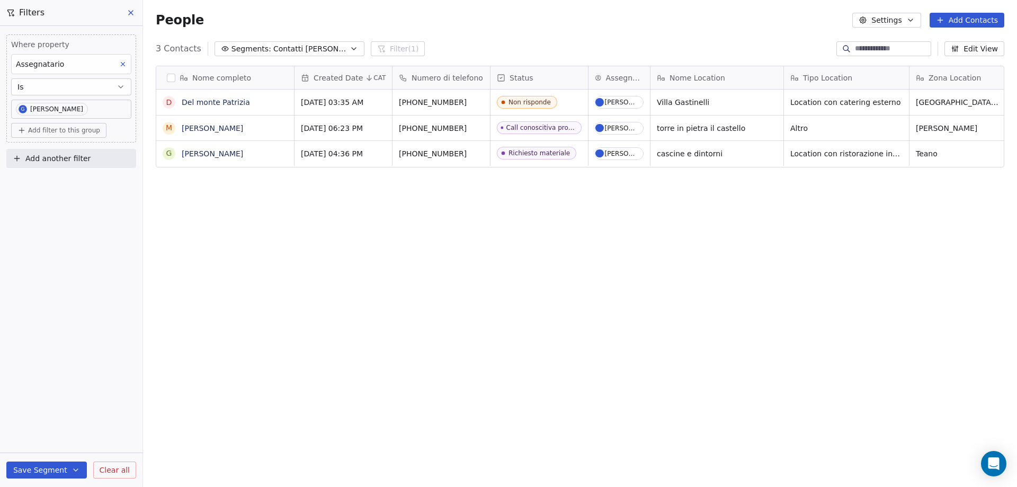
click at [130, 12] on icon at bounding box center [131, 12] width 8 height 8
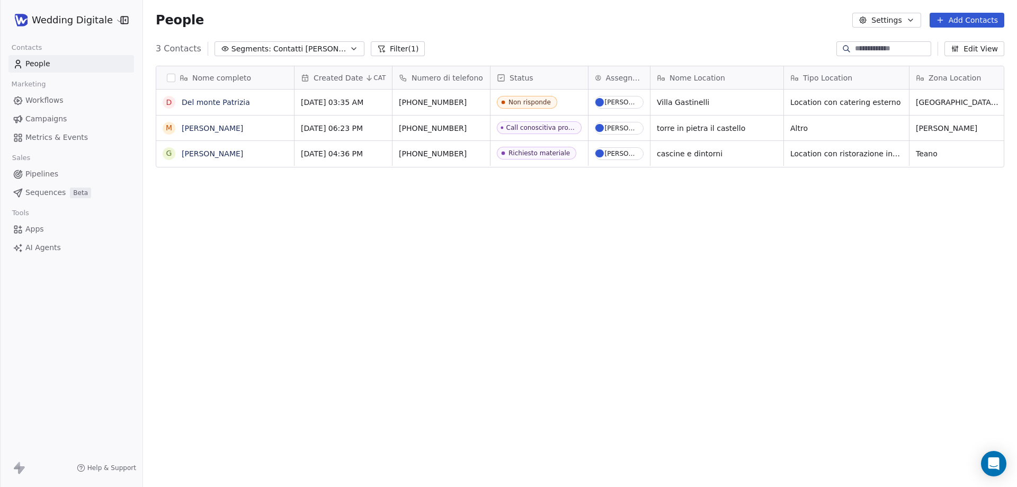
click at [285, 51] on span "Contatti [PERSON_NAME]" at bounding box center [310, 48] width 74 height 11
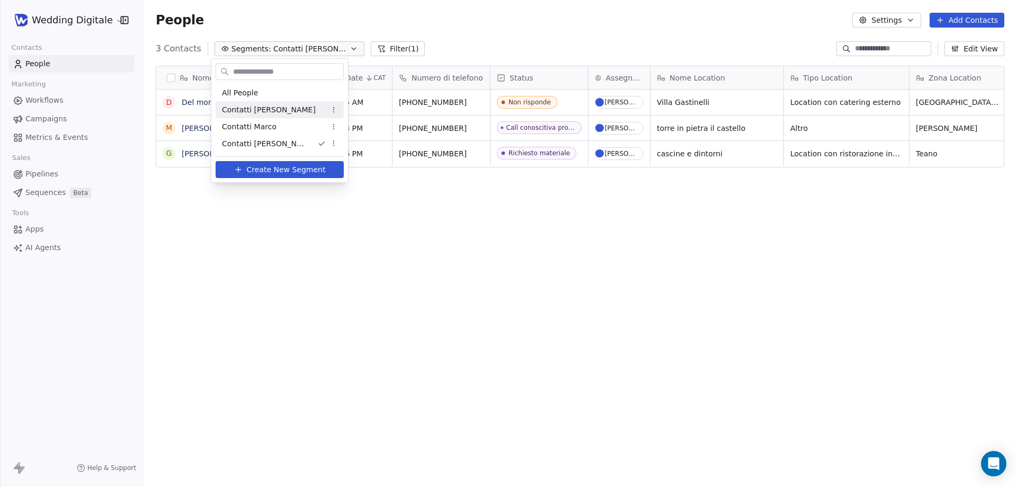
click at [265, 113] on span "Contatti [PERSON_NAME]" at bounding box center [269, 109] width 94 height 11
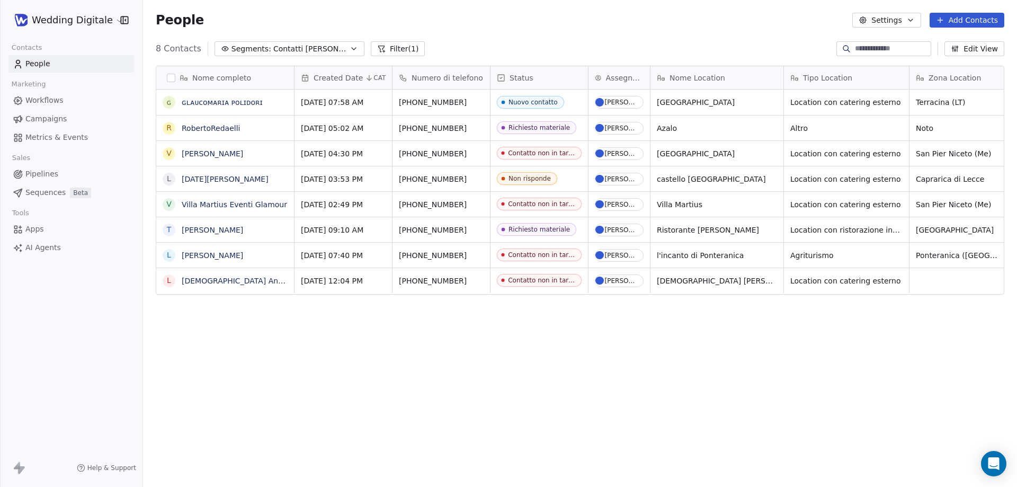
click at [302, 42] on button "Segments: Contatti [PERSON_NAME]" at bounding box center [289, 48] width 150 height 15
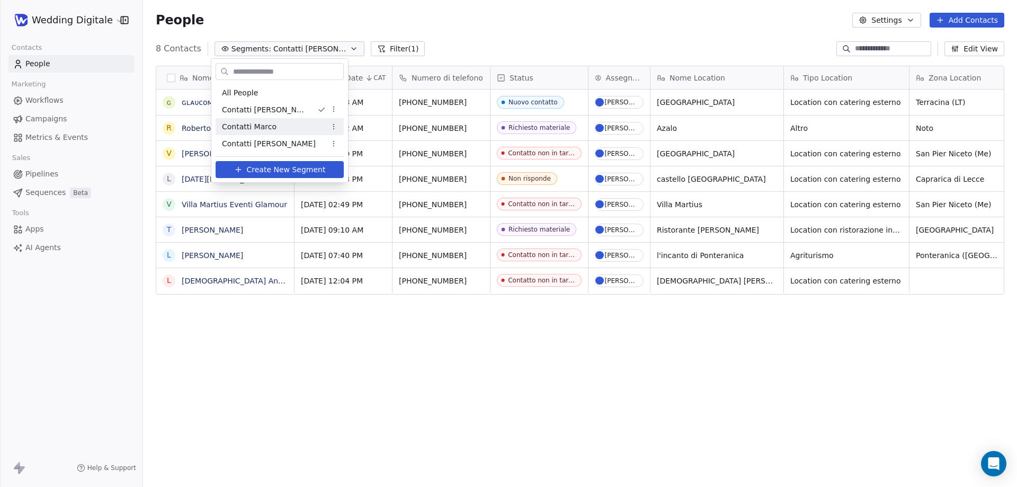
click at [486, 42] on html "Wedding Digitale Contacts People Marketing Workflows Campaigns Metrics & Events…" at bounding box center [508, 243] width 1017 height 487
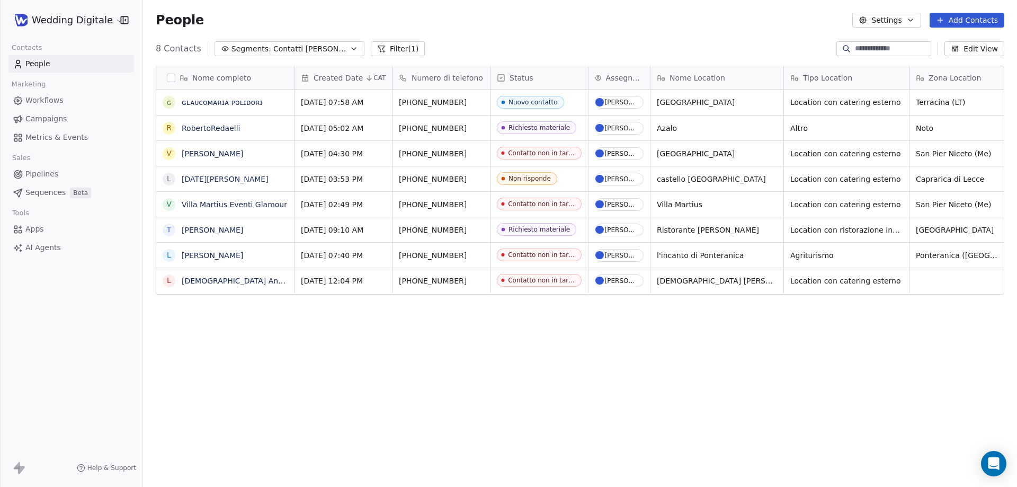
click at [304, 50] on span "Contatti [PERSON_NAME]" at bounding box center [310, 48] width 74 height 11
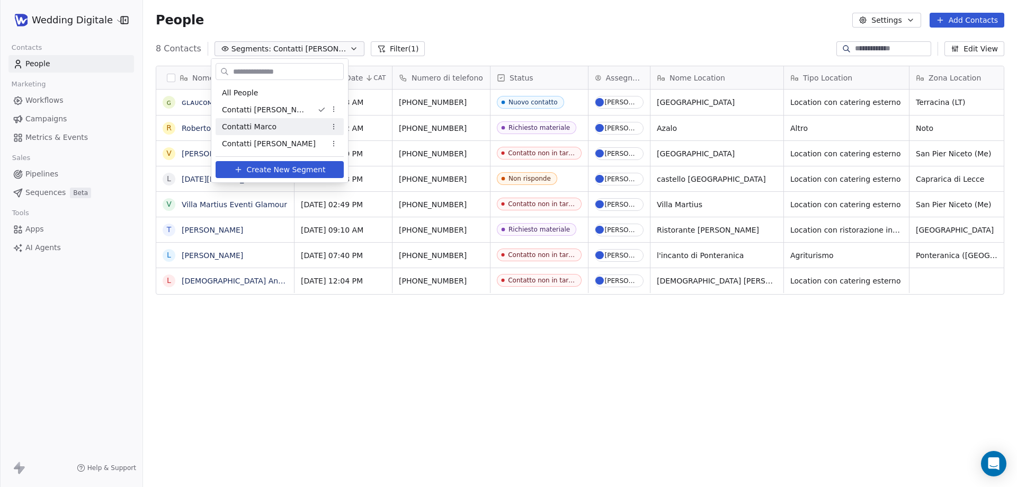
click at [280, 121] on div "Contatti Marco" at bounding box center [280, 126] width 128 height 17
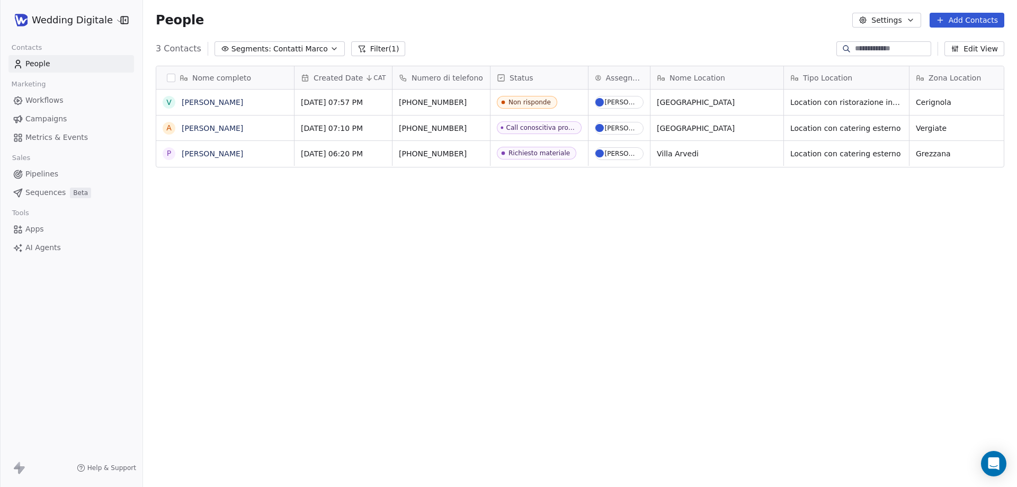
click at [279, 50] on span "Contatti Marco" at bounding box center [300, 48] width 55 height 11
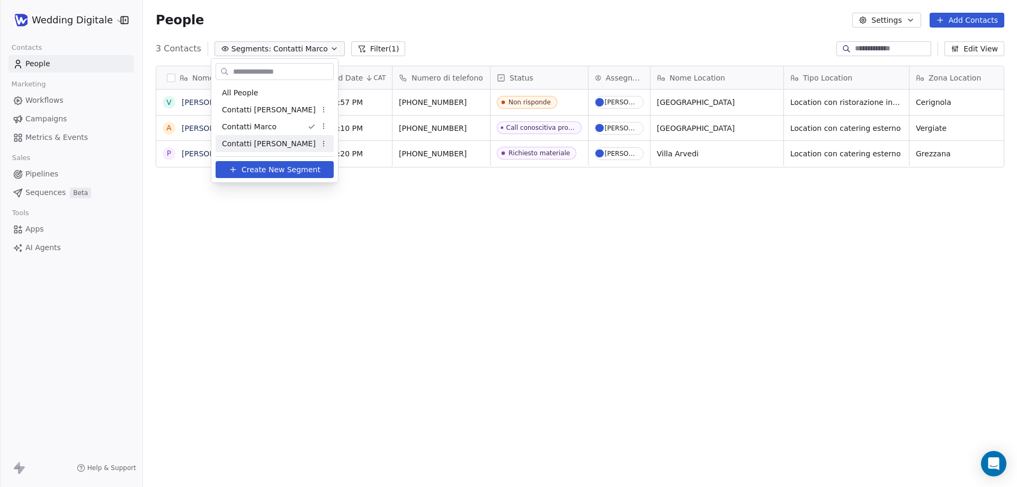
click at [265, 138] on span "Contatti [PERSON_NAME]" at bounding box center [269, 143] width 94 height 11
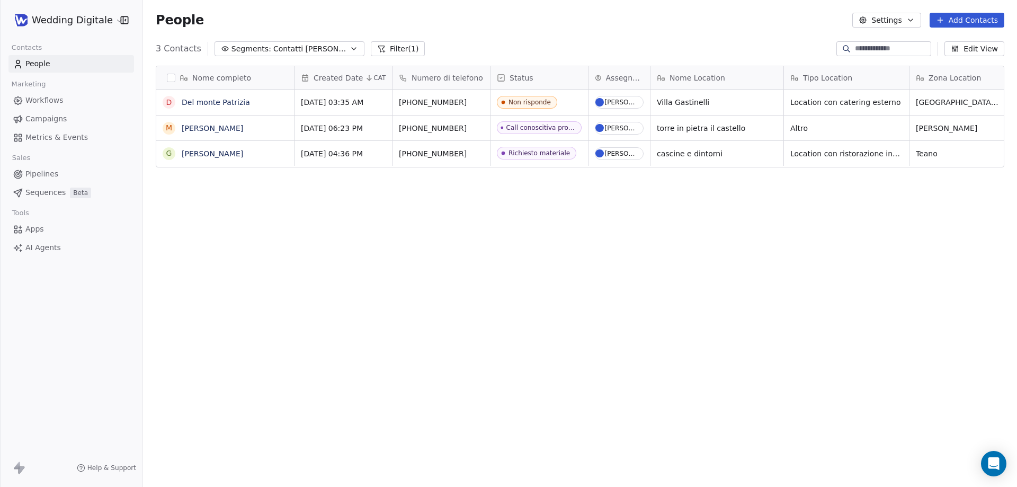
click at [86, 21] on html "Wedding Digitale Contacts People Marketing Workflows Campaigns Metrics & Events…" at bounding box center [508, 243] width 1017 height 487
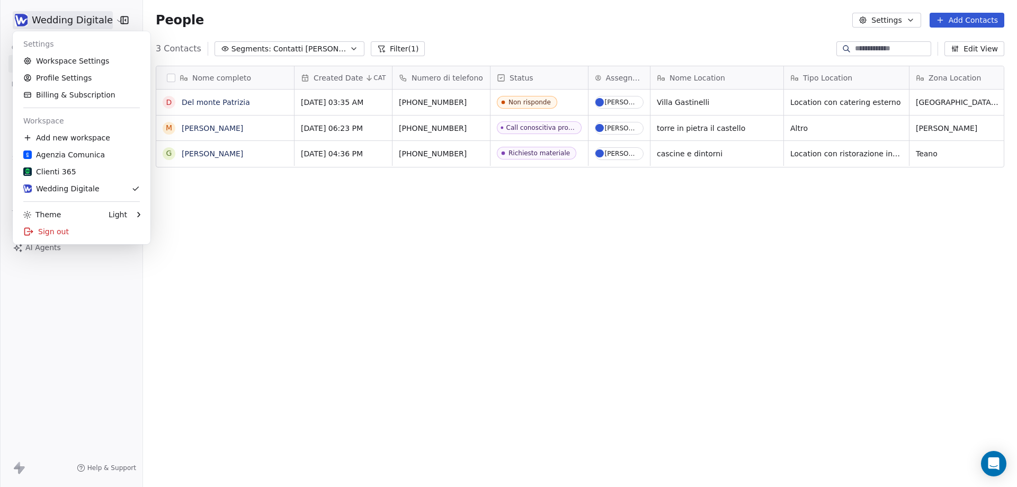
click at [270, 257] on html "Wedding Digitale Contacts People Marketing Workflows Campaigns Metrics & Events…" at bounding box center [508, 243] width 1017 height 487
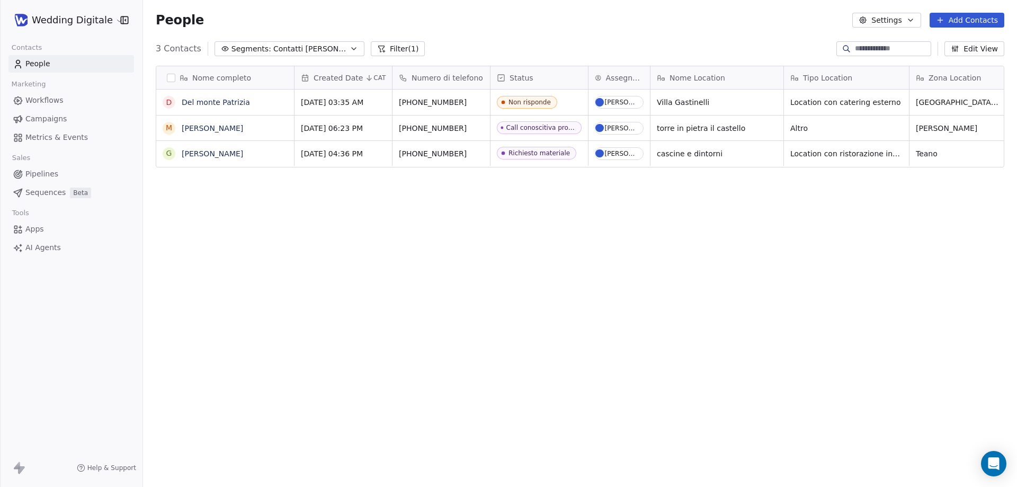
click at [97, 21] on html "Wedding Digitale Contacts People Marketing Workflows Campaigns Metrics & Events…" at bounding box center [508, 243] width 1017 height 487
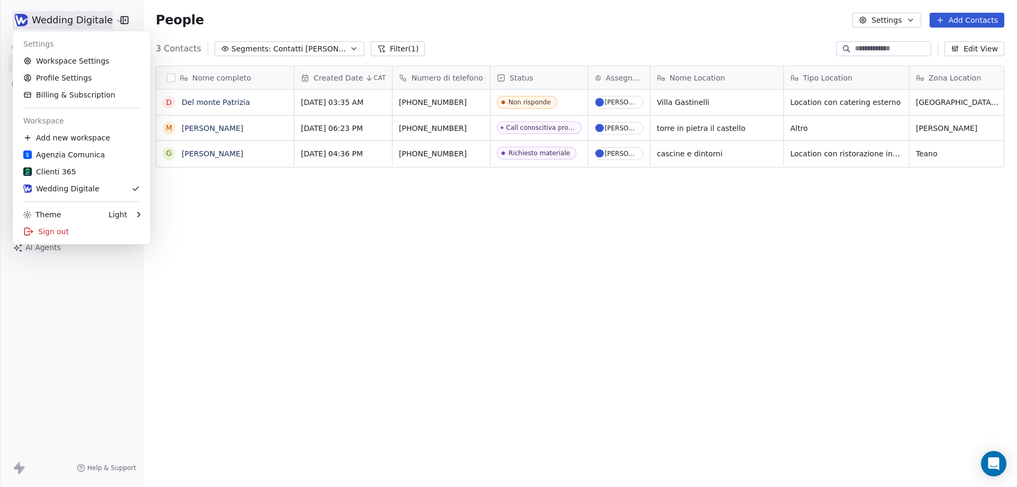
click at [251, 247] on html "Wedding Digitale Contacts People Marketing Workflows Campaigns Metrics & Events…" at bounding box center [508, 243] width 1017 height 487
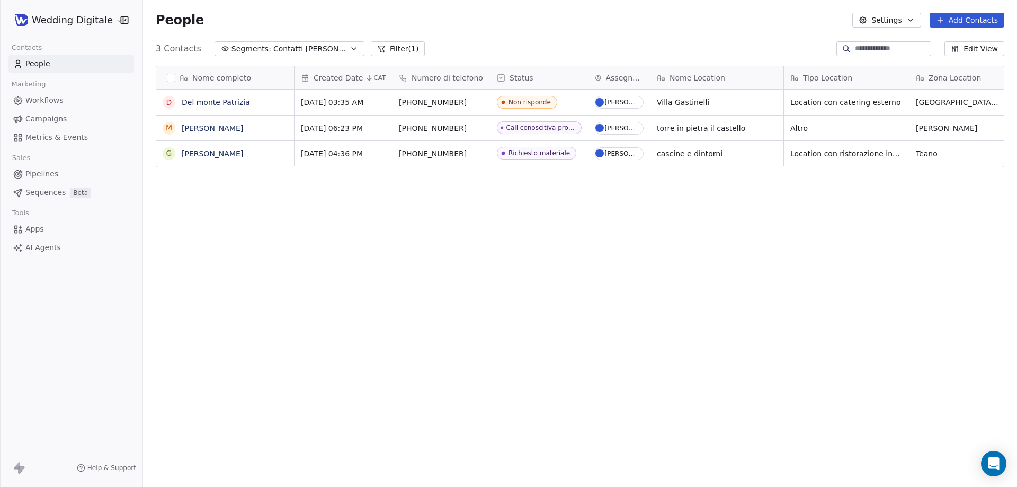
click at [59, 21] on html "Wedding Digitale Contacts People Marketing Workflows Campaigns Metrics & Events…" at bounding box center [508, 243] width 1017 height 487
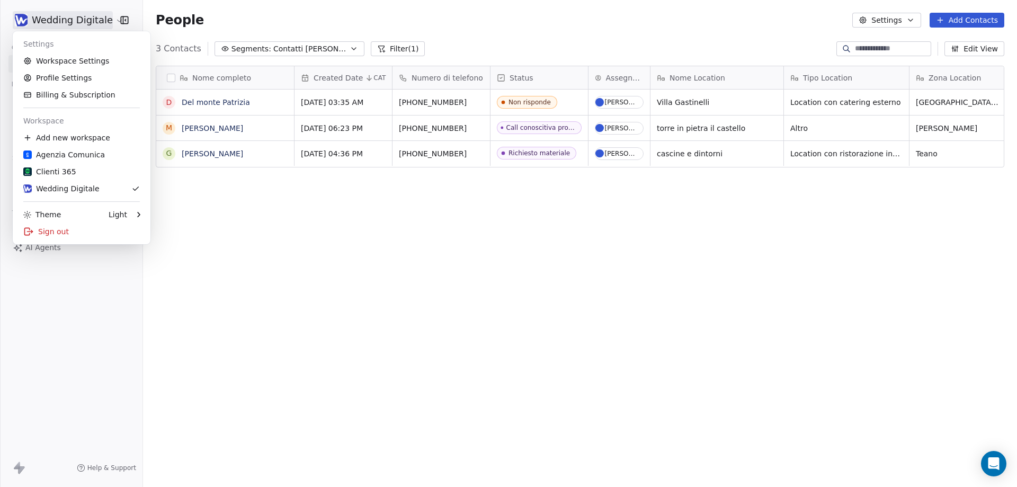
click at [69, 16] on html "Wedding Digitale Contacts People Marketing Workflows Campaigns Metrics & Events…" at bounding box center [508, 243] width 1017 height 487
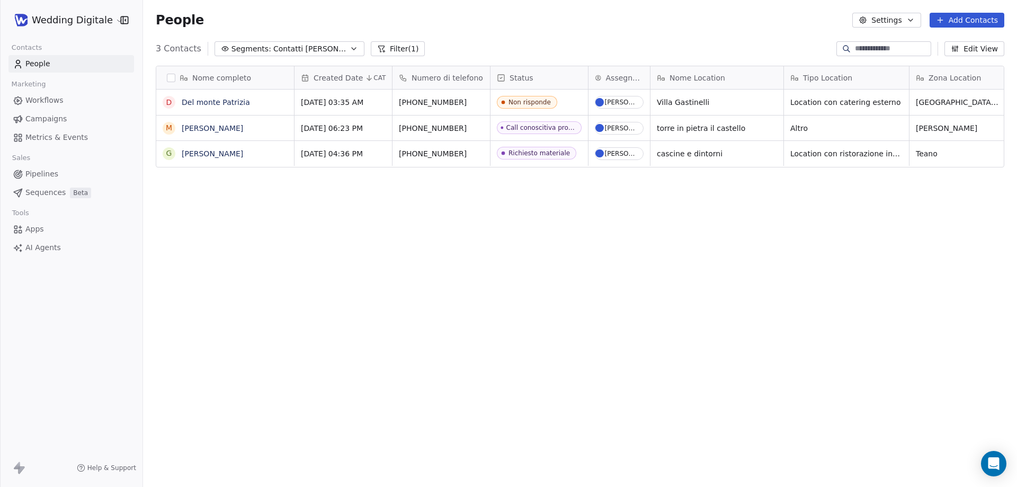
click at [85, 16] on html "Wedding Digitale Contacts People Marketing Workflows Campaigns Metrics & Events…" at bounding box center [508, 243] width 1017 height 487
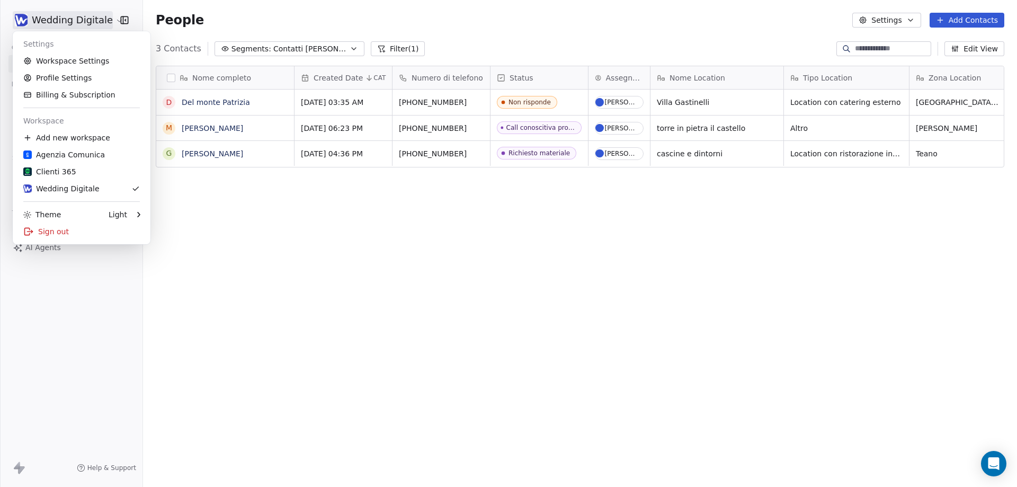
click at [77, 23] on html "Wedding Digitale Contacts People Marketing Workflows Campaigns Metrics & Events…" at bounding box center [508, 243] width 1017 height 487
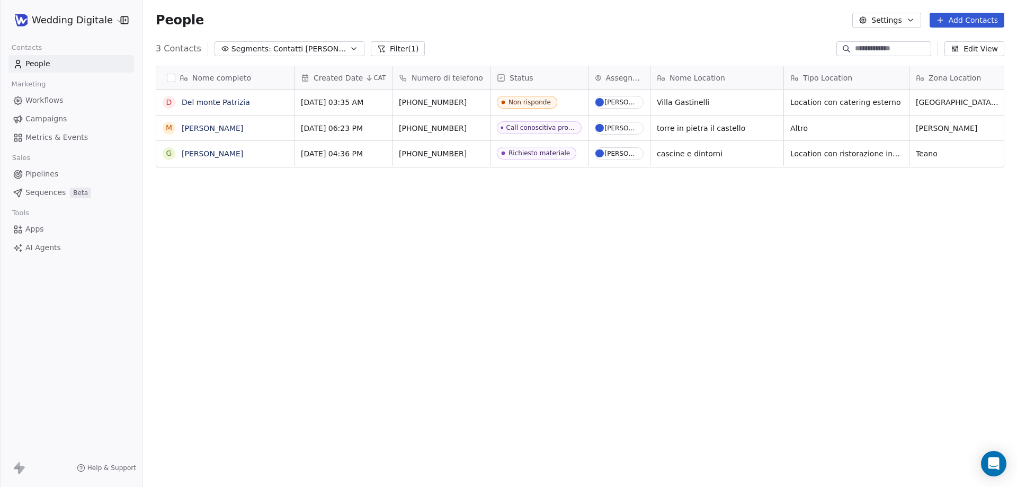
click at [77, 23] on html "Wedding Digitale Contacts People Marketing Workflows Campaigns Metrics & Events…" at bounding box center [508, 243] width 1017 height 487
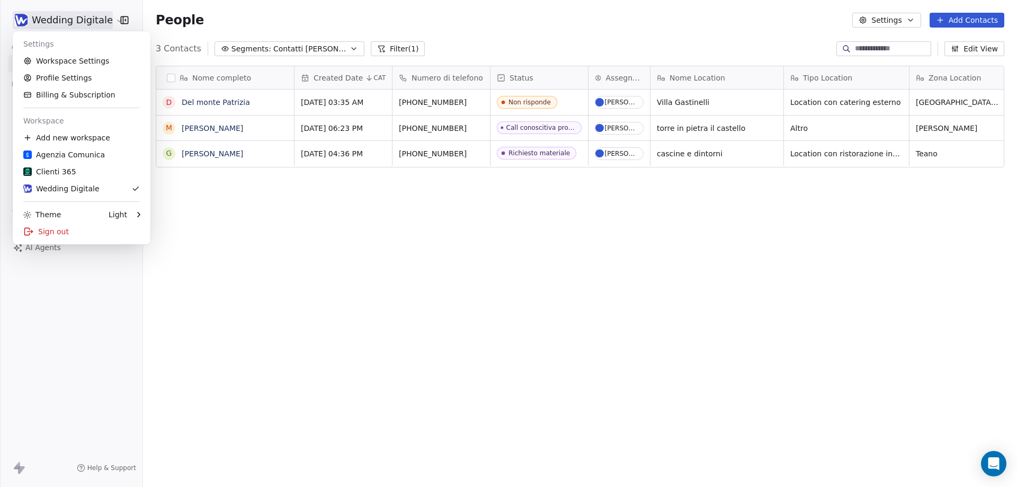
click at [255, 191] on html "Wedding Digitale Contacts People Marketing Workflows Campaigns Metrics & Events…" at bounding box center [508, 243] width 1017 height 487
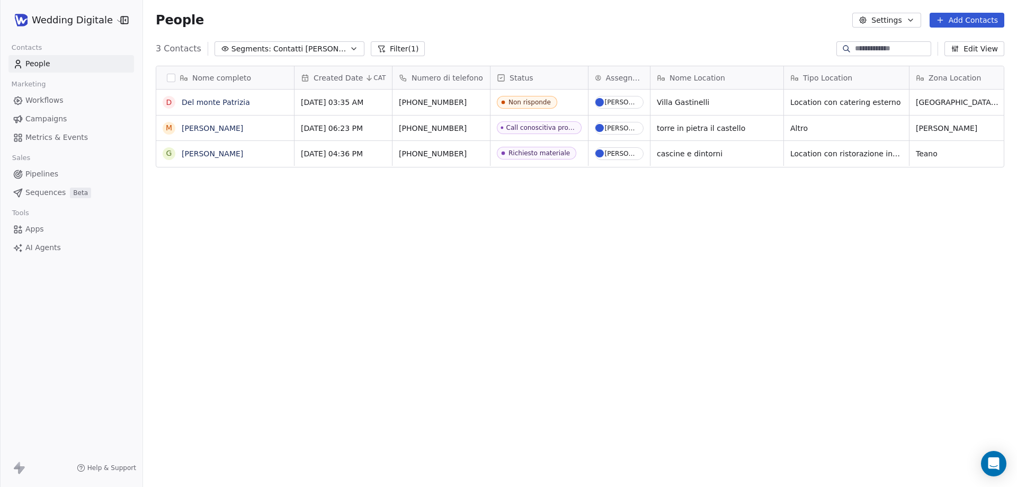
click at [85, 29] on html "Wedding Digitale Contacts People Marketing Workflows Campaigns Metrics & Events…" at bounding box center [508, 243] width 1017 height 487
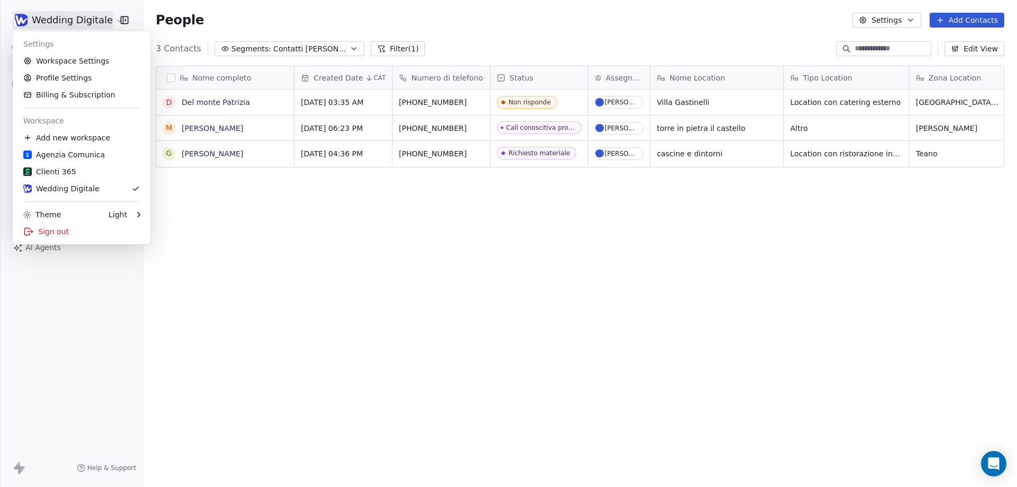
click at [89, 19] on html "Wedding Digitale Contacts People Marketing Workflows Campaigns Metrics & Events…" at bounding box center [508, 243] width 1017 height 487
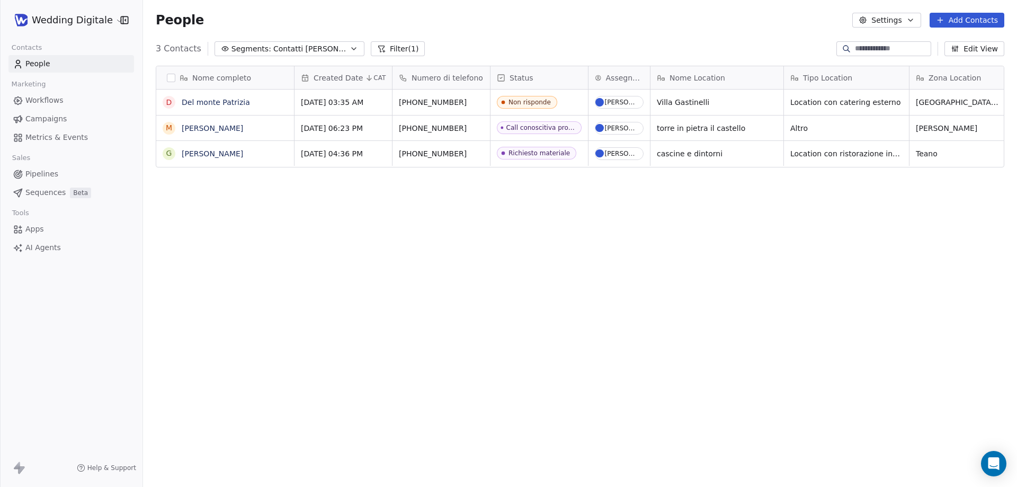
click at [98, 18] on html "Wedding Digitale Contacts People Marketing Workflows Campaigns Metrics & Events…" at bounding box center [508, 243] width 1017 height 487
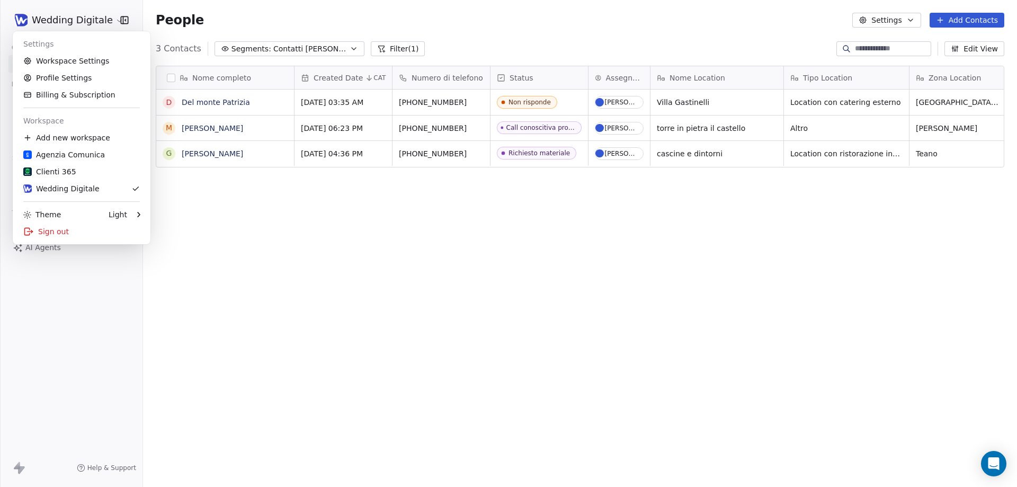
click at [89, 22] on html "Wedding Digitale Contacts People Marketing Workflows Campaigns Metrics & Events…" at bounding box center [508, 243] width 1017 height 487
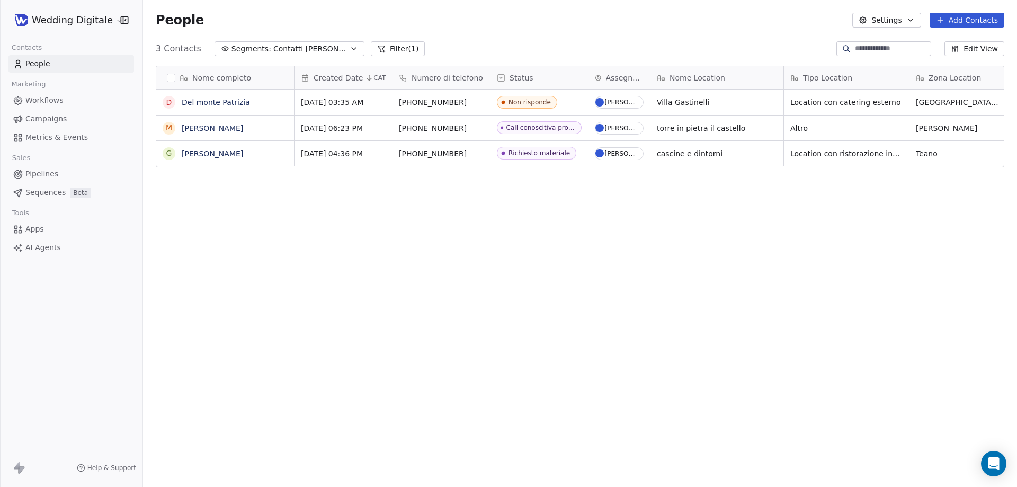
click at [86, 22] on html "Wedding Digitale Contacts People Marketing Workflows Campaigns Metrics & Events…" at bounding box center [508, 243] width 1017 height 487
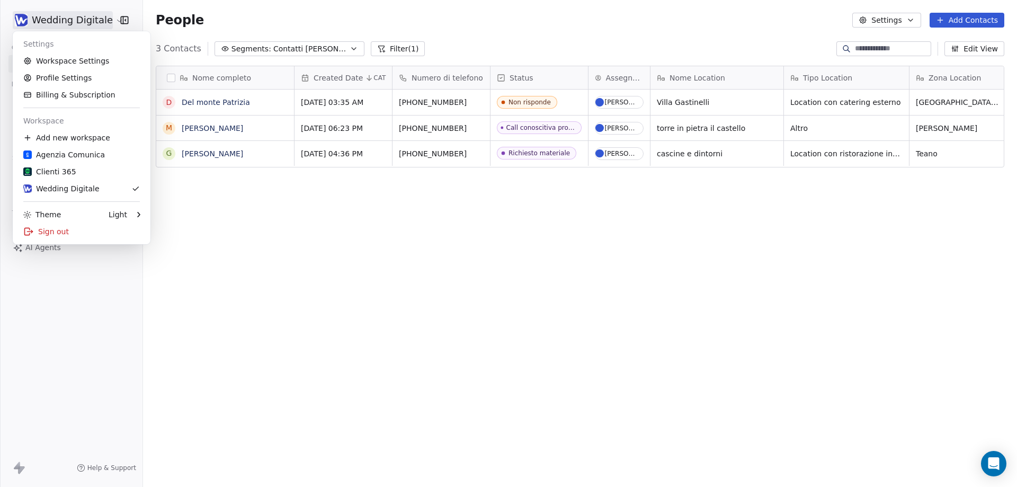
click at [86, 19] on html "Wedding Digitale Contacts People Marketing Workflows Campaigns Metrics & Events…" at bounding box center [508, 243] width 1017 height 487
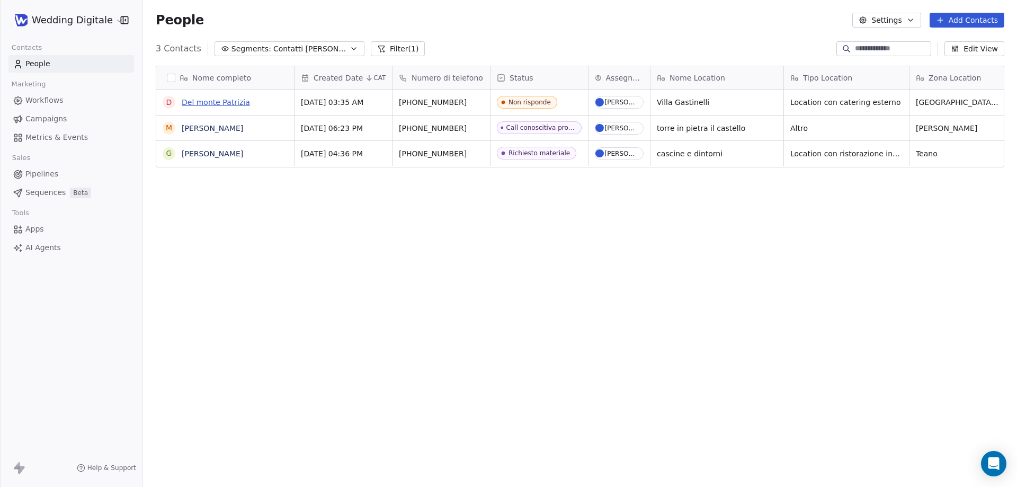
click at [205, 103] on link "Del monte Patrizia" at bounding box center [216, 102] width 68 height 8
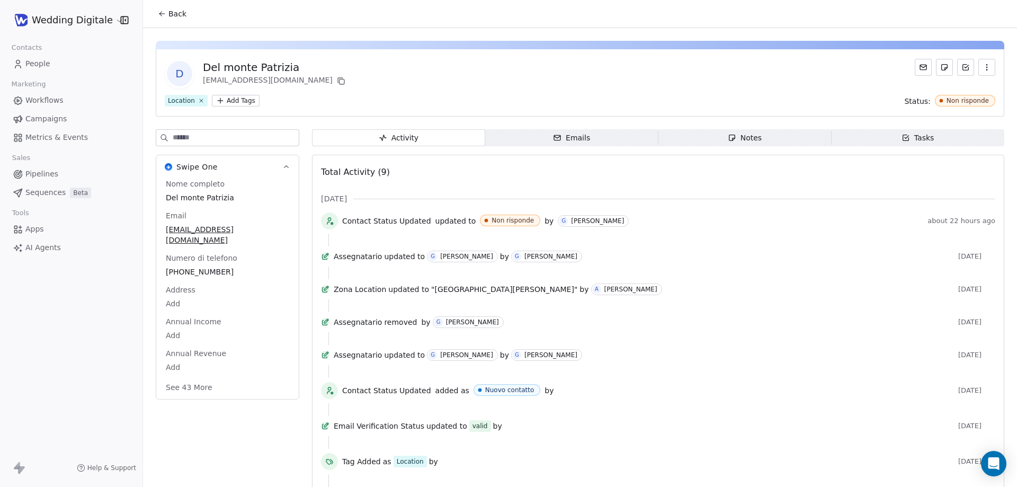
click at [572, 141] on div "Emails" at bounding box center [571, 137] width 37 height 11
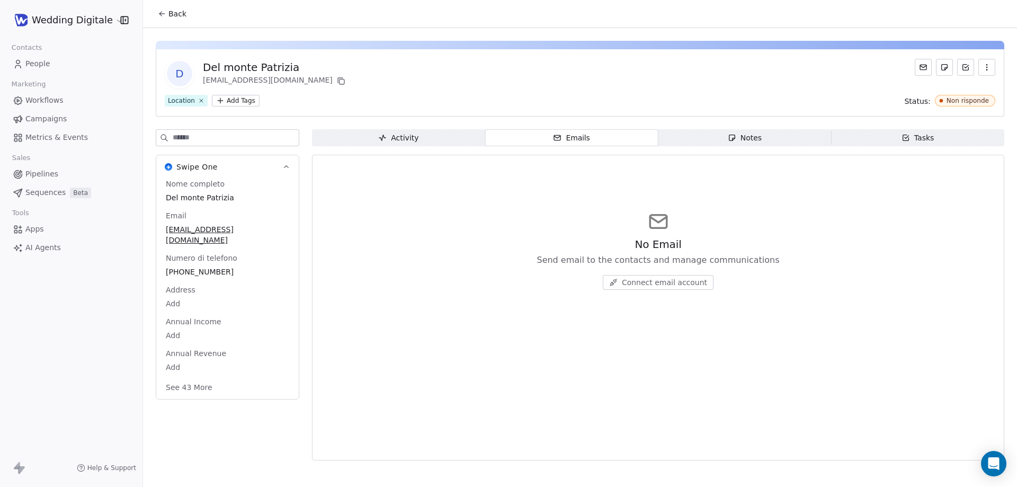
click at [174, 17] on span "Back" at bounding box center [177, 13] width 18 height 11
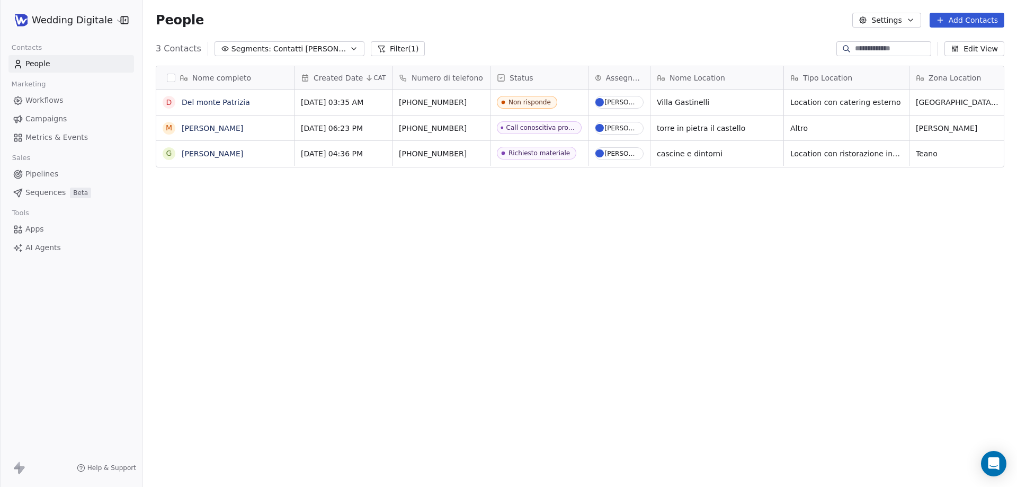
scroll to position [420, 866]
click at [255, 52] on span "Segments:" at bounding box center [251, 48] width 40 height 11
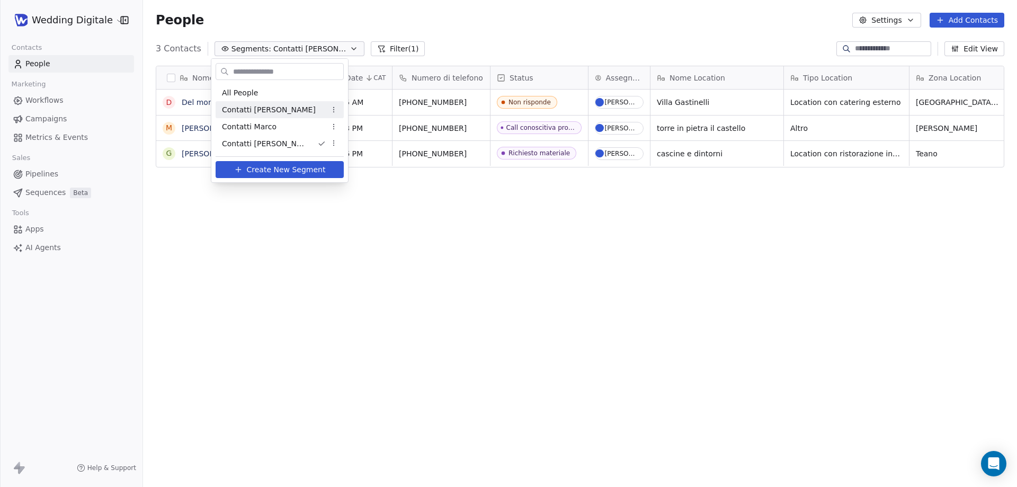
click at [246, 108] on span "Contatti [PERSON_NAME]" at bounding box center [269, 109] width 94 height 11
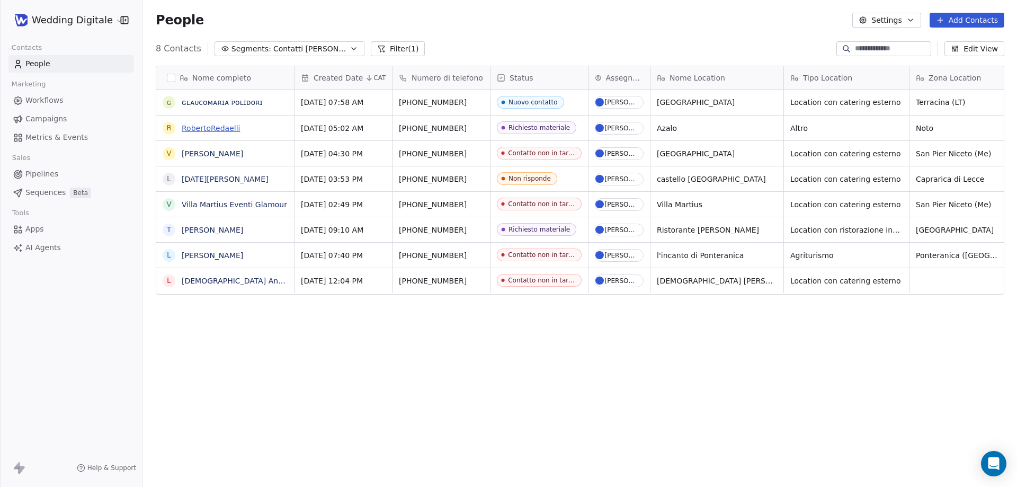
click at [218, 127] on link "RobertoRedaelli" at bounding box center [211, 128] width 58 height 8
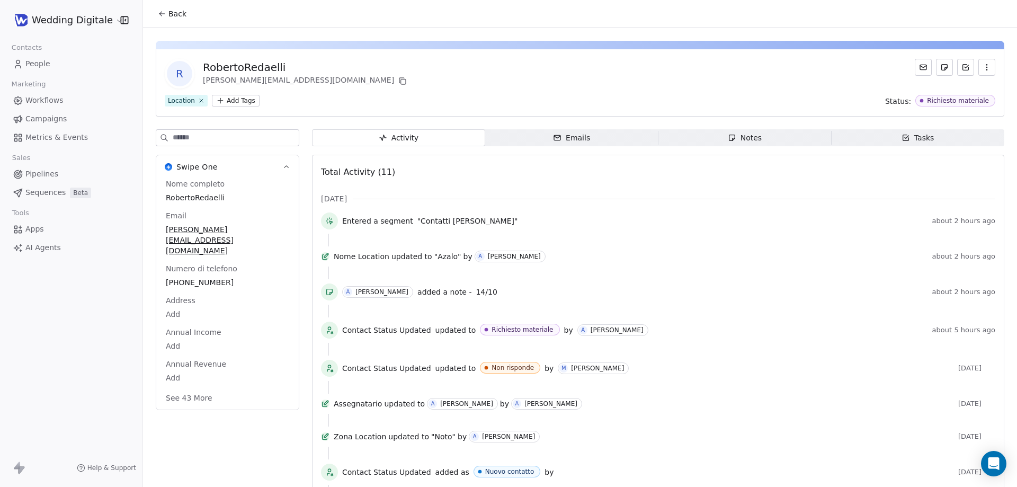
click at [577, 139] on div "Emails" at bounding box center [571, 137] width 37 height 11
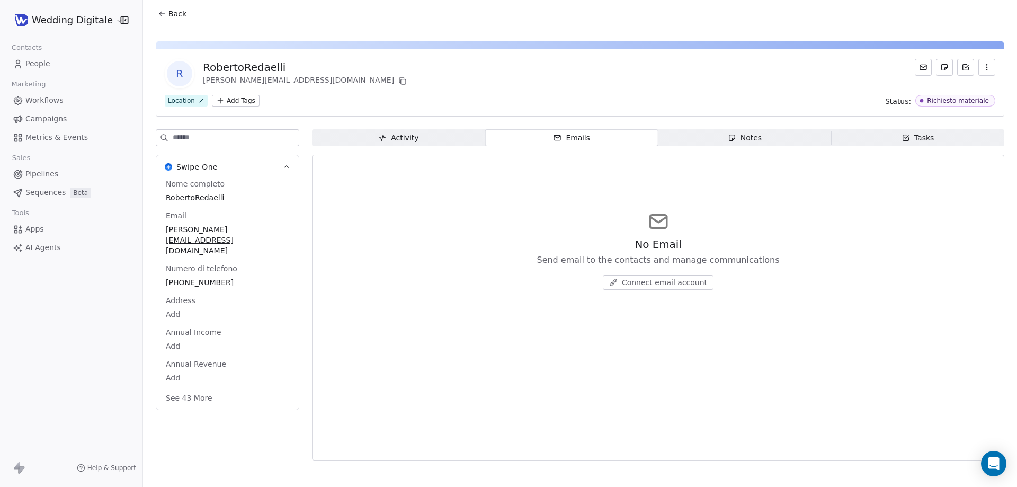
click at [419, 142] on span "Activity Activity" at bounding box center [398, 137] width 173 height 17
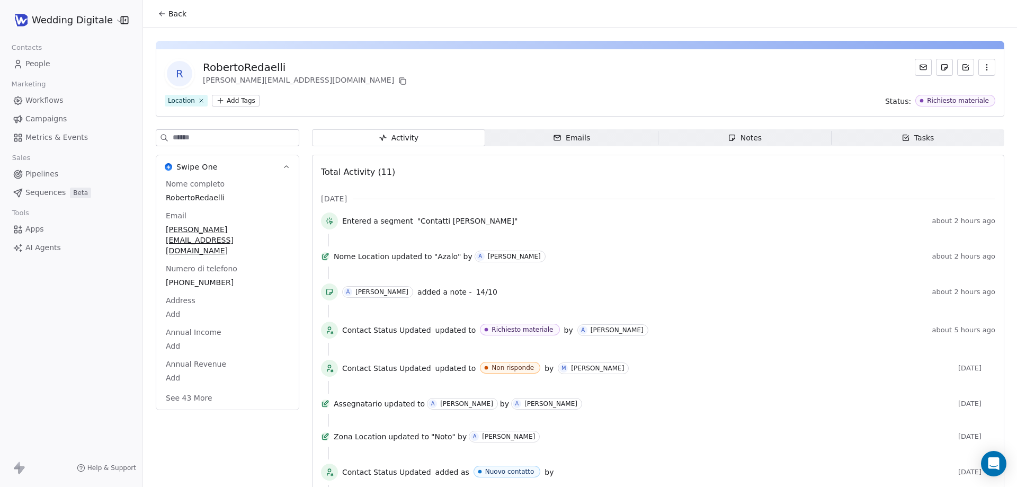
click at [547, 142] on span "Emails Emails" at bounding box center [571, 137] width 173 height 17
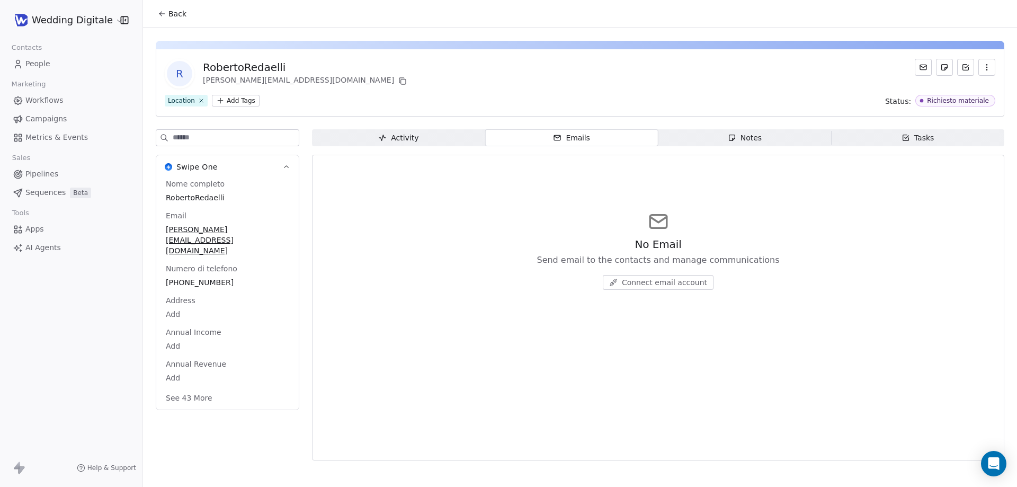
click at [420, 142] on span "Activity Activity" at bounding box center [398, 137] width 173 height 17
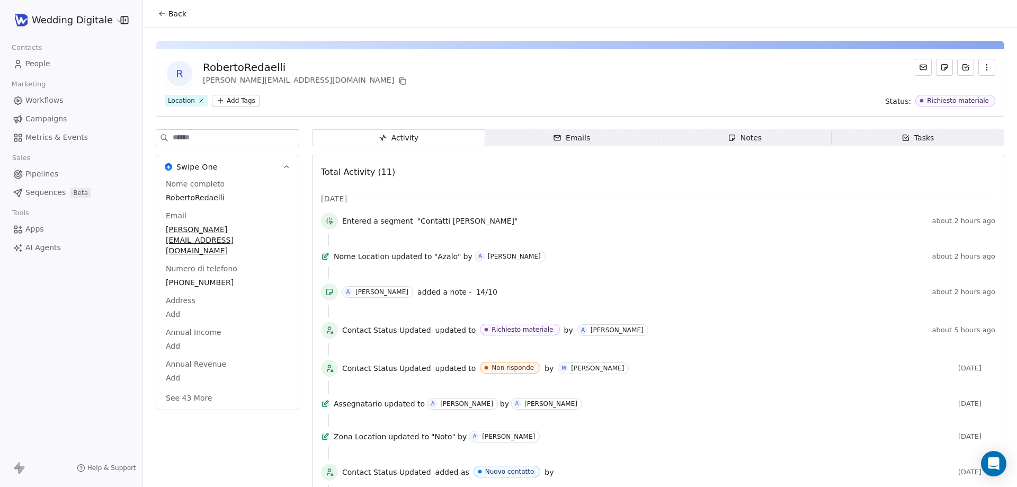
click at [580, 136] on div "Emails" at bounding box center [571, 137] width 37 height 11
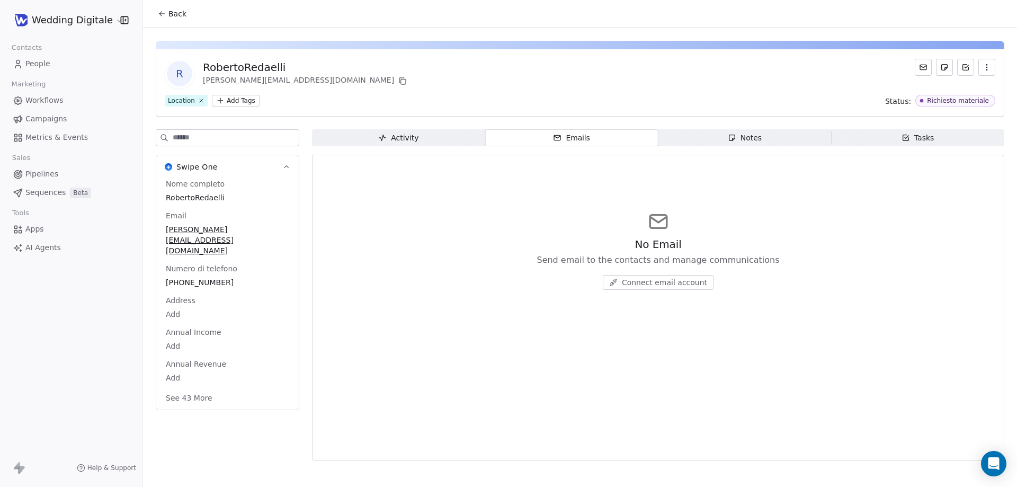
click at [725, 137] on span "Notes Notes" at bounding box center [744, 137] width 173 height 17
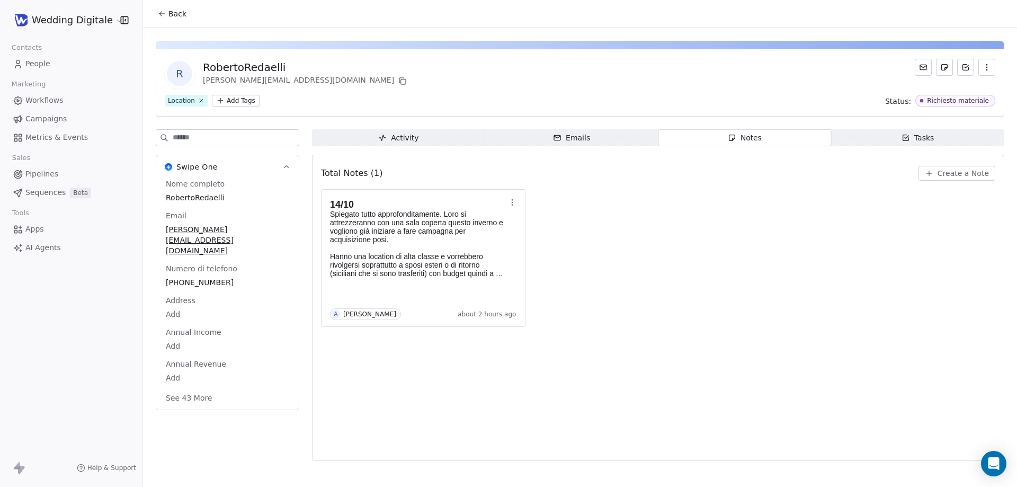
click at [580, 144] on span "Emails Emails" at bounding box center [571, 137] width 173 height 17
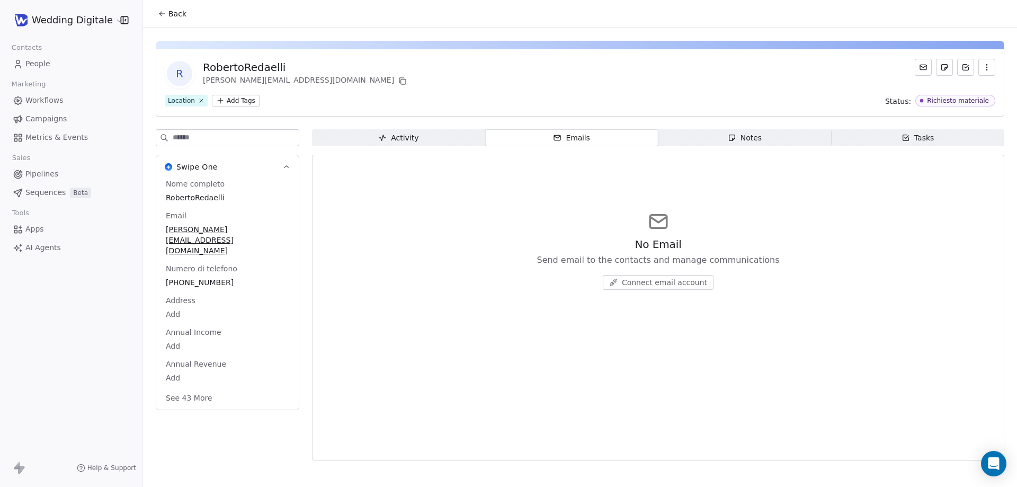
click at [406, 144] on span "Activity Activity" at bounding box center [398, 137] width 173 height 17
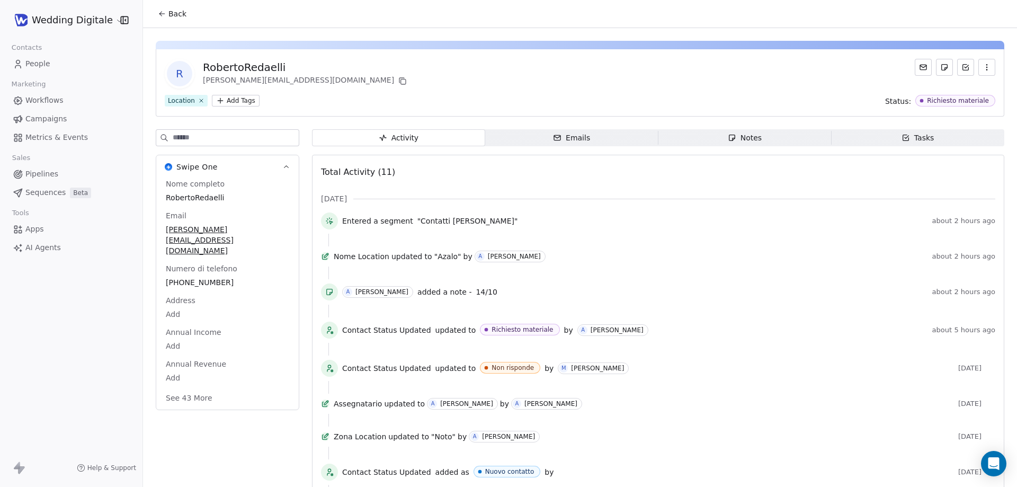
click at [532, 143] on span "Emails Emails" at bounding box center [571, 137] width 173 height 17
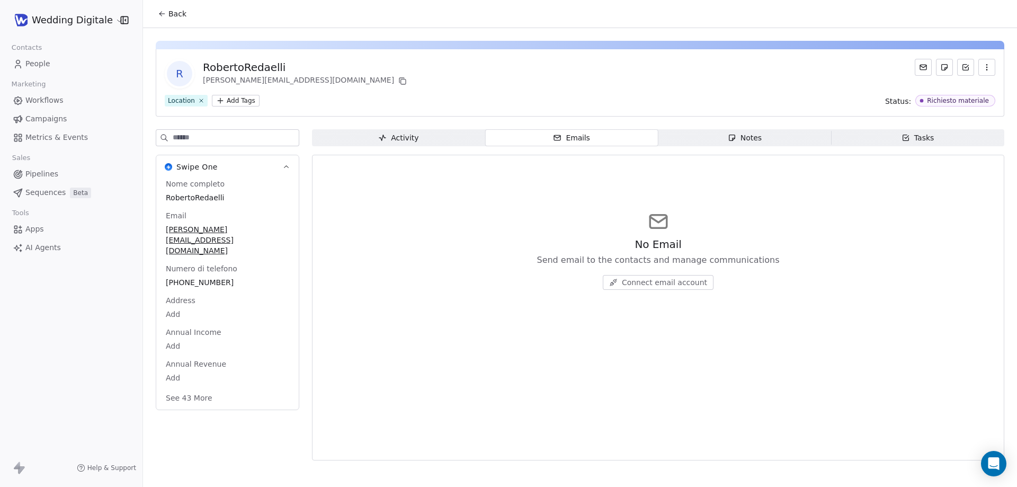
click at [169, 15] on span "Back" at bounding box center [177, 13] width 18 height 11
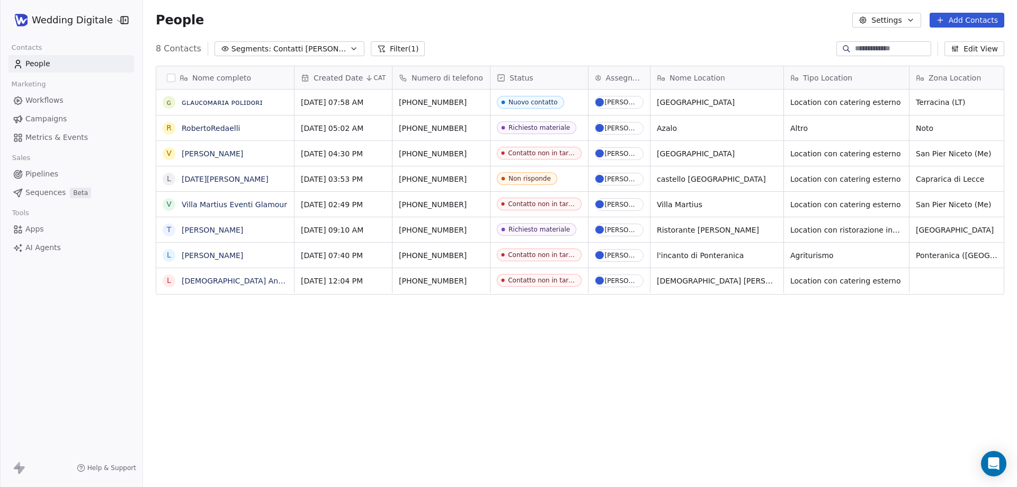
scroll to position [420, 866]
click at [44, 166] on link "Pipelines" at bounding box center [71, 173] width 126 height 17
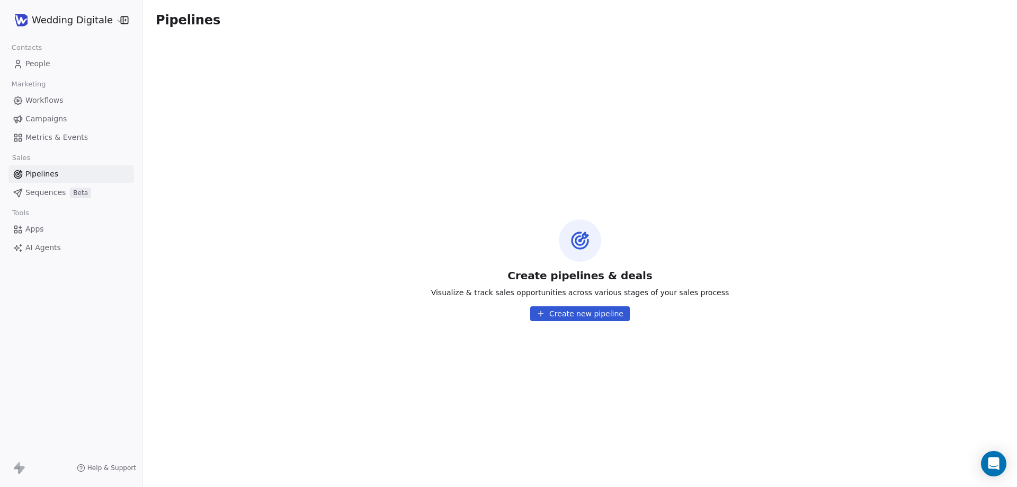
click at [75, 16] on html "Wedding Digitale Contacts People Marketing Workflows Campaigns Metrics & Events…" at bounding box center [508, 243] width 1017 height 487
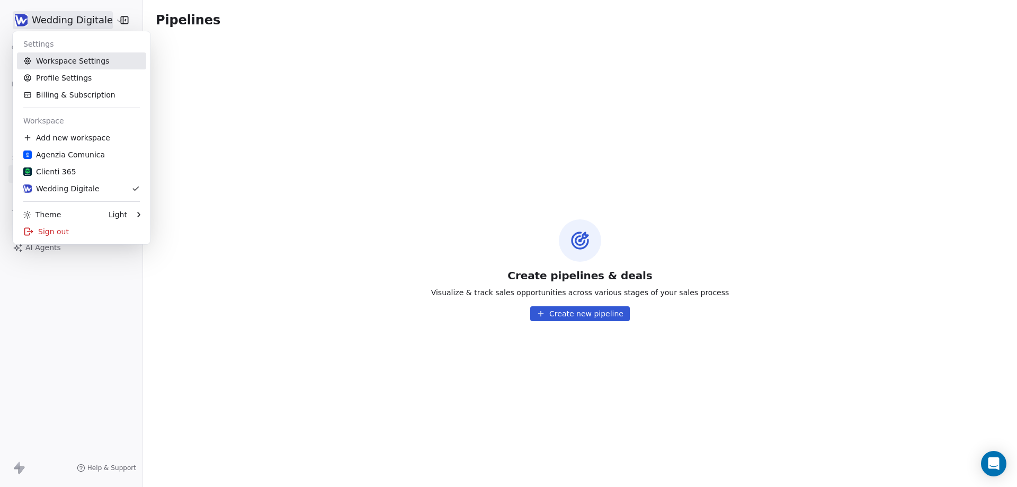
click at [76, 62] on link "Workspace Settings" at bounding box center [81, 60] width 129 height 17
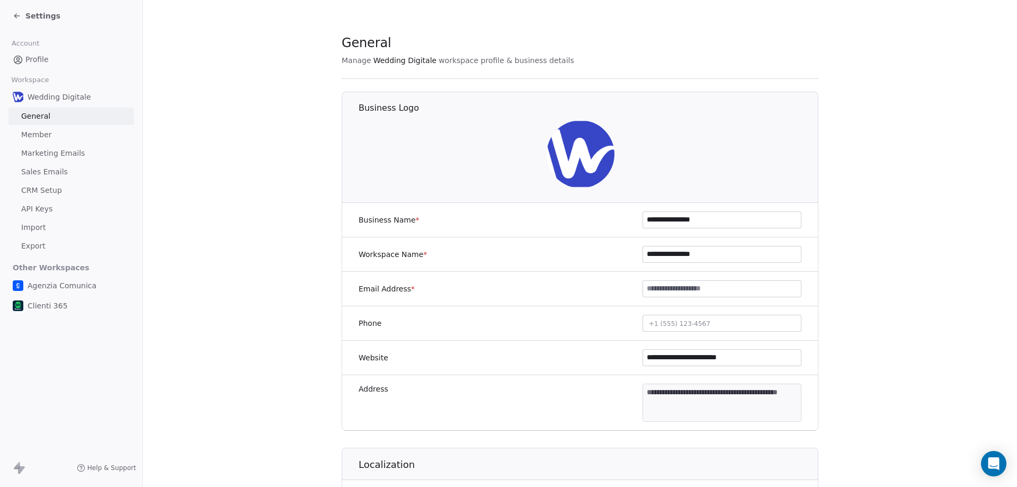
click at [44, 171] on span "Sales Emails" at bounding box center [44, 171] width 47 height 11
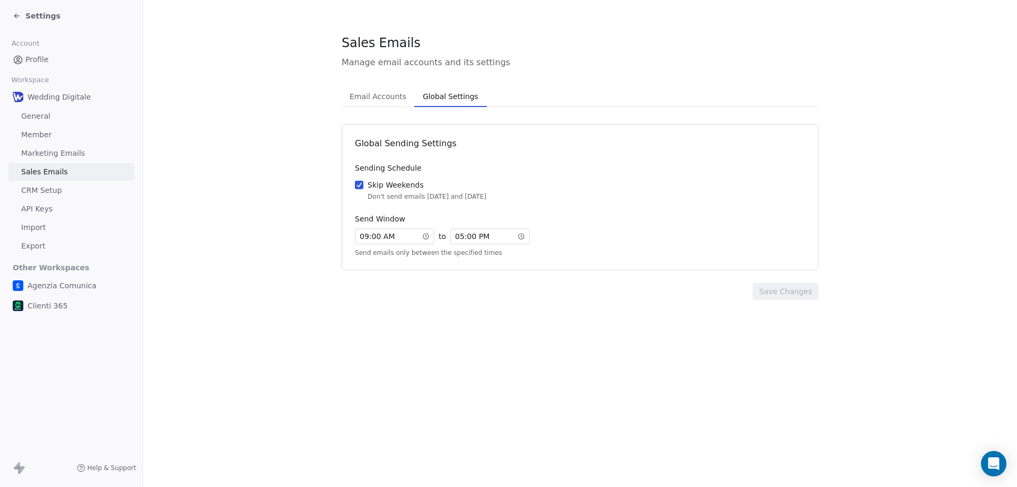
click at [440, 100] on span "Global Settings" at bounding box center [450, 96] width 64 height 15
click at [398, 100] on span "Email Accounts" at bounding box center [377, 96] width 65 height 15
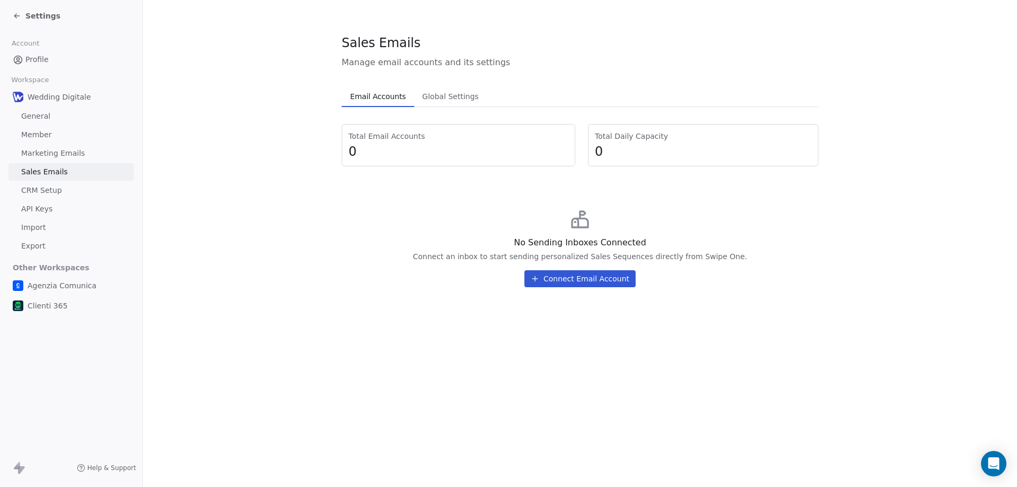
click at [437, 93] on span "Global Settings" at bounding box center [450, 96] width 65 height 15
click at [383, 98] on span "Email Accounts" at bounding box center [378, 96] width 64 height 15
click at [571, 283] on button "Connect Email Account" at bounding box center [579, 278] width 111 height 17
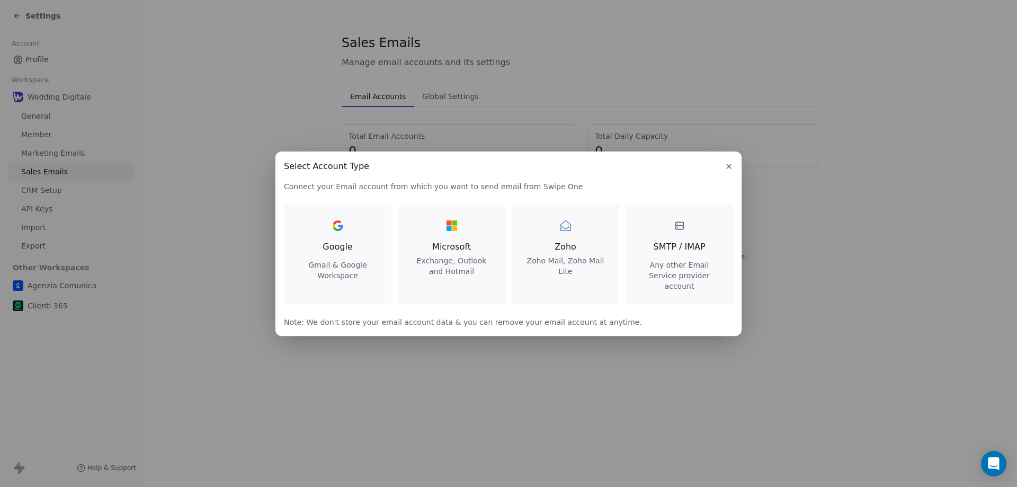
click at [674, 271] on span "Any other Email Service provider account" at bounding box center [679, 275] width 82 height 32
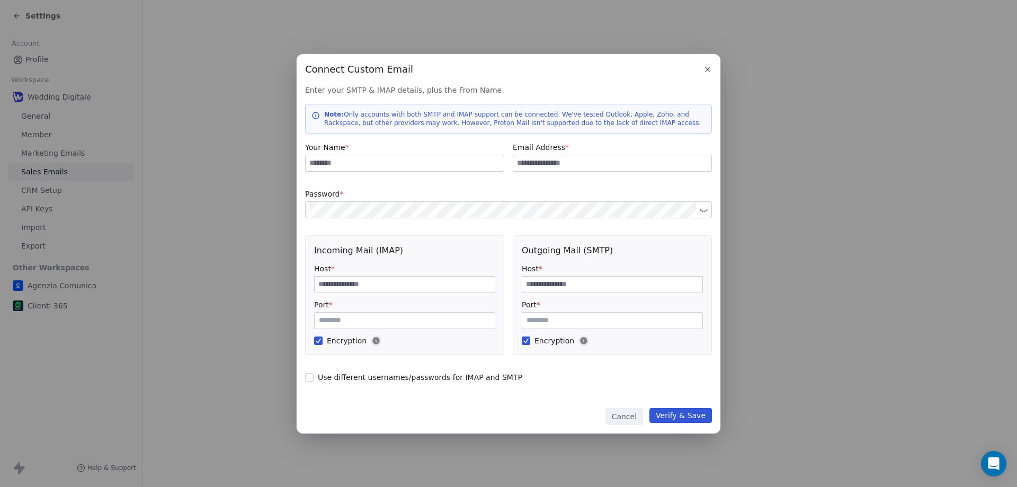
type input "**********"
click at [362, 162] on input at bounding box center [405, 163] width 198 height 16
type input "**********"
click at [544, 164] on input "**********" at bounding box center [612, 163] width 198 height 16
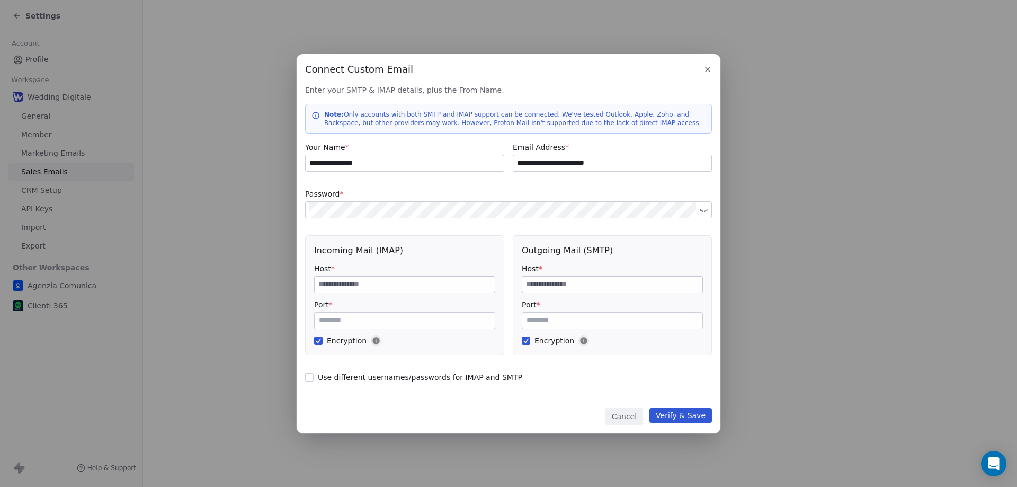
click at [544, 164] on input "**********" at bounding box center [612, 163] width 198 height 16
type input "**********"
click at [434, 176] on div "**********" at bounding box center [508, 238] width 407 height 306
click at [400, 183] on div "**********" at bounding box center [508, 238] width 407 height 306
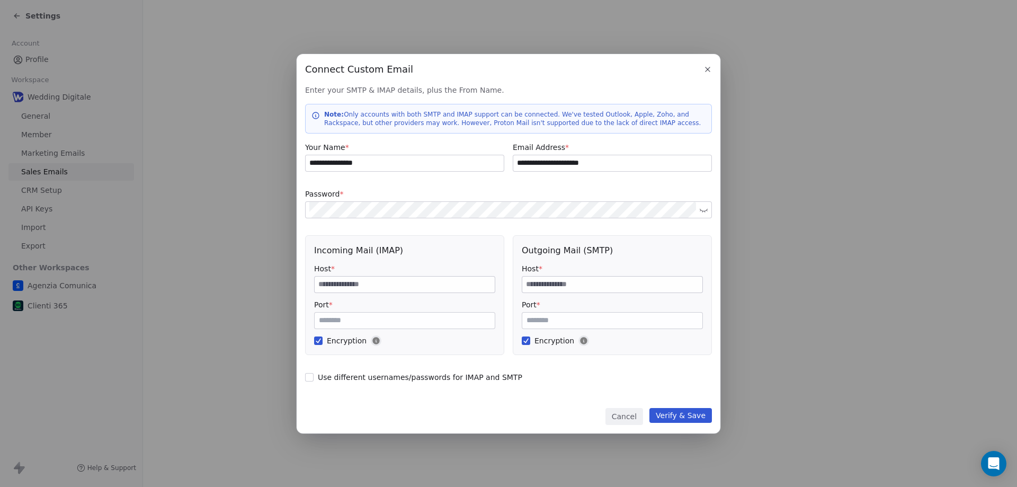
click at [338, 288] on input at bounding box center [405, 284] width 180 height 16
type input "*"
type input "**********"
click at [543, 286] on input at bounding box center [612, 284] width 180 height 16
type input "**********"
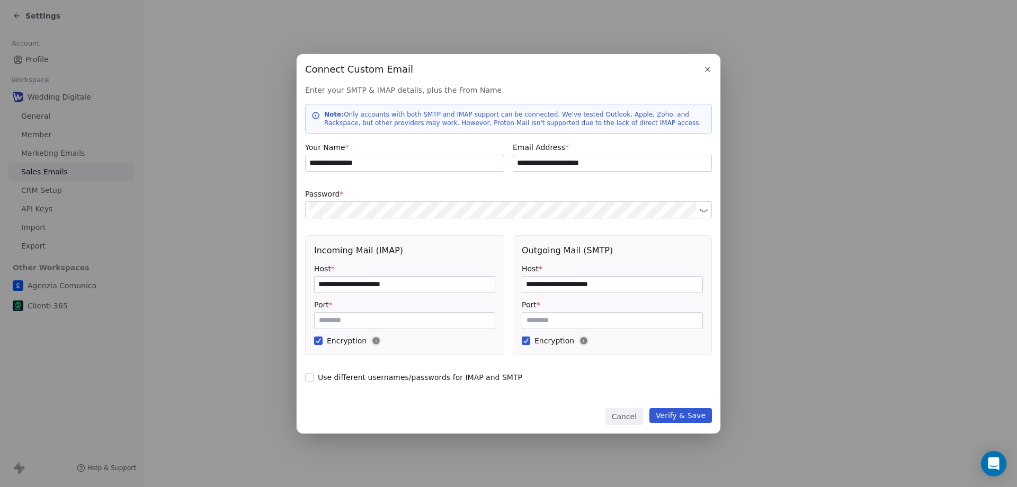
click at [586, 382] on div "**********" at bounding box center [508, 238] width 407 height 306
click at [678, 416] on button "Verify & Save" at bounding box center [680, 415] width 62 height 15
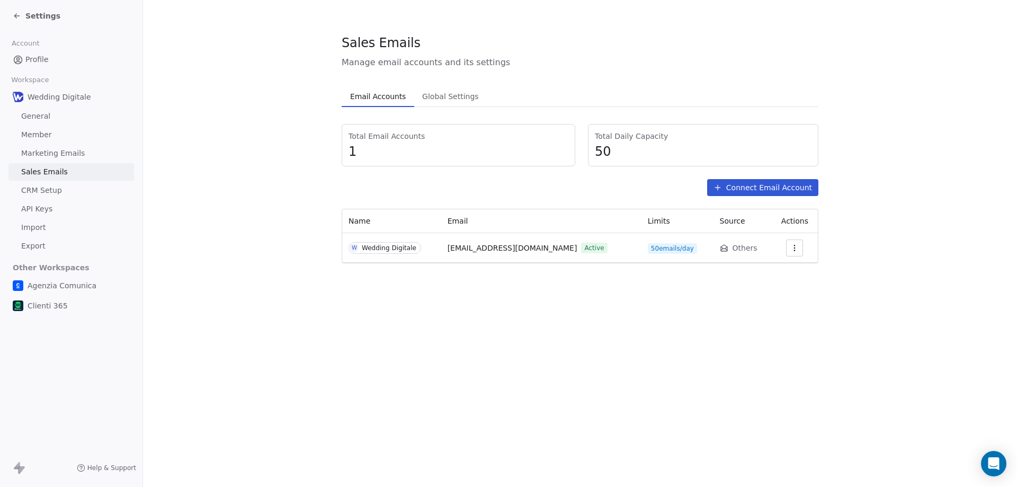
click at [648, 247] on span "50 emails/day" at bounding box center [672, 248] width 49 height 11
click at [492, 247] on span "[EMAIL_ADDRESS][DOMAIN_NAME]" at bounding box center [512, 248] width 130 height 11
click at [495, 282] on section "Sales Emails Manage email accounts and its settings Email Accounts Email Accoun…" at bounding box center [580, 148] width 874 height 297
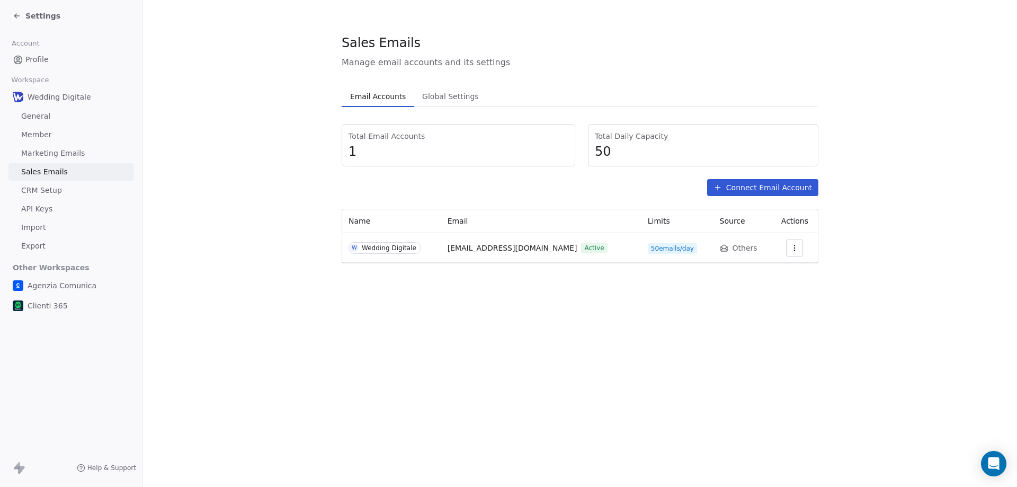
click at [498, 248] on span "[EMAIL_ADDRESS][DOMAIN_NAME]" at bounding box center [512, 248] width 130 height 11
click at [498, 266] on section "Sales Emails Manage email accounts and its settings Email Accounts Email Accoun…" at bounding box center [580, 148] width 874 height 297
click at [497, 246] on span "[EMAIL_ADDRESS][DOMAIN_NAME]" at bounding box center [512, 248] width 130 height 11
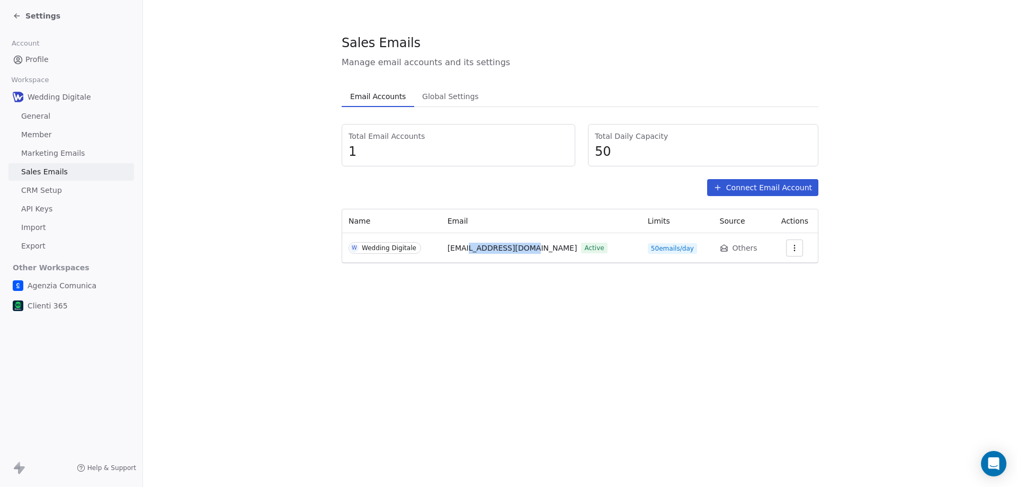
click at [497, 246] on span "[EMAIL_ADDRESS][DOMAIN_NAME]" at bounding box center [512, 248] width 130 height 11
click at [490, 283] on section "Sales Emails Manage email accounts and its settings Email Accounts Email Accoun…" at bounding box center [580, 148] width 874 height 297
click at [505, 247] on span "[EMAIL_ADDRESS][DOMAIN_NAME]" at bounding box center [512, 248] width 130 height 11
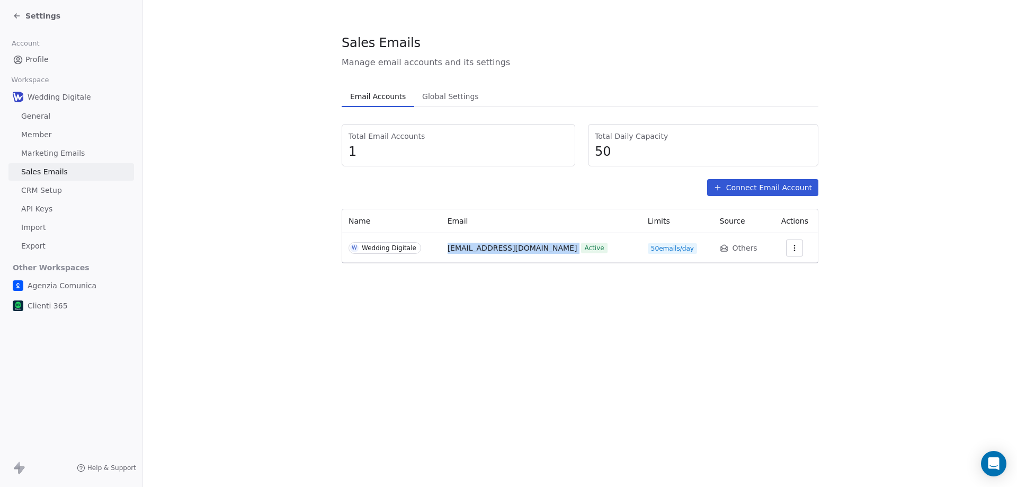
click at [505, 247] on span "[EMAIL_ADDRESS][DOMAIN_NAME]" at bounding box center [512, 248] width 130 height 11
click at [487, 289] on section "Sales Emails Manage email accounts and its settings Email Accounts Email Accoun…" at bounding box center [580, 148] width 874 height 297
click at [479, 247] on span "[EMAIL_ADDRESS][DOMAIN_NAME]" at bounding box center [512, 248] width 130 height 11
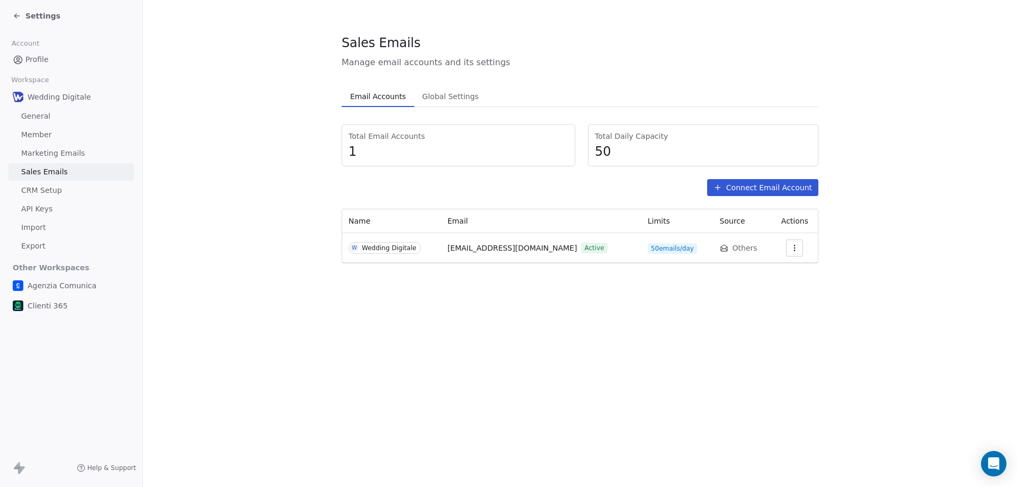
click at [479, 288] on section "Sales Emails Manage email accounts and its settings Email Accounts Email Accoun…" at bounding box center [580, 148] width 874 height 297
click at [442, 100] on span "Global Settings" at bounding box center [450, 96] width 65 height 15
click at [375, 100] on span "Email Accounts" at bounding box center [378, 96] width 64 height 15
click at [653, 248] on span "50 emails/day" at bounding box center [672, 248] width 49 height 11
click at [393, 248] on div "Wedding Digitale" at bounding box center [389, 247] width 55 height 7
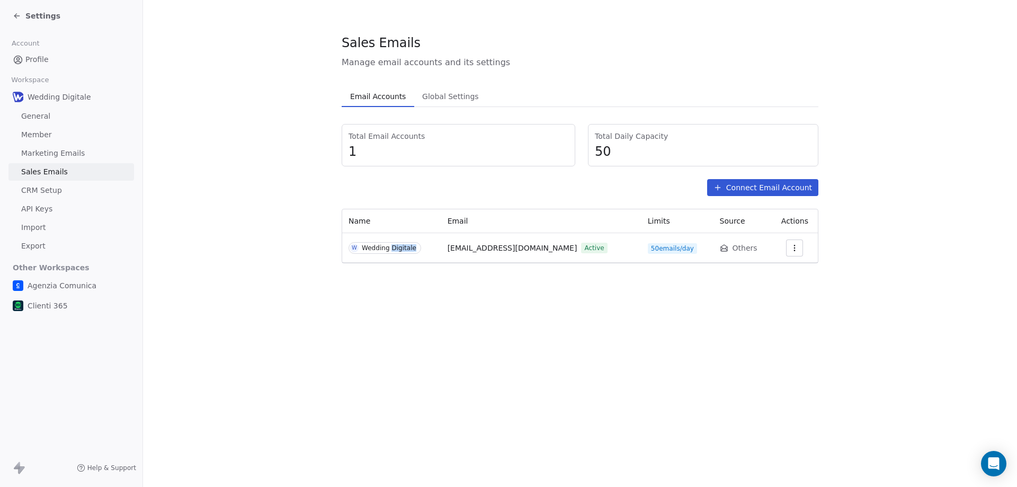
click at [393, 248] on div "Wedding Digitale" at bounding box center [389, 247] width 55 height 7
click at [452, 273] on section "Sales Emails Manage email accounts and its settings Email Accounts Email Accoun…" at bounding box center [580, 148] width 874 height 297
click at [40, 60] on span "Profile" at bounding box center [36, 59] width 23 height 11
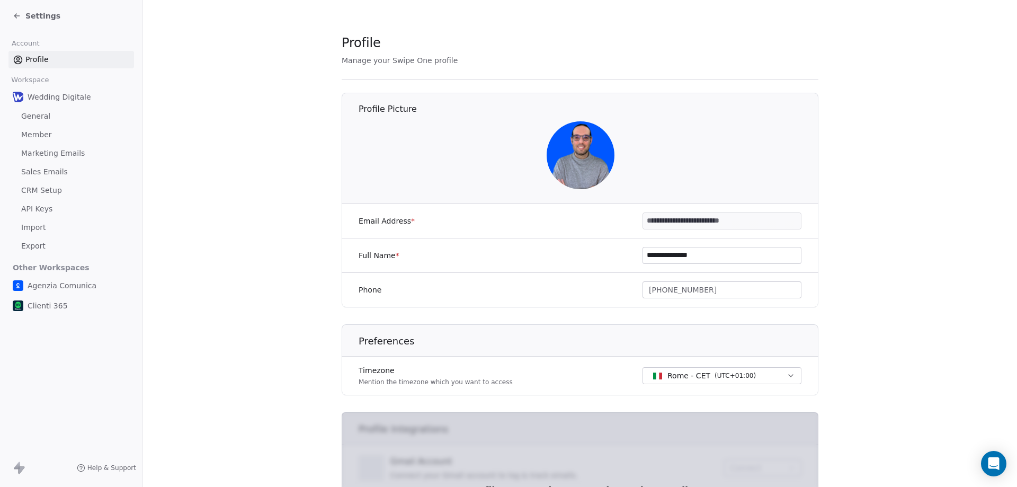
click at [38, 9] on div "Settings" at bounding box center [73, 15] width 121 height 15
click at [38, 14] on span "Settings" at bounding box center [42, 16] width 35 height 11
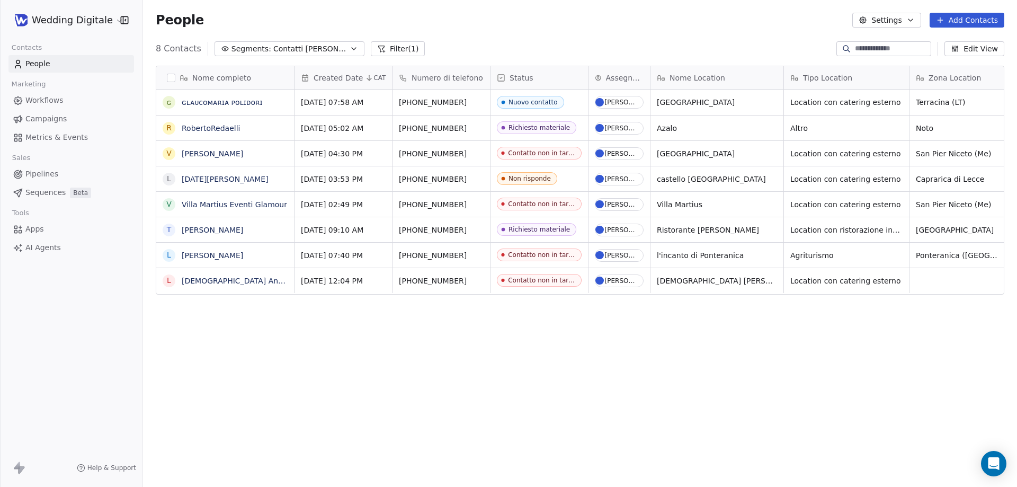
scroll to position [420, 866]
click at [300, 50] on span "Contatti [PERSON_NAME]" at bounding box center [310, 48] width 74 height 11
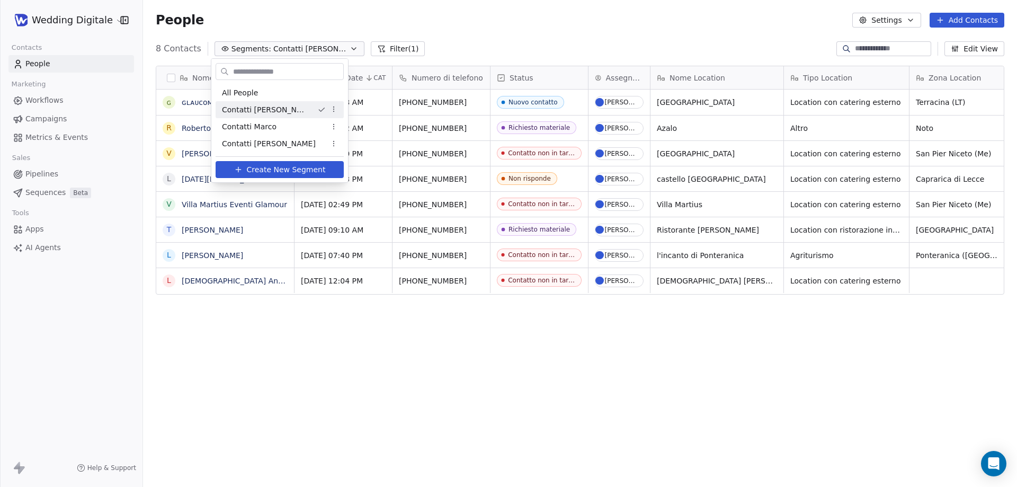
click at [316, 19] on html "Wedding Digitale Contacts People Marketing Workflows Campaigns Metrics & Events…" at bounding box center [508, 243] width 1017 height 487
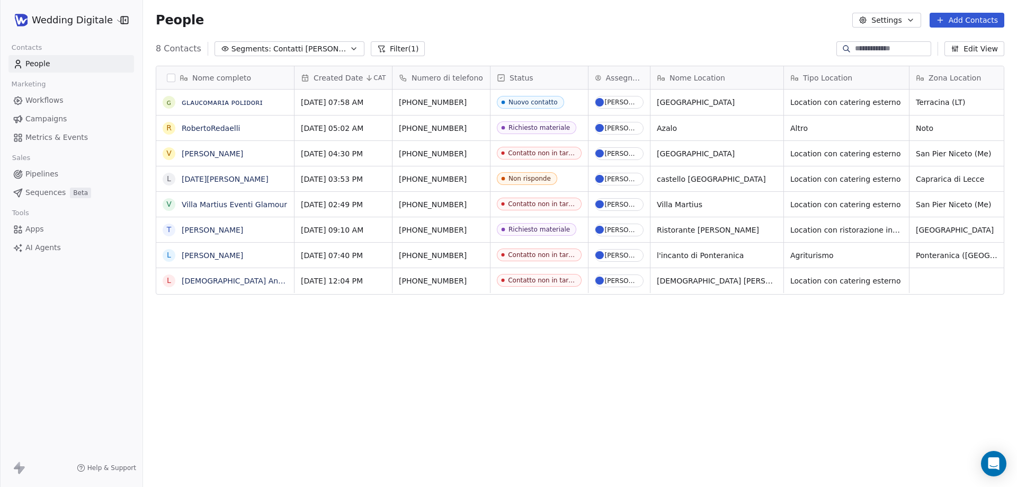
click at [296, 49] on span "Contatti [PERSON_NAME]" at bounding box center [310, 48] width 74 height 11
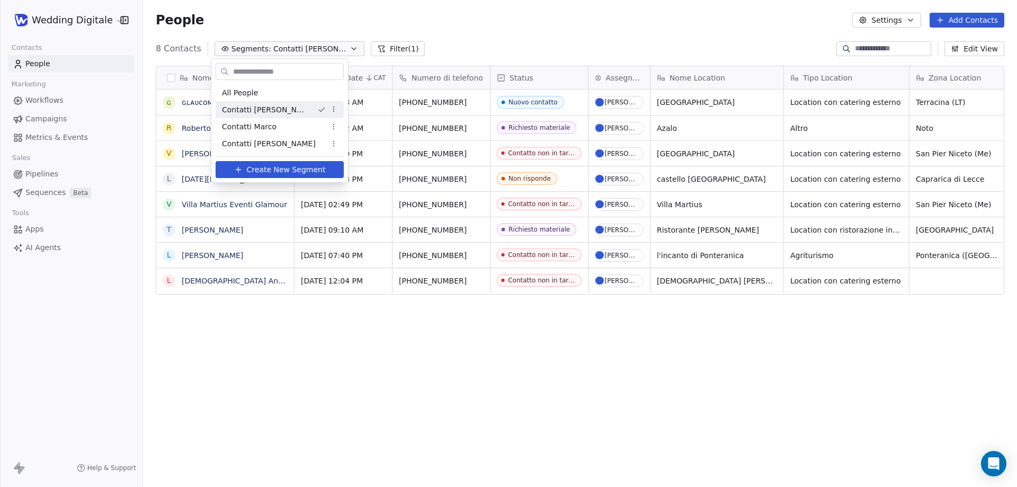
click at [304, 33] on html "Wedding Digitale Contacts People Marketing Workflows Campaigns Metrics & Events…" at bounding box center [508, 243] width 1017 height 487
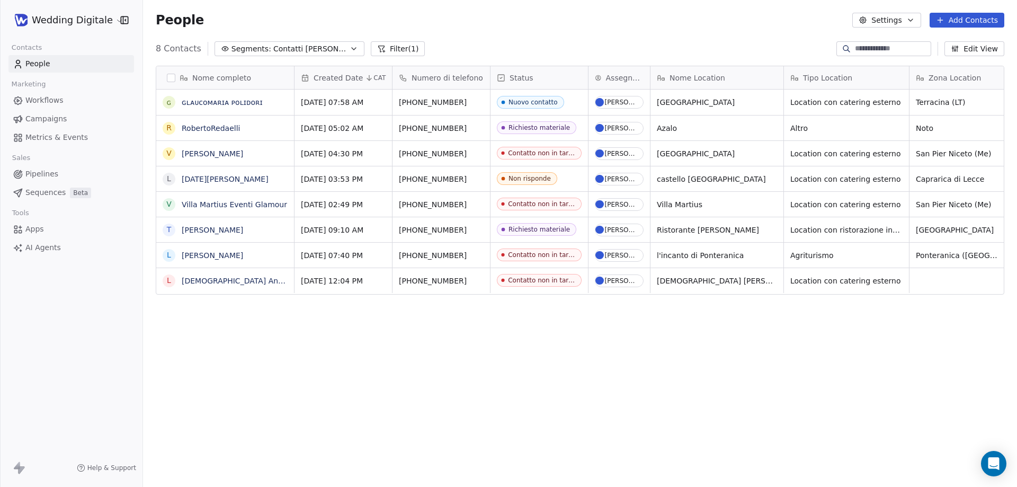
click at [290, 43] on span "Contatti [PERSON_NAME]" at bounding box center [310, 48] width 74 height 11
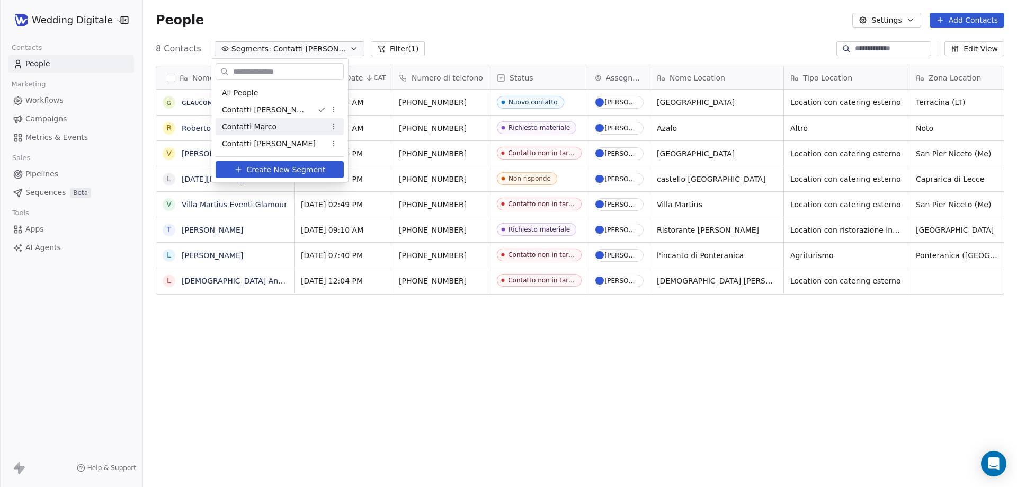
click at [271, 125] on span "Contatti Marco" at bounding box center [249, 126] width 55 height 11
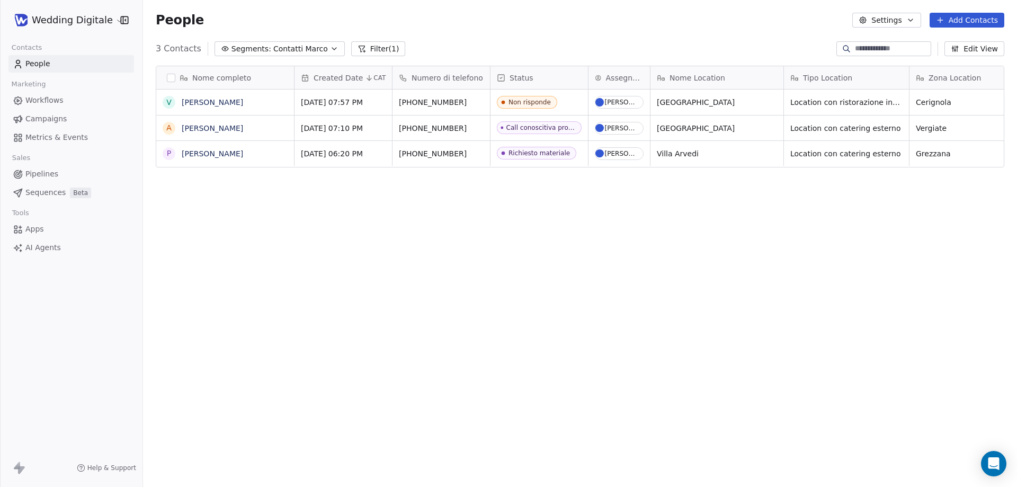
click at [285, 49] on span "Contatti Marco" at bounding box center [300, 48] width 55 height 11
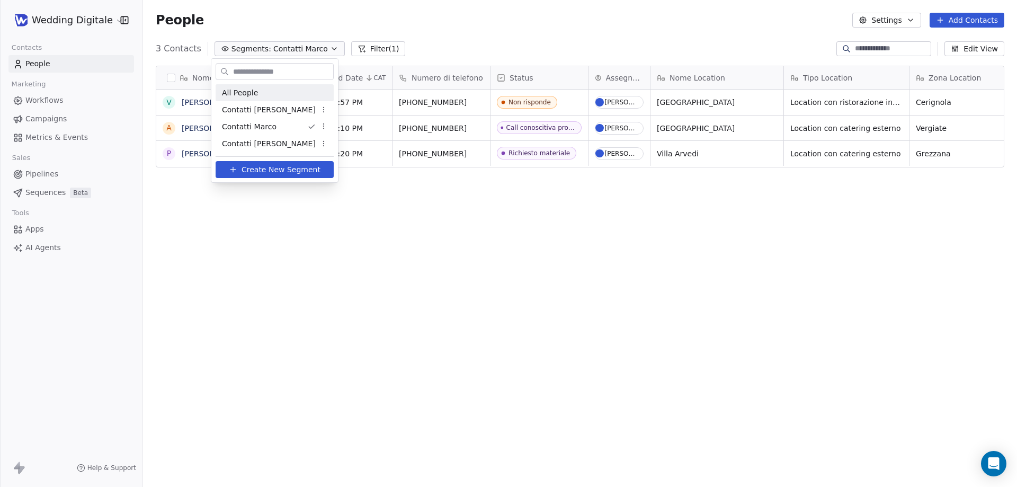
click at [258, 109] on span "Contatti [PERSON_NAME]" at bounding box center [269, 109] width 94 height 11
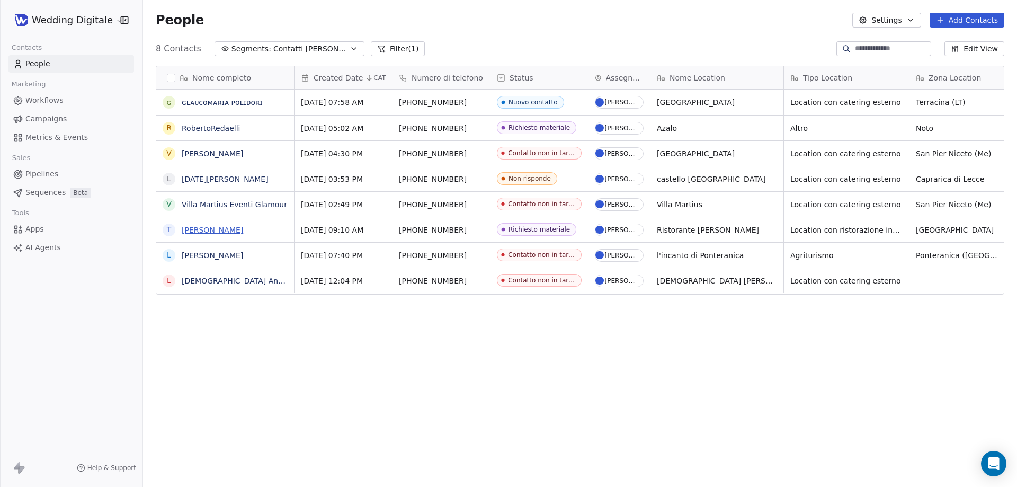
click at [210, 231] on link "[PERSON_NAME]" at bounding box center [212, 230] width 61 height 8
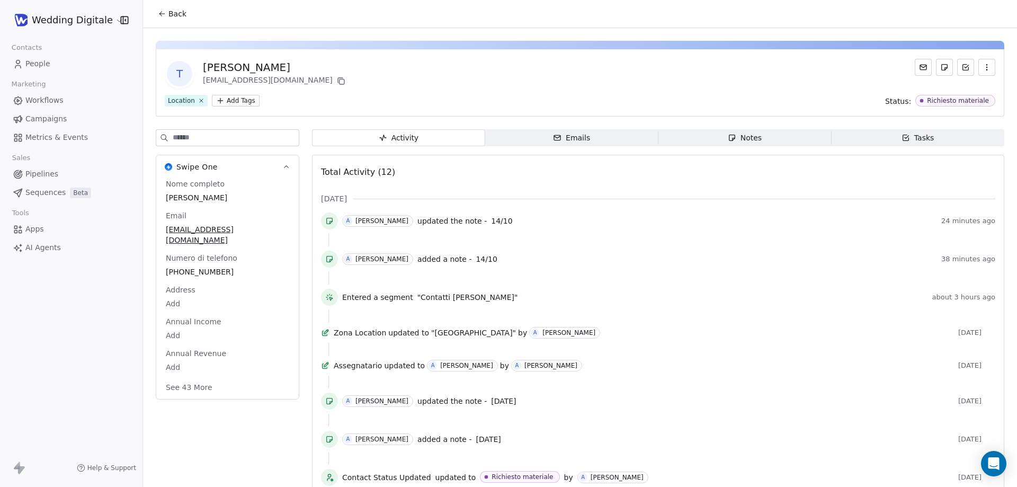
click at [568, 141] on div "Emails" at bounding box center [571, 137] width 37 height 11
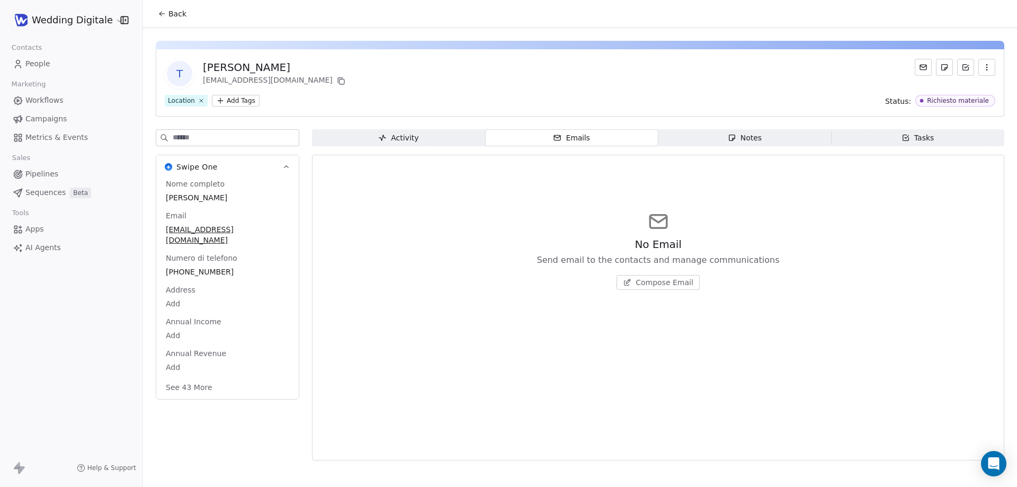
click at [673, 280] on span "Compose Email" at bounding box center [664, 282] width 58 height 11
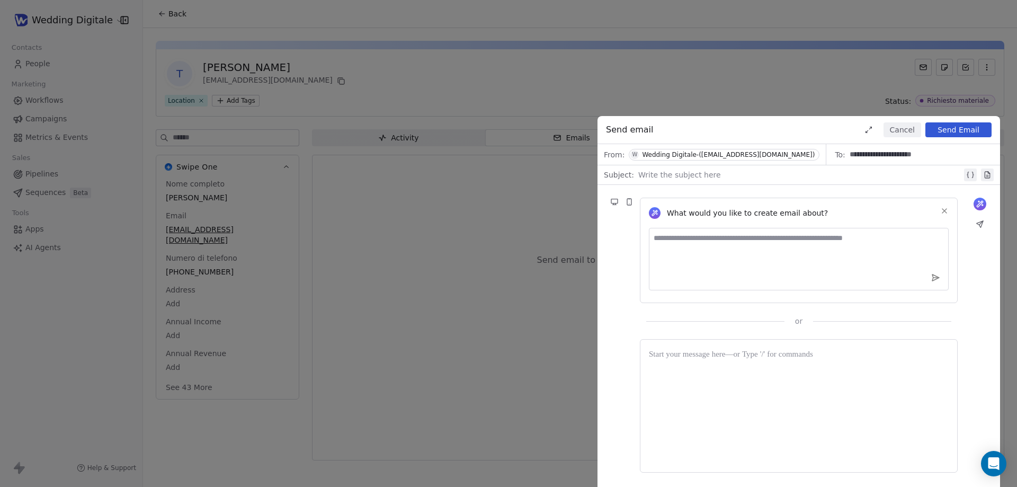
click at [679, 172] on div at bounding box center [800, 174] width 324 height 13
click at [912, 132] on button "Cancel" at bounding box center [902, 129] width 38 height 15
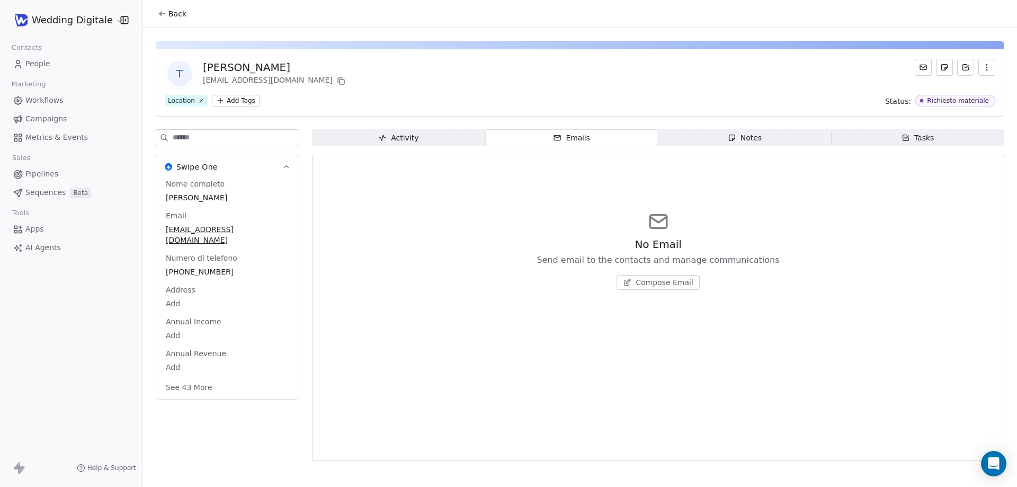
click at [175, 17] on span "Back" at bounding box center [177, 13] width 18 height 11
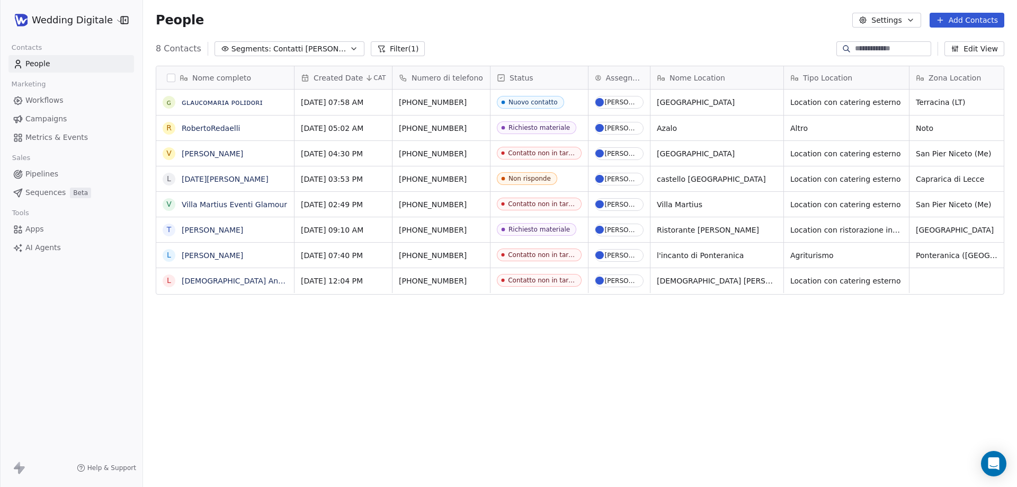
scroll to position [420, 866]
click at [229, 256] on link "[PERSON_NAME]" at bounding box center [212, 255] width 61 height 8
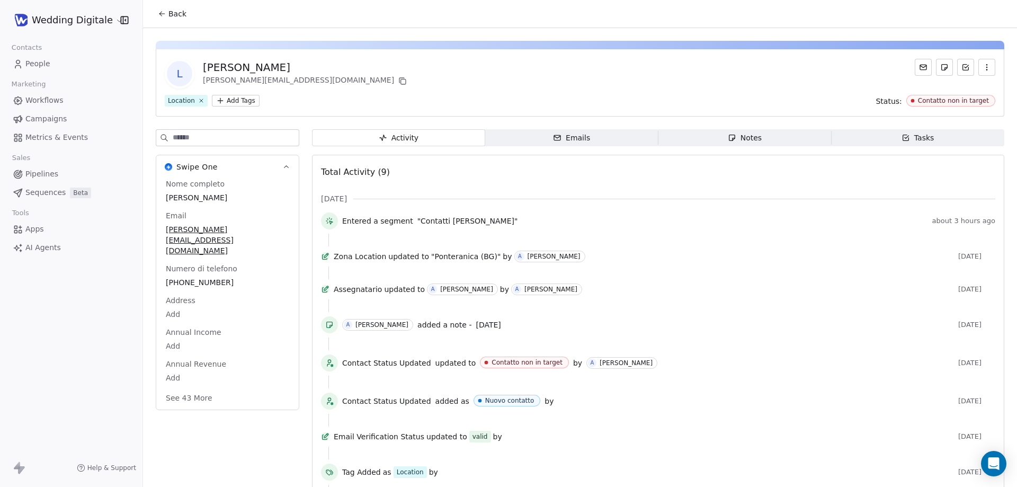
click at [616, 141] on span "Emails Emails" at bounding box center [571, 137] width 173 height 17
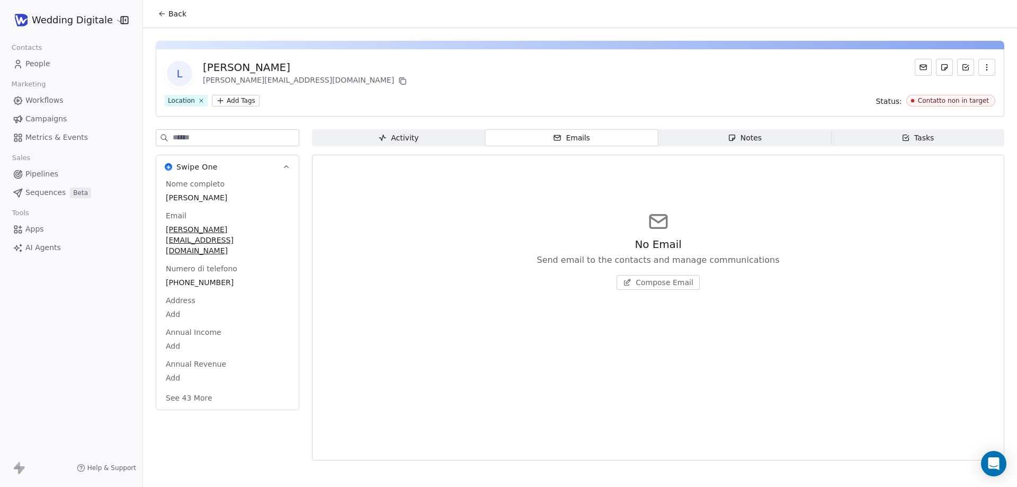
click at [643, 279] on span "Compose Email" at bounding box center [664, 282] width 58 height 11
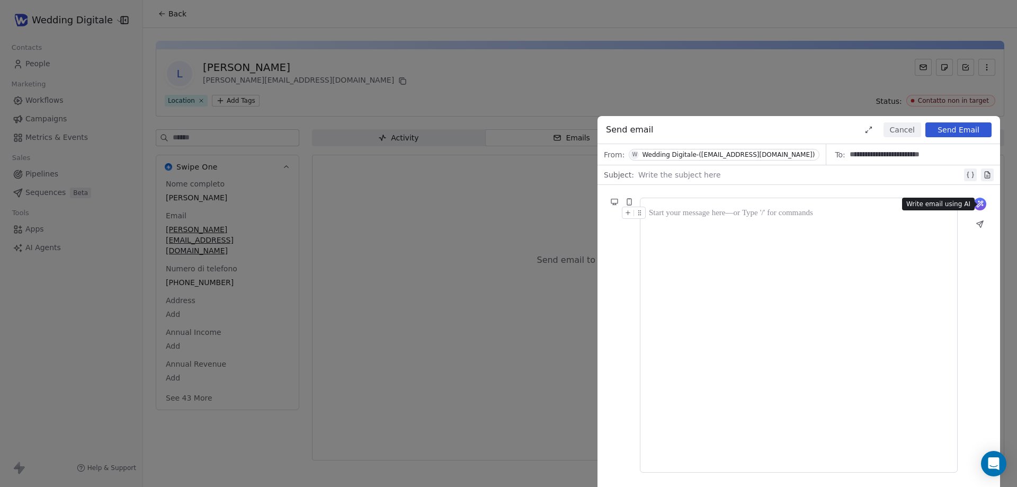
click at [983, 201] on icon at bounding box center [979, 204] width 8 height 8
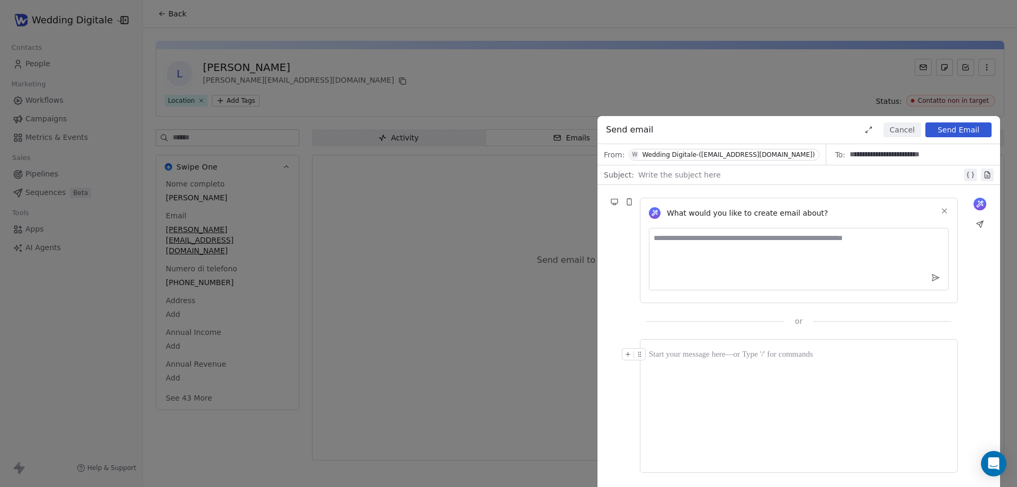
click at [698, 241] on textarea at bounding box center [799, 259] width 300 height 62
click at [679, 175] on div at bounding box center [800, 174] width 324 height 13
click at [703, 251] on textarea at bounding box center [799, 259] width 300 height 62
click at [903, 127] on button "Cancel" at bounding box center [902, 129] width 38 height 15
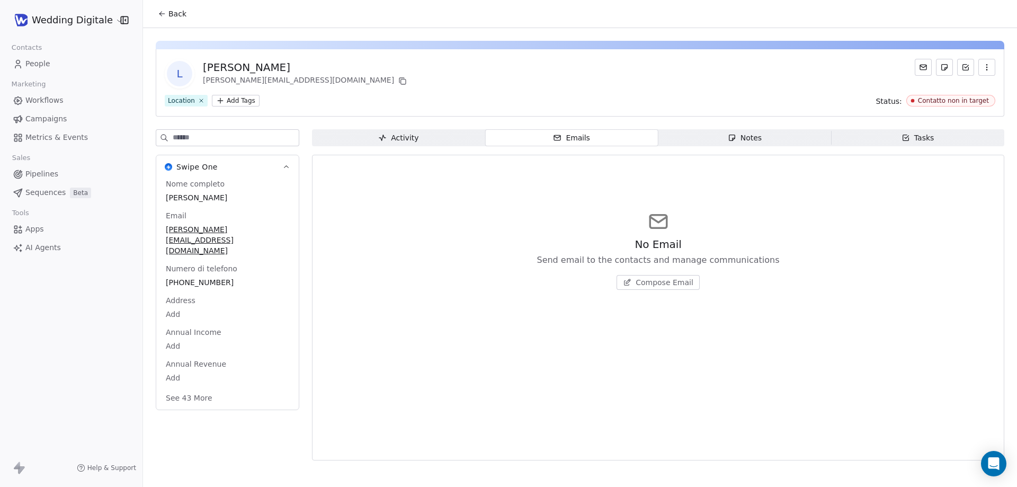
click at [84, 12] on html "Wedding Digitale Contacts People Marketing Workflows Campaigns Metrics & Events…" at bounding box center [508, 243] width 1017 height 487
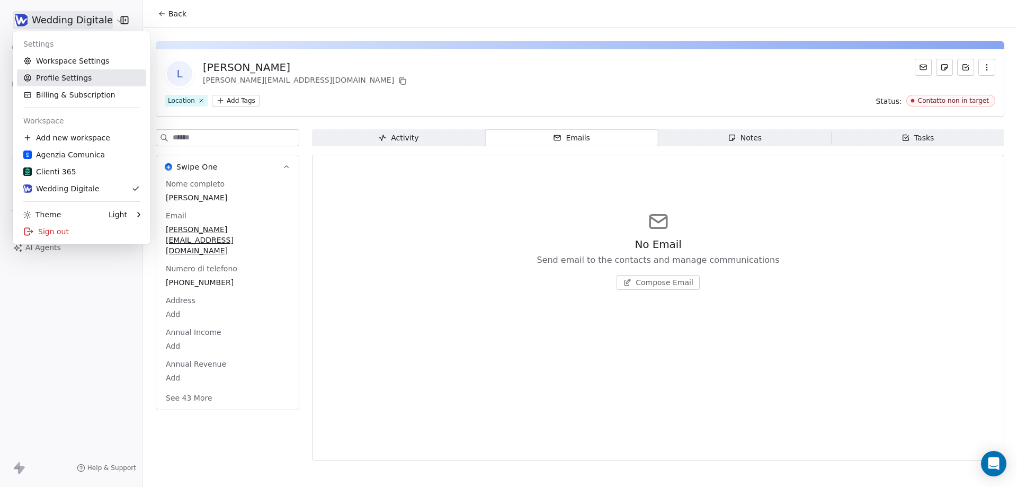
click at [64, 78] on link "Profile Settings" at bounding box center [81, 77] width 129 height 17
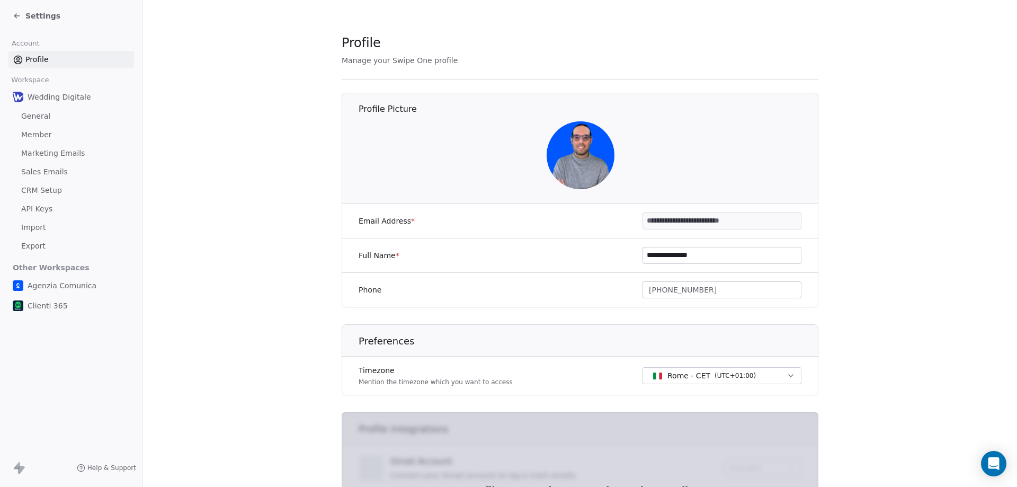
scroll to position [232, 0]
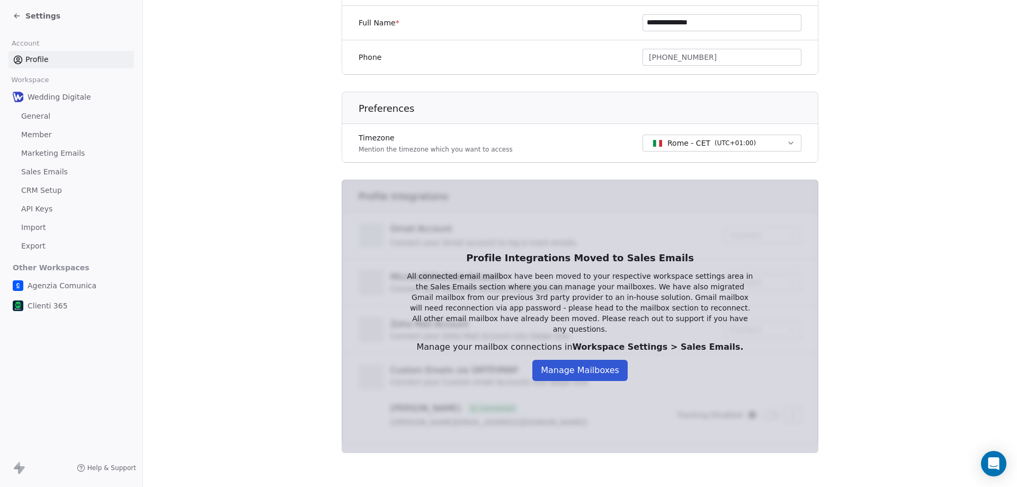
click at [565, 377] on div "Profile Integrations Moved to Sales Emails All connected email mailbox have bee…" at bounding box center [579, 316] width 381 height 163
click at [564, 365] on button "Manage Mailboxes" at bounding box center [579, 370] width 95 height 21
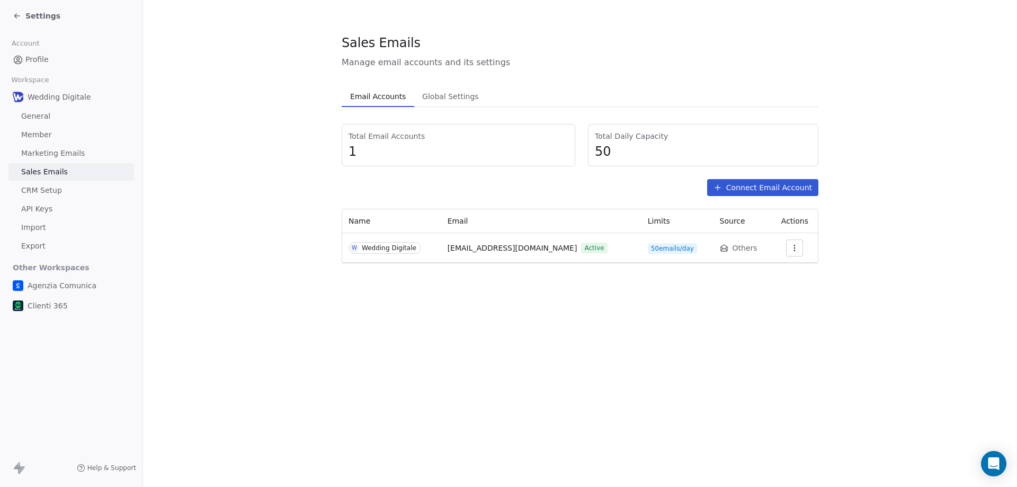
click at [38, 59] on span "Profile" at bounding box center [36, 59] width 23 height 11
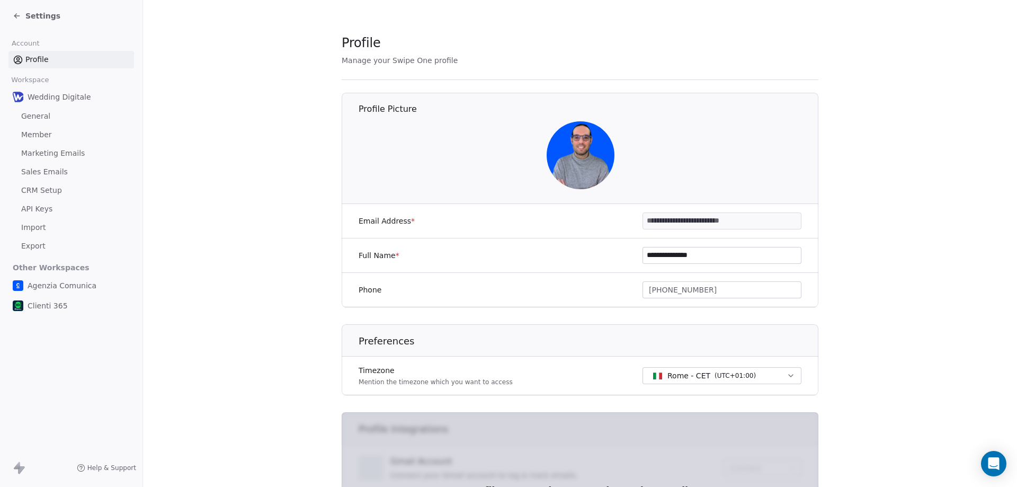
click at [37, 119] on span "General" at bounding box center [35, 116] width 29 height 11
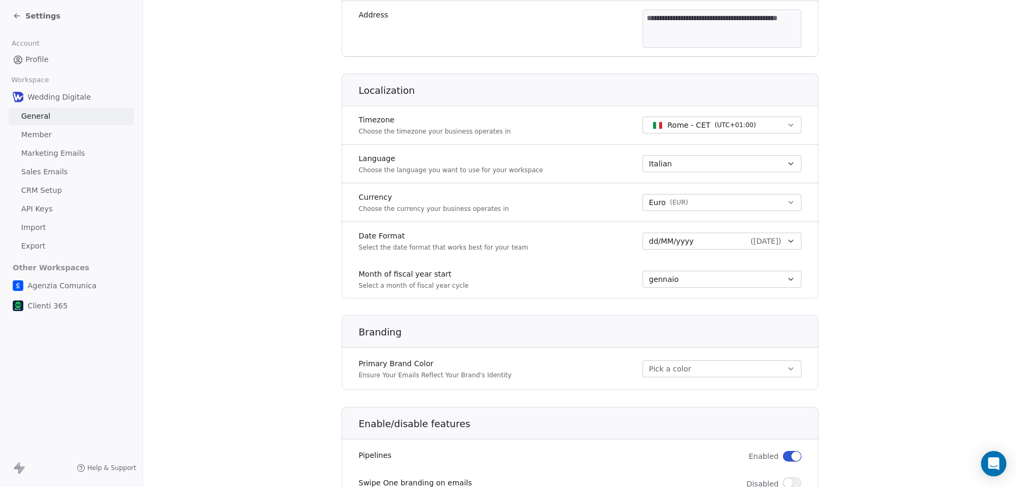
scroll to position [422, 0]
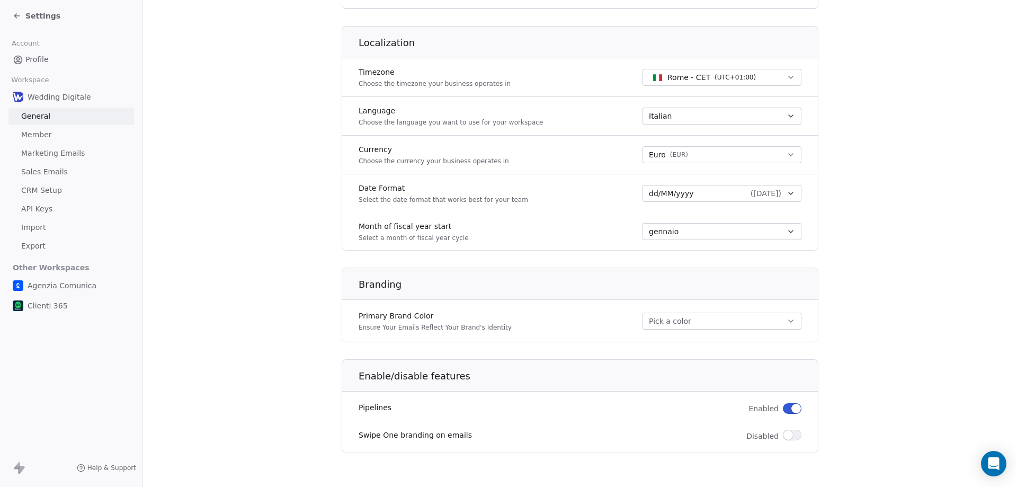
click at [43, 151] on span "Marketing Emails" at bounding box center [53, 153] width 64 height 11
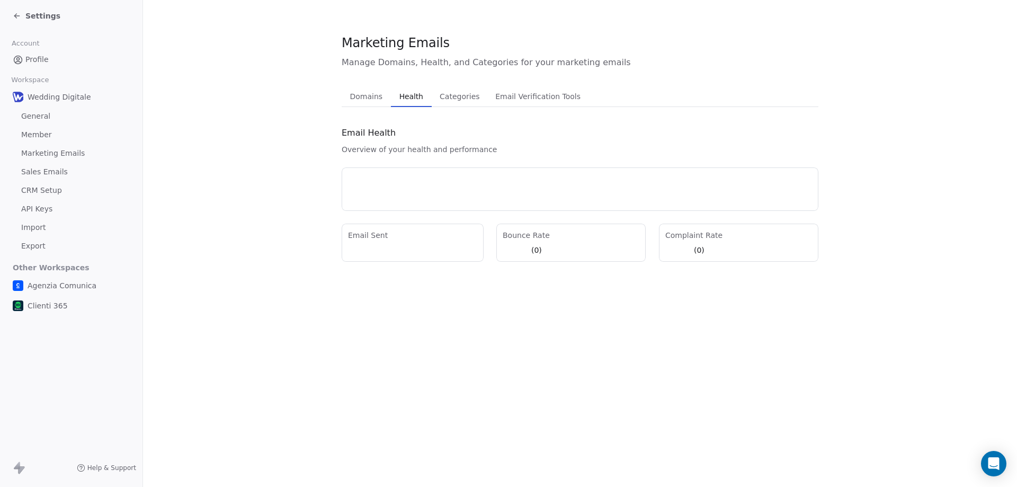
click at [404, 98] on span "Health" at bounding box center [411, 96] width 32 height 15
click at [453, 92] on span "Categories" at bounding box center [459, 96] width 48 height 15
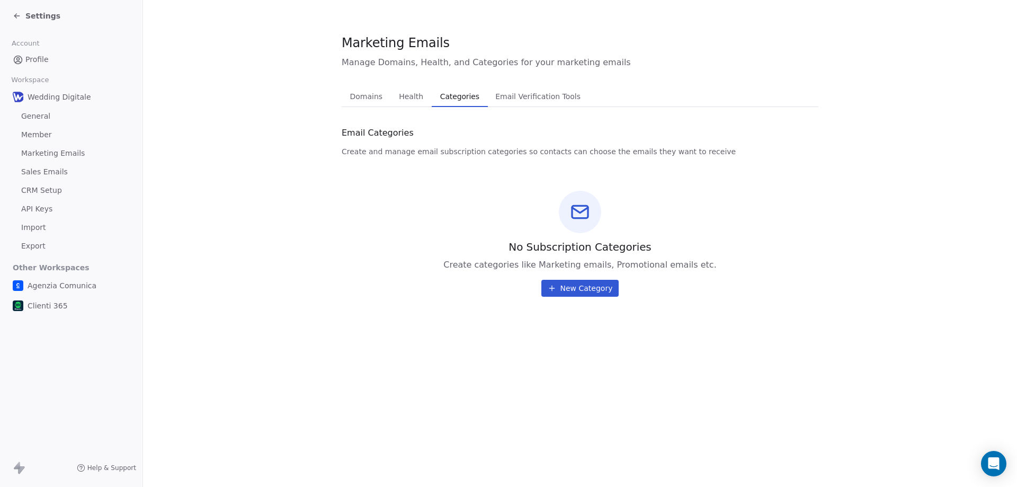
click at [506, 95] on span "Email Verification Tools" at bounding box center [538, 96] width 94 height 15
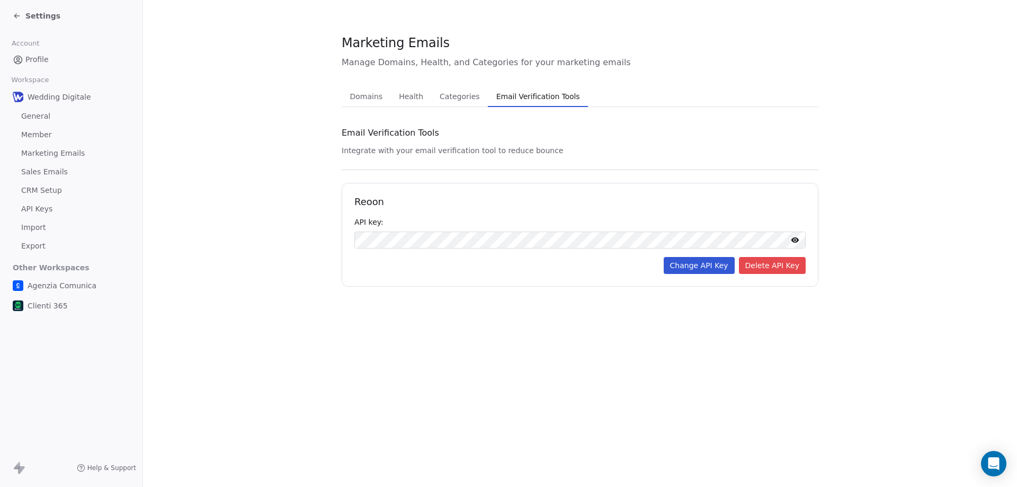
click at [454, 95] on span "Categories" at bounding box center [459, 96] width 48 height 15
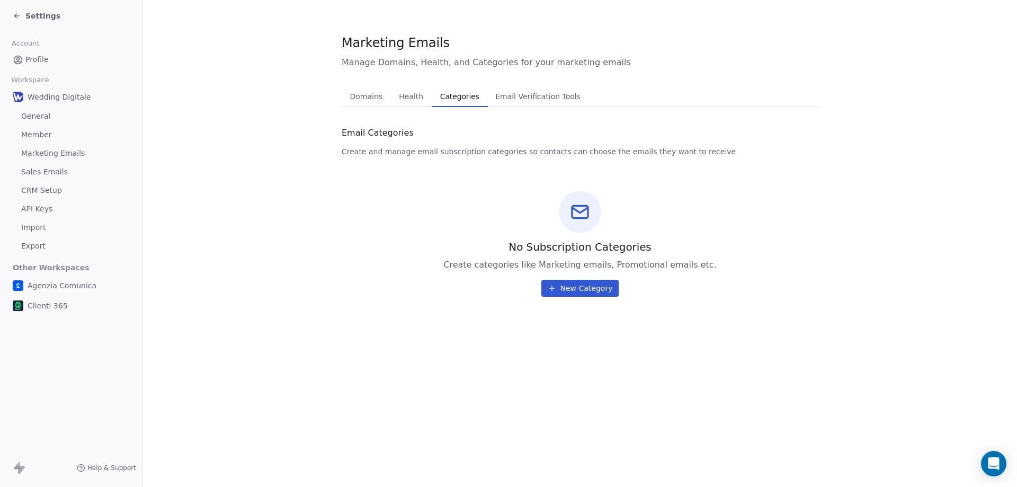
click at [44, 191] on span "CRM Setup" at bounding box center [41, 190] width 41 height 11
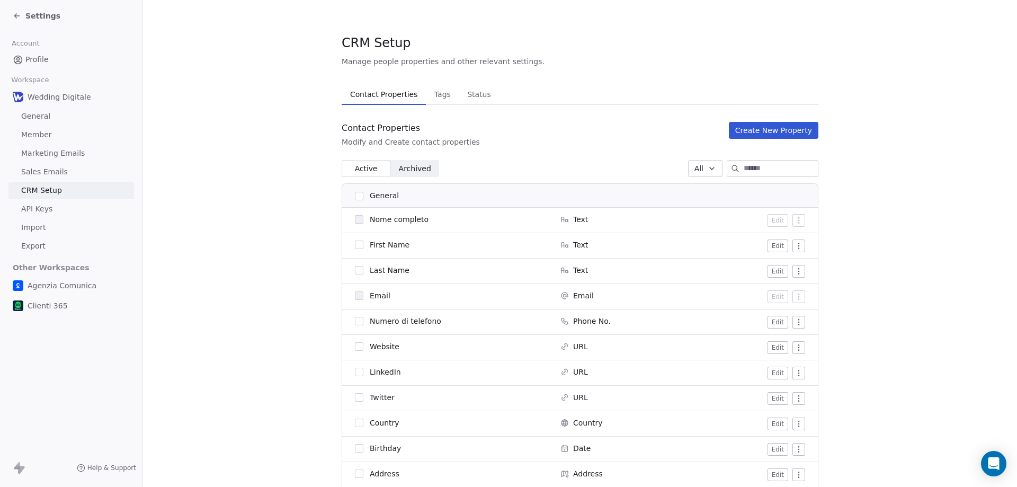
click at [437, 103] on button "Tags Tags" at bounding box center [442, 94] width 33 height 21
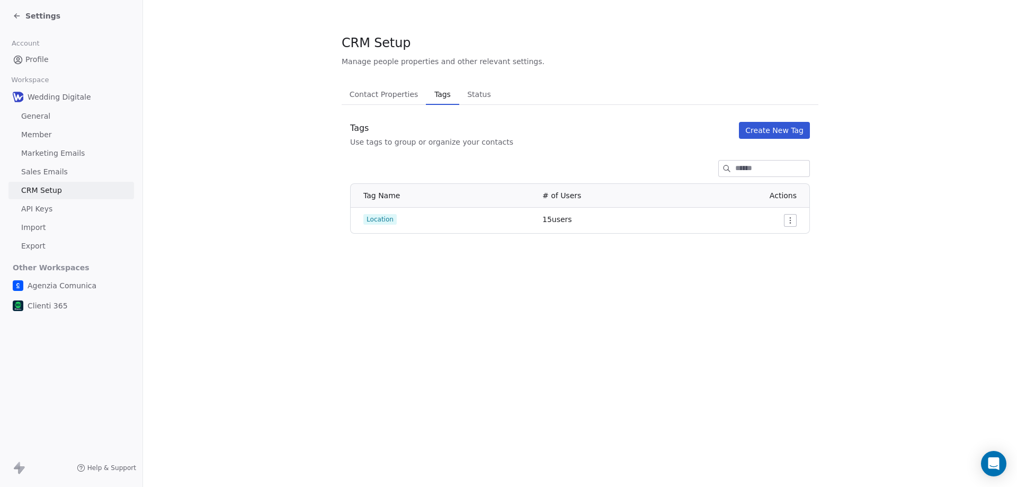
click at [465, 95] on span "Status" at bounding box center [479, 94] width 32 height 15
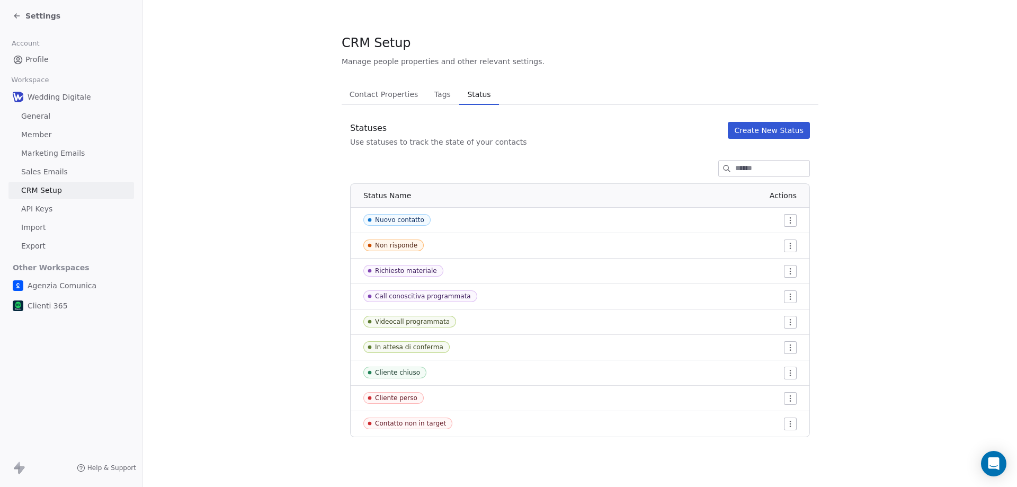
click at [789, 216] on html "Settings Account Profile Workspace Wedding Digitale General Member Marketing Em…" at bounding box center [508, 243] width 1017 height 487
drag, startPoint x: 984, startPoint y: 199, endPoint x: 894, endPoint y: 210, distance: 90.7
click at [984, 199] on html "Settings Account Profile Workspace Wedding Digitale General Member Marketing Em…" at bounding box center [508, 243] width 1017 height 487
click at [793, 216] on html "Settings Account Profile Workspace Wedding Digitale General Member Marketing Em…" at bounding box center [508, 243] width 1017 height 487
click at [768, 238] on span "Edit" at bounding box center [771, 241] width 14 height 11
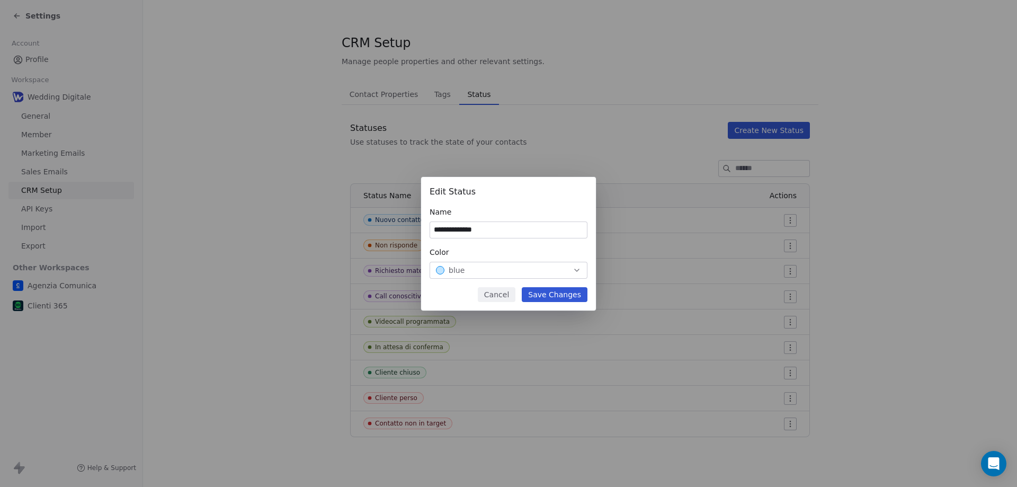
click at [513, 290] on button "Cancel" at bounding box center [497, 294] width 38 height 15
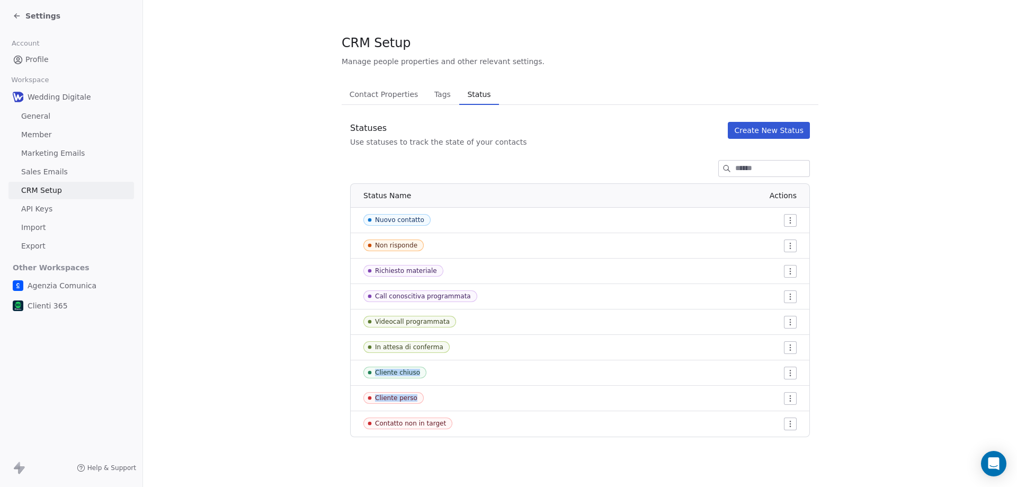
drag, startPoint x: 710, startPoint y: 408, endPoint x: 588, endPoint y: 350, distance: 135.5
click at [600, 350] on tbody "Nuovo contatto Non risponde Richiesto materiale Call conoscitiva programmata Vi…" at bounding box center [580, 322] width 459 height 229
click at [561, 345] on div at bounding box center [669, 347] width 254 height 13
click at [44, 213] on span "API Keys" at bounding box center [36, 208] width 31 height 11
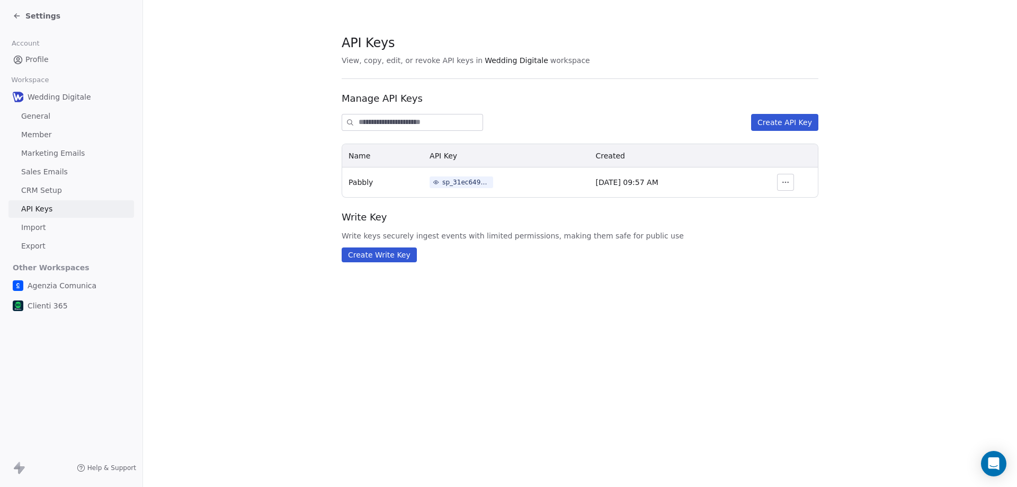
click at [49, 59] on link "Profile" at bounding box center [71, 59] width 126 height 17
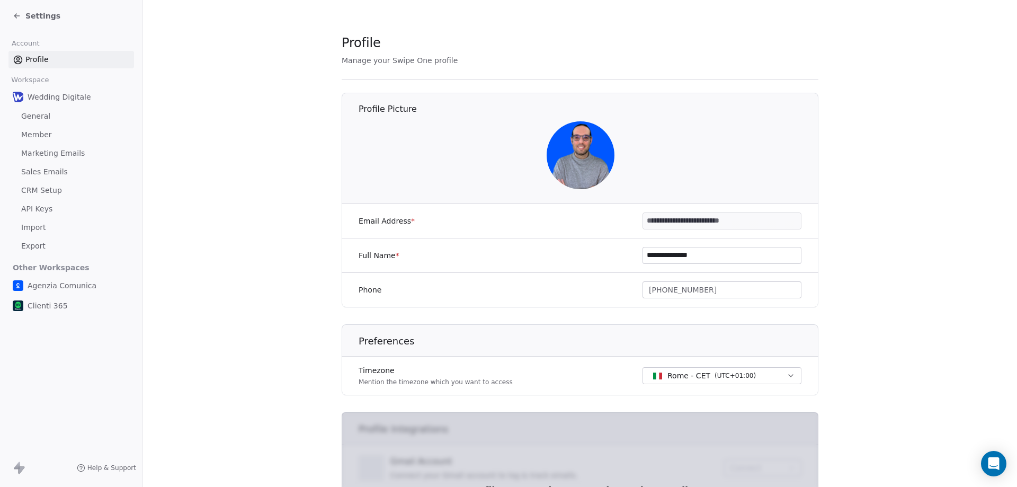
click at [40, 15] on span "Settings" at bounding box center [42, 16] width 35 height 11
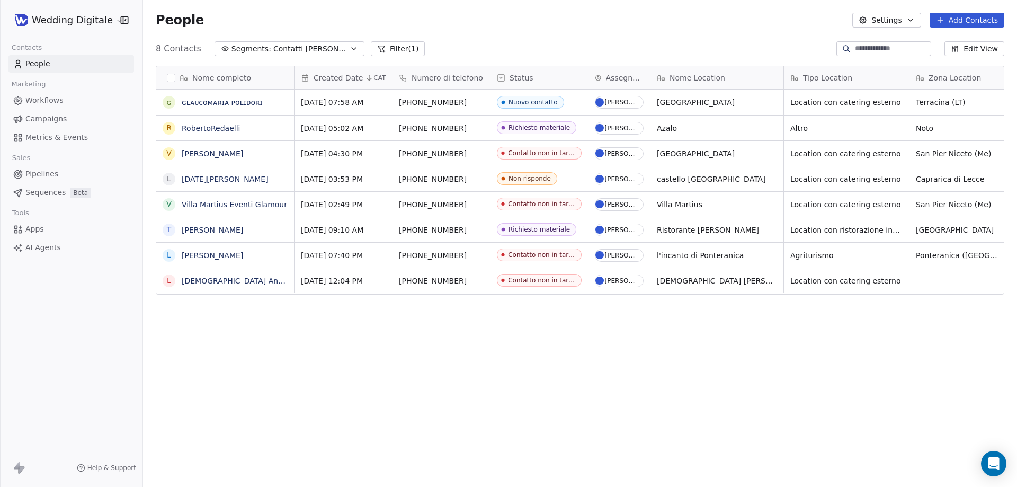
scroll to position [420, 866]
click at [64, 26] on html "Wedding Digitale Contacts People Marketing Workflows Campaigns Metrics & Events…" at bounding box center [508, 243] width 1017 height 487
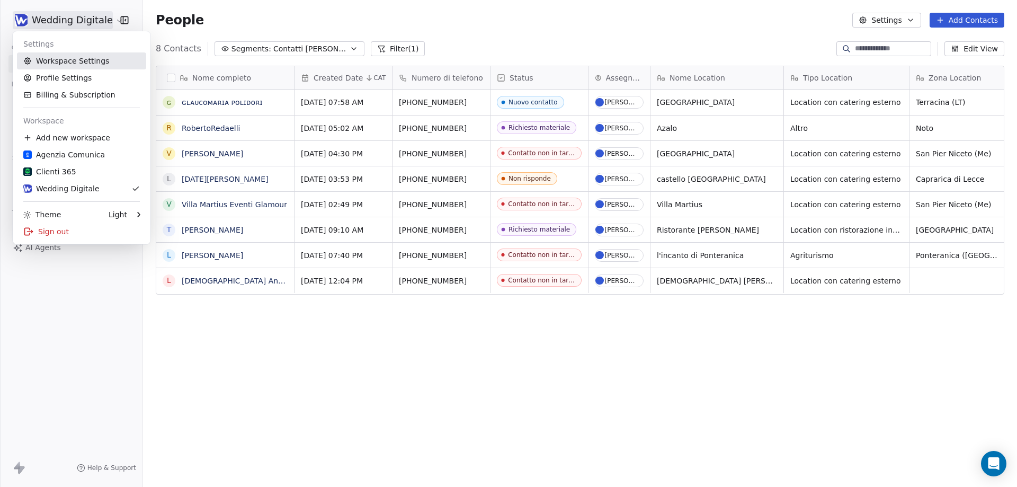
click at [59, 60] on link "Workspace Settings" at bounding box center [81, 60] width 129 height 17
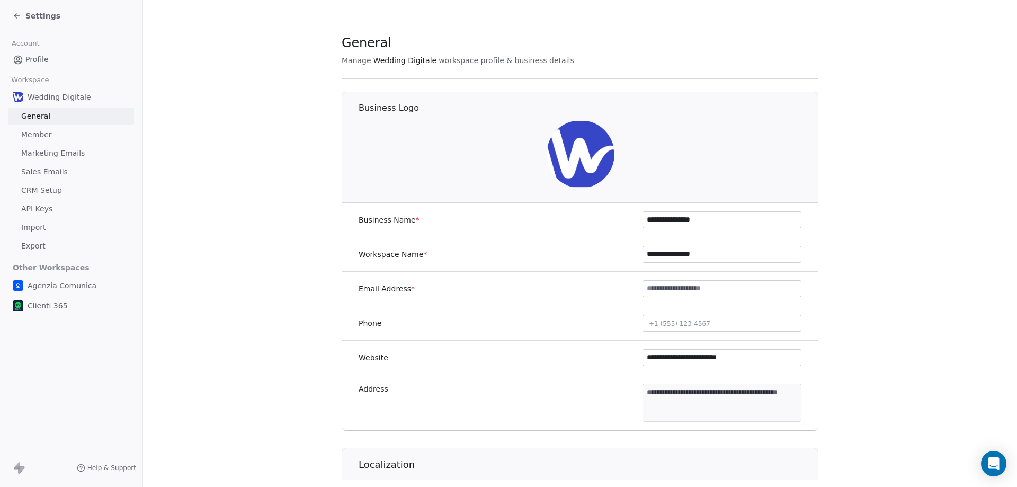
click at [38, 15] on span "Settings" at bounding box center [42, 16] width 35 height 11
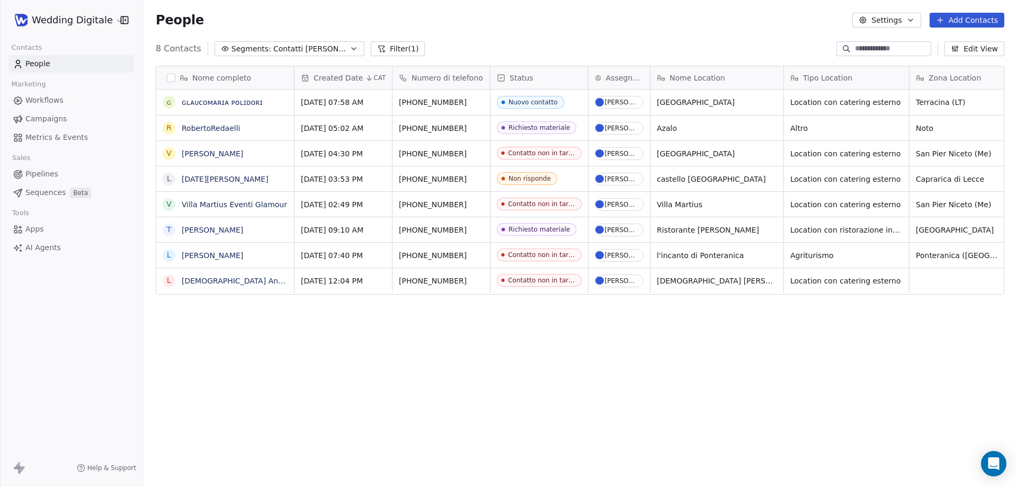
scroll to position [420, 866]
click at [60, 26] on html "Wedding Digitale Contacts People Marketing Workflows Campaigns Metrics & Events…" at bounding box center [508, 243] width 1017 height 487
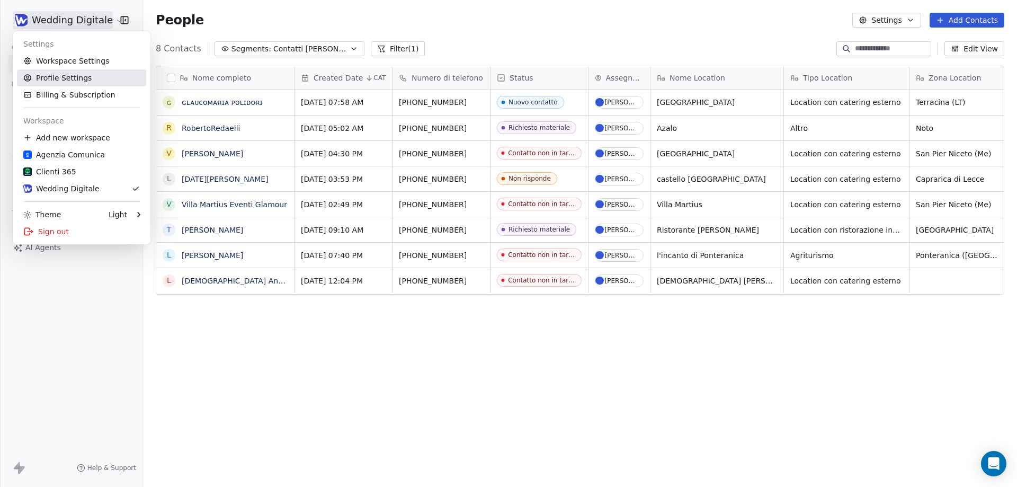
click at [66, 75] on link "Profile Settings" at bounding box center [81, 77] width 129 height 17
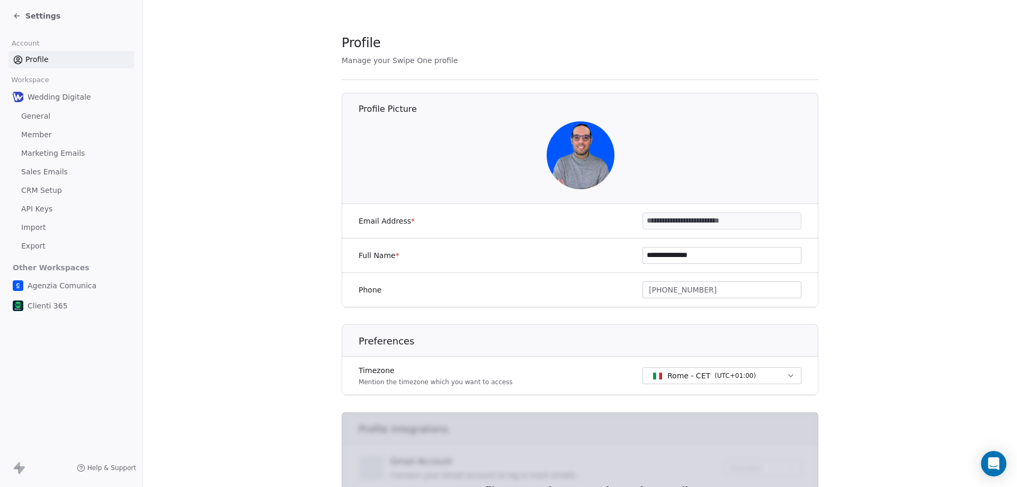
click at [48, 8] on div "Settings" at bounding box center [71, 16] width 142 height 32
click at [45, 15] on span "Settings" at bounding box center [42, 16] width 35 height 11
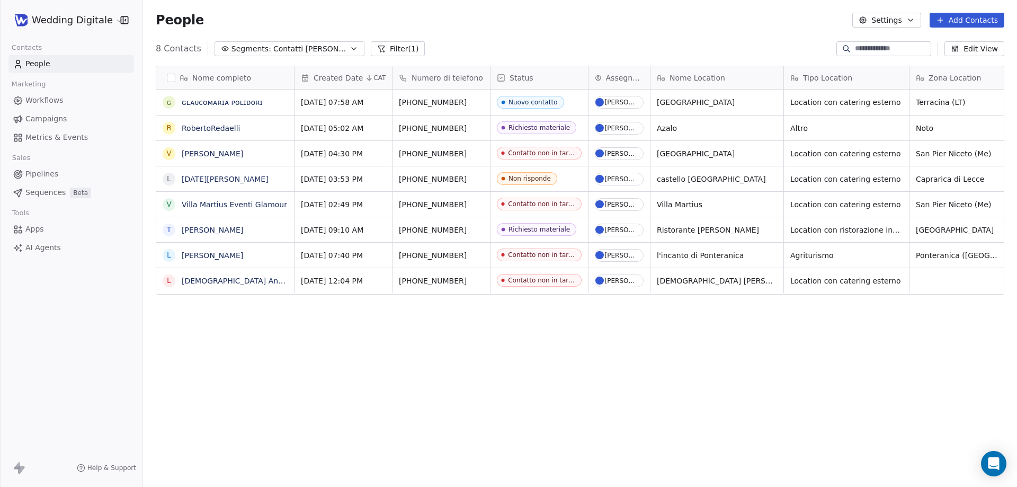
scroll to position [420, 866]
click at [61, 22] on html "Wedding Digitale Contacts People Marketing Workflows Campaigns Metrics & Events…" at bounding box center [508, 243] width 1017 height 487
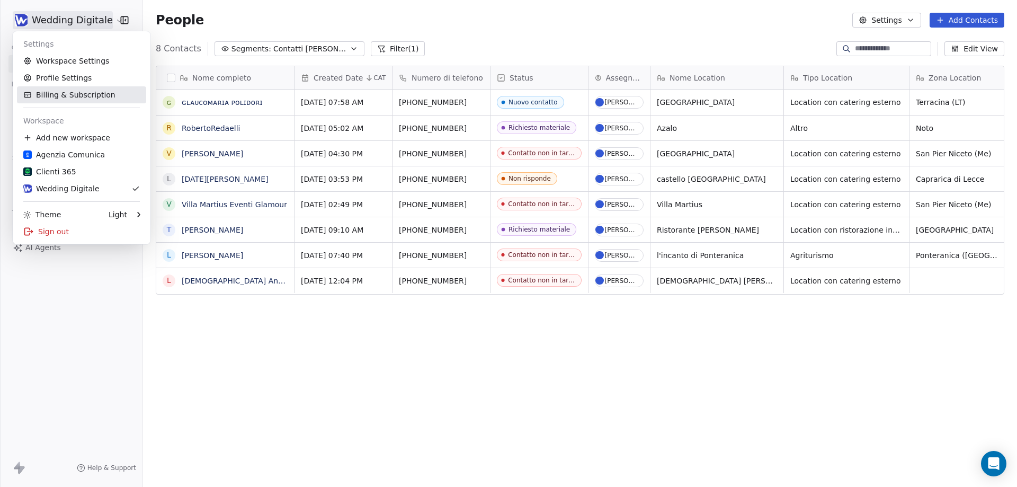
click at [68, 93] on link "Billing & Subscription" at bounding box center [81, 94] width 129 height 17
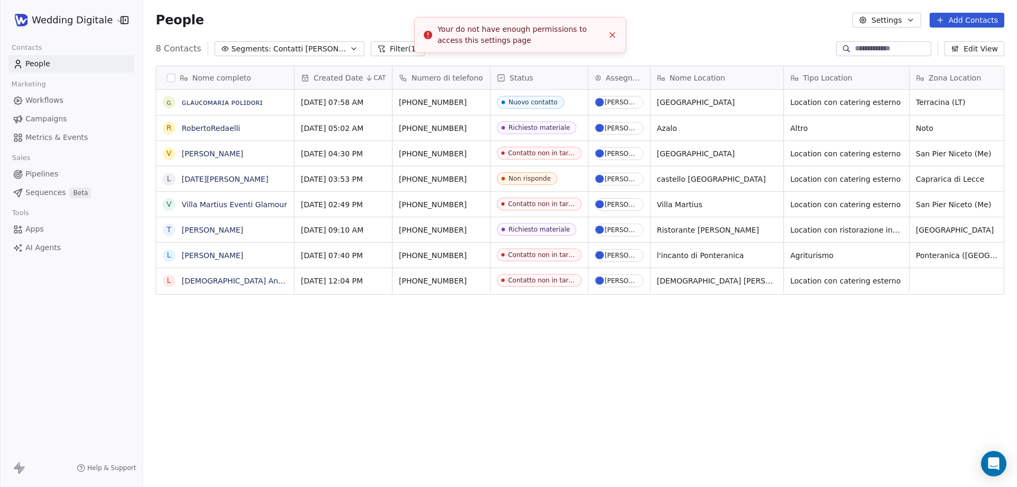
scroll to position [420, 866]
click at [54, 24] on html "Wedding Digitale Contacts People Marketing Workflows Campaigns Metrics & Events…" at bounding box center [508, 243] width 1017 height 487
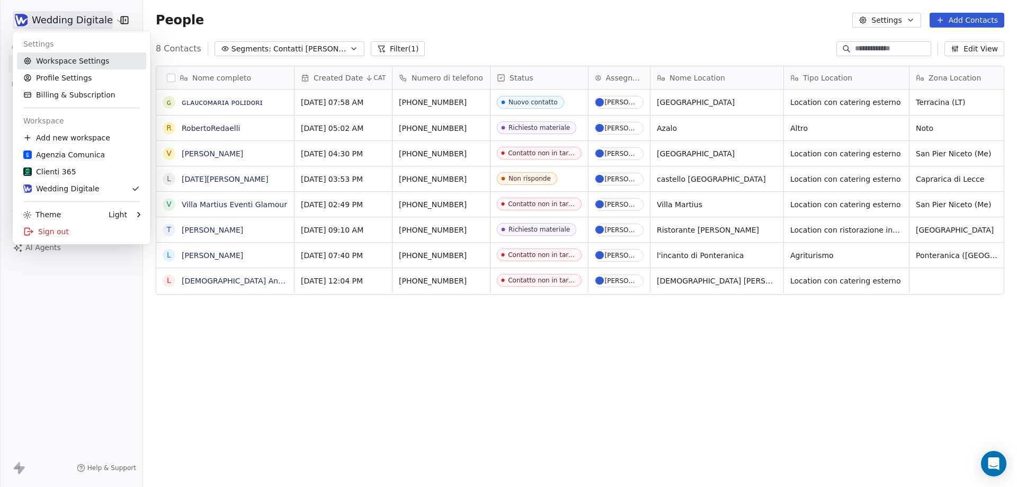
click at [47, 61] on link "Workspace Settings" at bounding box center [81, 60] width 129 height 17
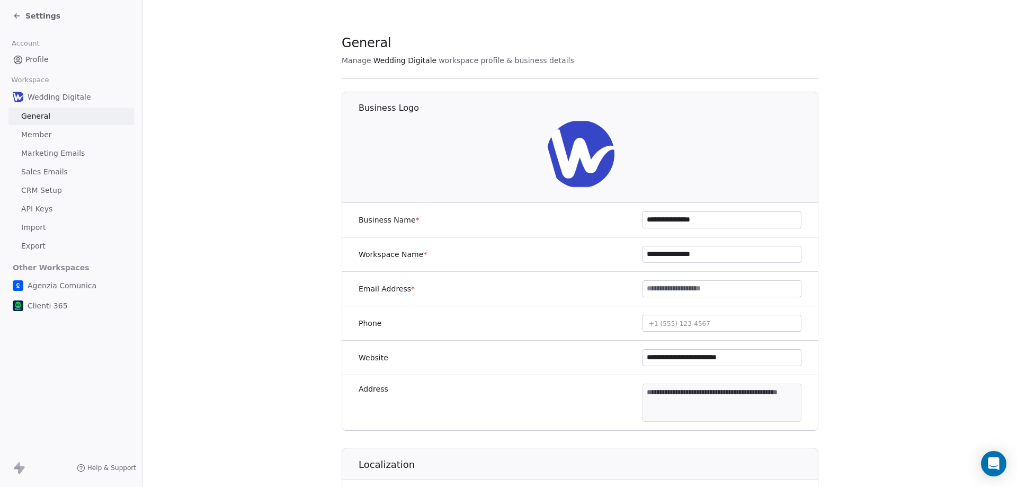
click at [43, 6] on div "Settings" at bounding box center [71, 16] width 142 height 32
click at [42, 11] on span "Settings" at bounding box center [42, 16] width 35 height 11
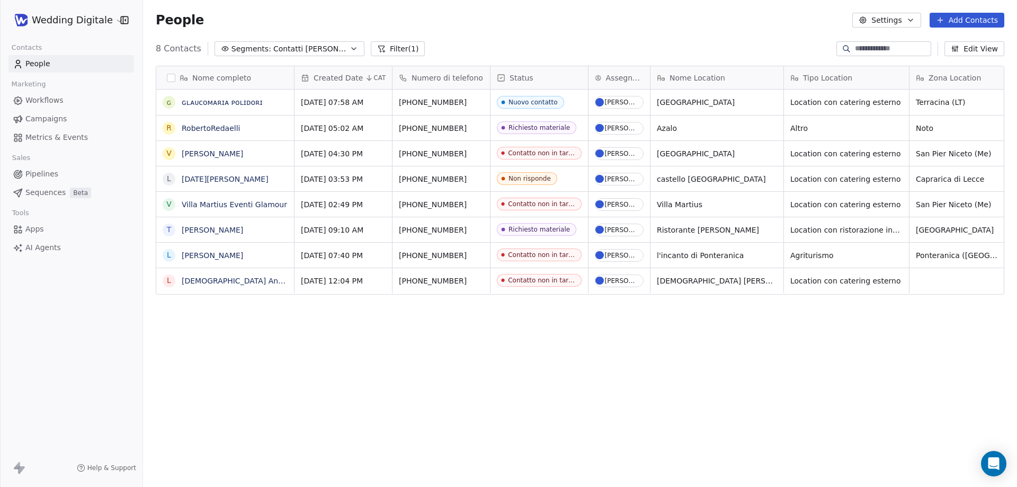
scroll to position [420, 866]
click at [288, 49] on span "Contatti [PERSON_NAME]" at bounding box center [310, 48] width 74 height 11
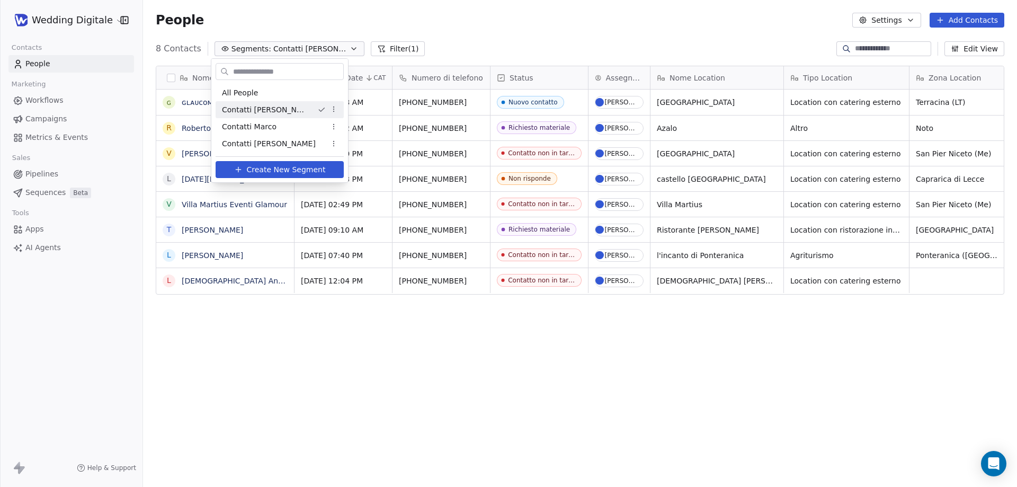
click at [265, 89] on div "All People" at bounding box center [280, 92] width 128 height 17
